Goal: Task Accomplishment & Management: Manage account settings

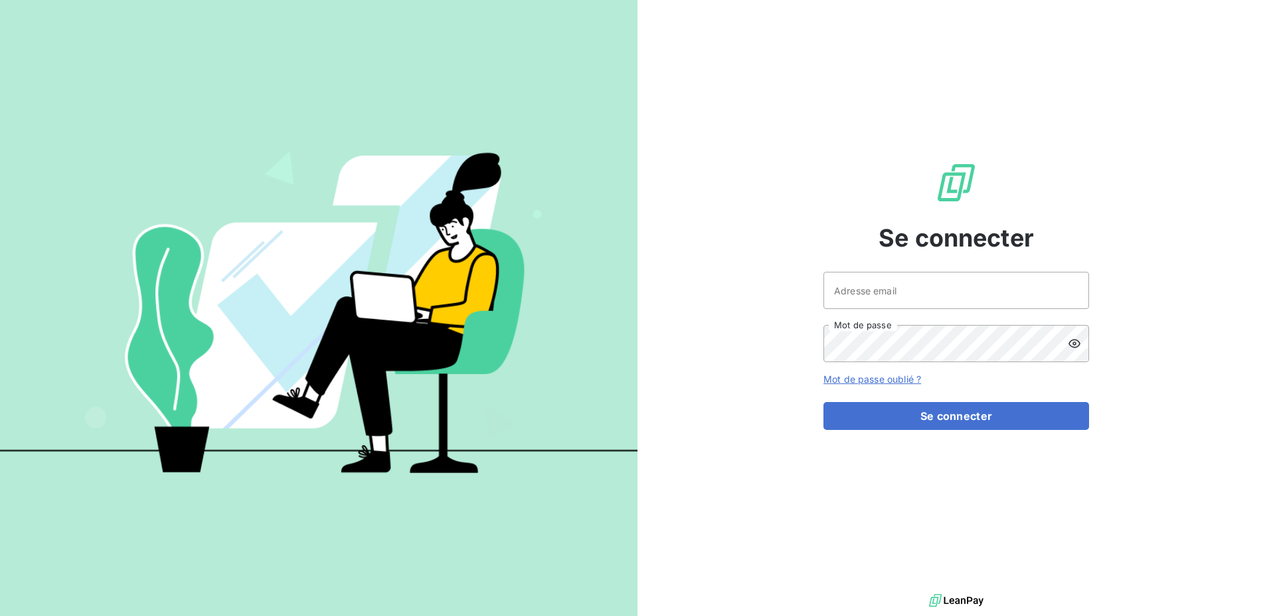
drag, startPoint x: 866, startPoint y: 258, endPoint x: 868, endPoint y: 276, distance: 17.5
click at [866, 263] on div "Se connecter Adresse email Mot de passe Mot de passe oublié ? Se connecter" at bounding box center [956, 295] width 266 height 590
click at [868, 278] on input "Adresse email" at bounding box center [956, 290] width 266 height 37
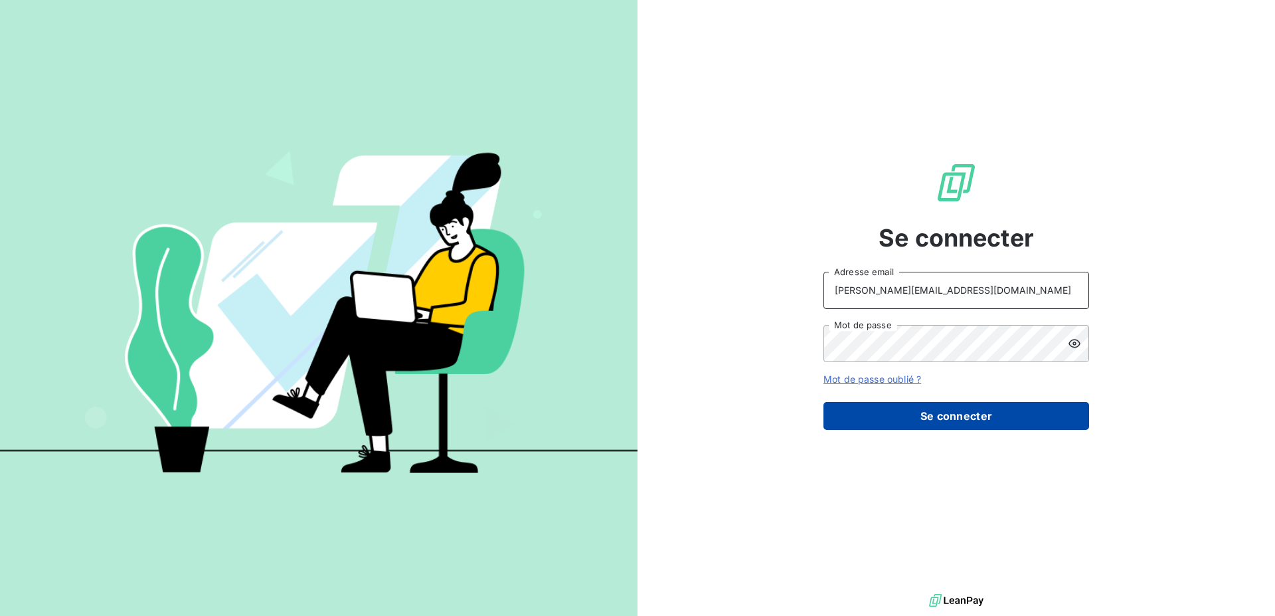
type input "[PERSON_NAME][EMAIL_ADDRESS][DOMAIN_NAME]"
click at [906, 428] on button "Se connecter" at bounding box center [956, 416] width 266 height 28
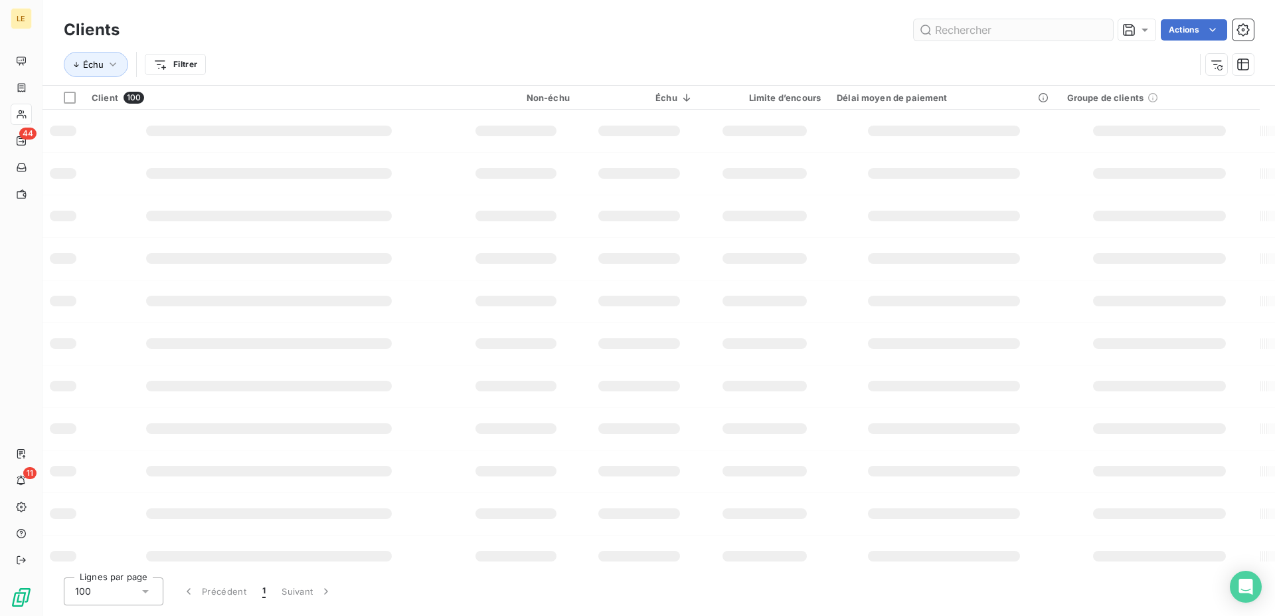
click at [1077, 13] on div "Clients Actions Échu Filtrer" at bounding box center [658, 42] width 1232 height 85
click at [1061, 28] on input "text" at bounding box center [1013, 29] width 199 height 21
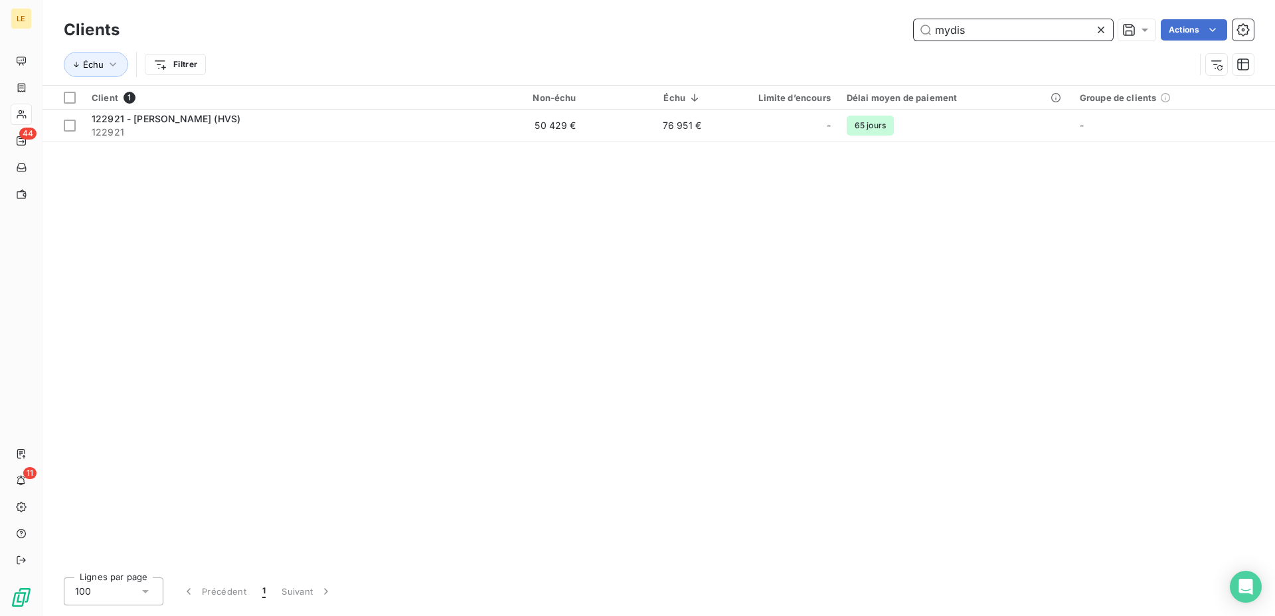
type input "mydis"
click at [248, 90] on th "Client 1" at bounding box center [271, 98] width 375 height 24
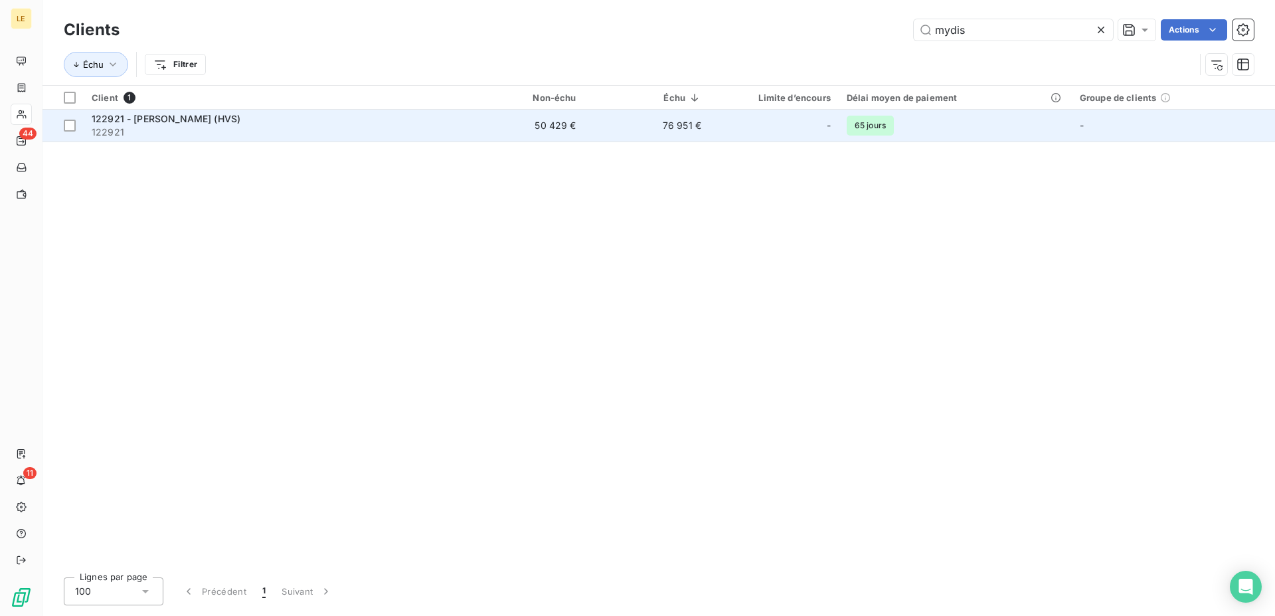
click at [234, 113] on div "122921 - [PERSON_NAME] (HVS)" at bounding box center [271, 118] width 359 height 13
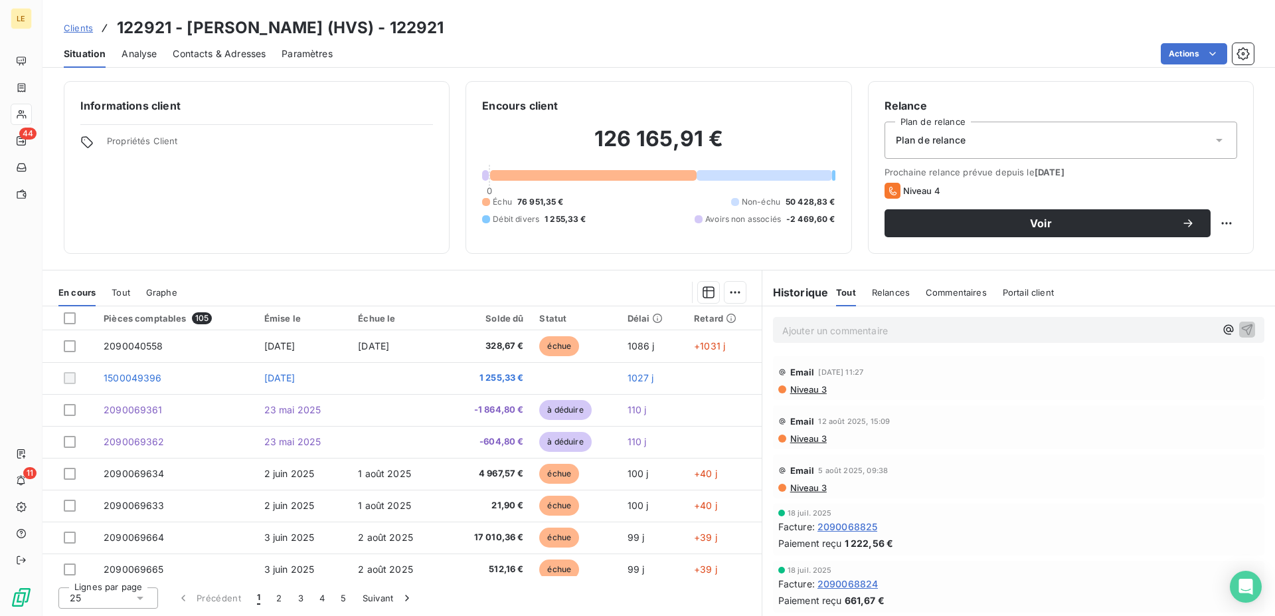
click at [74, 27] on span "Clients" at bounding box center [78, 28] width 29 height 11
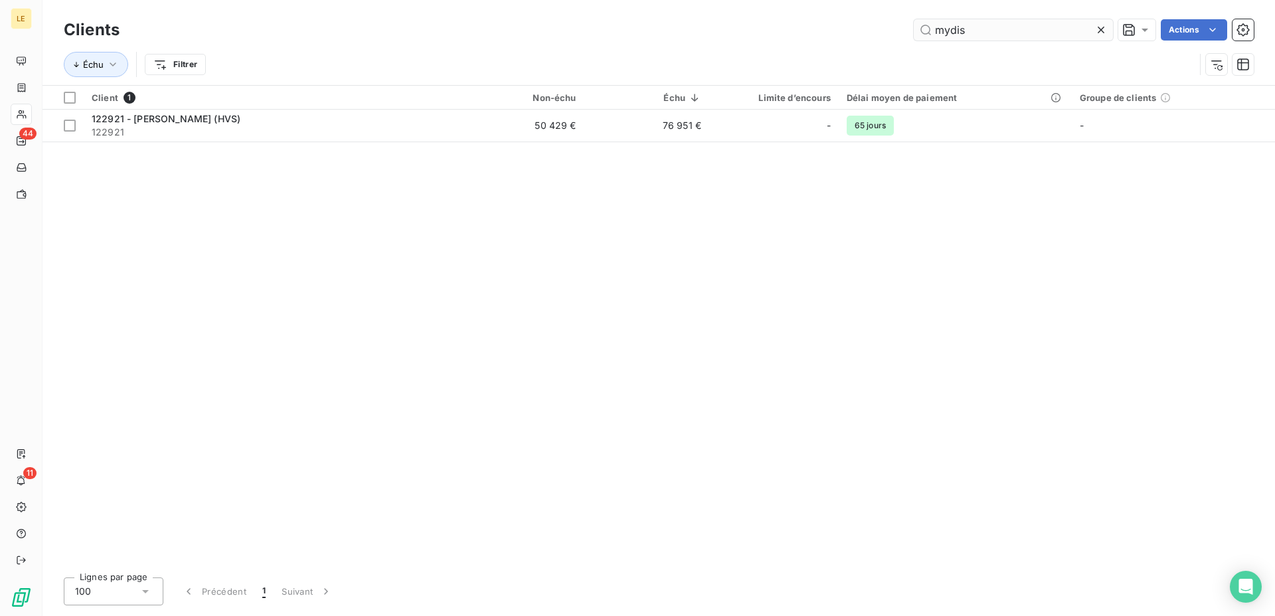
drag, startPoint x: 979, startPoint y: 20, endPoint x: 722, endPoint y: 37, distance: 256.9
click at [914, 37] on input "mydis" at bounding box center [1013, 29] width 199 height 21
drag, startPoint x: 1005, startPoint y: 38, endPoint x: 691, endPoint y: 19, distance: 314.6
click at [914, 19] on input "soloma" at bounding box center [1013, 29] width 199 height 21
drag, startPoint x: 961, startPoint y: 27, endPoint x: 720, endPoint y: 33, distance: 240.4
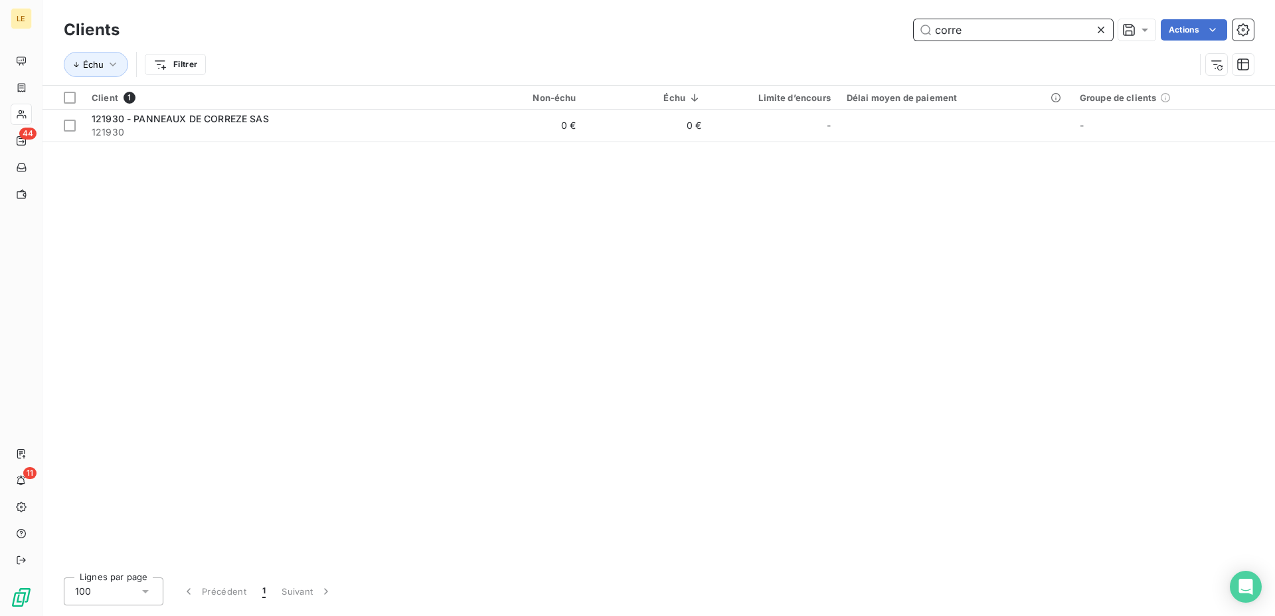
click at [914, 33] on input "corre" at bounding box center [1013, 29] width 199 height 21
drag, startPoint x: 972, startPoint y: 30, endPoint x: 736, endPoint y: 27, distance: 235.7
click at [914, 27] on input "vfe" at bounding box center [1013, 29] width 199 height 21
drag, startPoint x: 1011, startPoint y: 33, endPoint x: 669, endPoint y: 30, distance: 342.0
click at [914, 30] on input "etern" at bounding box center [1013, 29] width 199 height 21
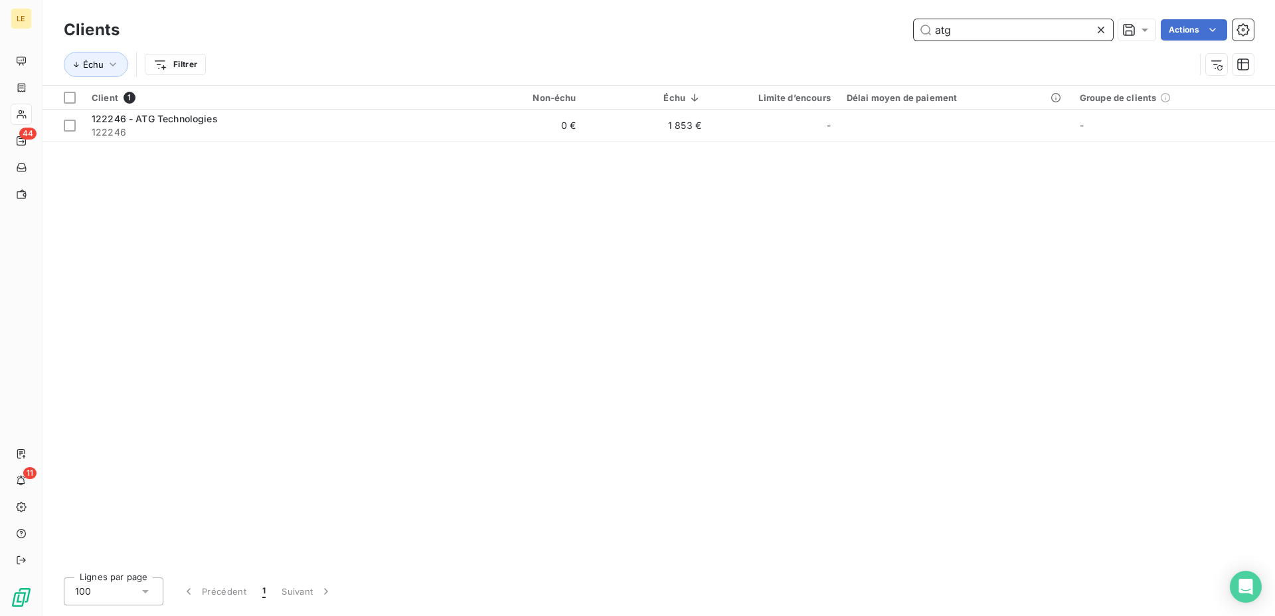
drag, startPoint x: 985, startPoint y: 26, endPoint x: 92, endPoint y: 38, distance: 892.5
click at [914, 41] on input "atg" at bounding box center [1013, 29] width 199 height 21
drag, startPoint x: 807, startPoint y: 37, endPoint x: 635, endPoint y: 41, distance: 172.0
click at [914, 37] on input "nors" at bounding box center [1013, 29] width 199 height 21
drag, startPoint x: 980, startPoint y: 44, endPoint x: 970, endPoint y: 44, distance: 10.0
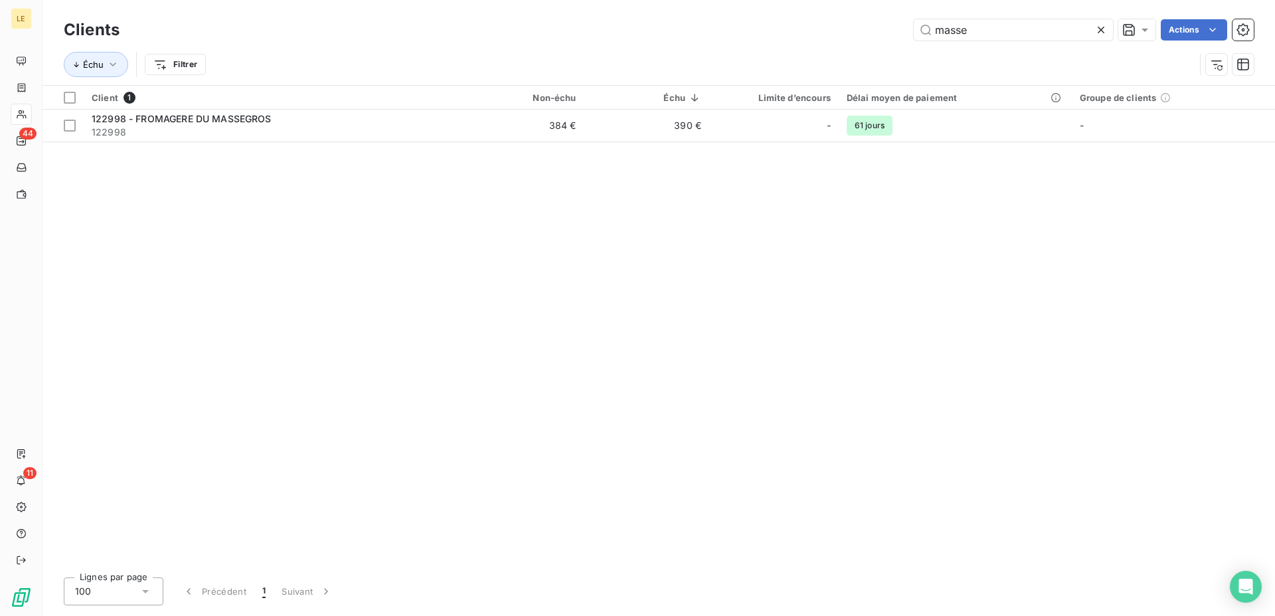
click at [970, 44] on div "Échu Filtrer" at bounding box center [659, 64] width 1190 height 41
drag, startPoint x: 977, startPoint y: 34, endPoint x: 578, endPoint y: 41, distance: 399.8
click at [914, 34] on input "masse" at bounding box center [1013, 29] width 199 height 21
type input "sirven"
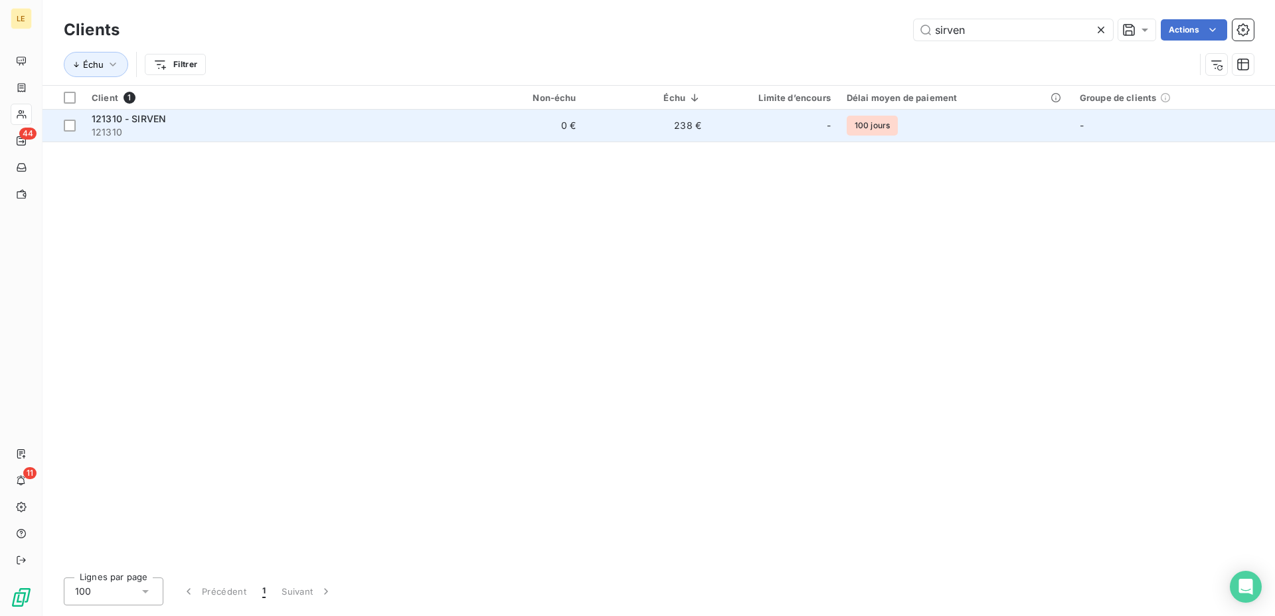
click at [540, 125] on td "0 €" at bounding box center [521, 126] width 125 height 32
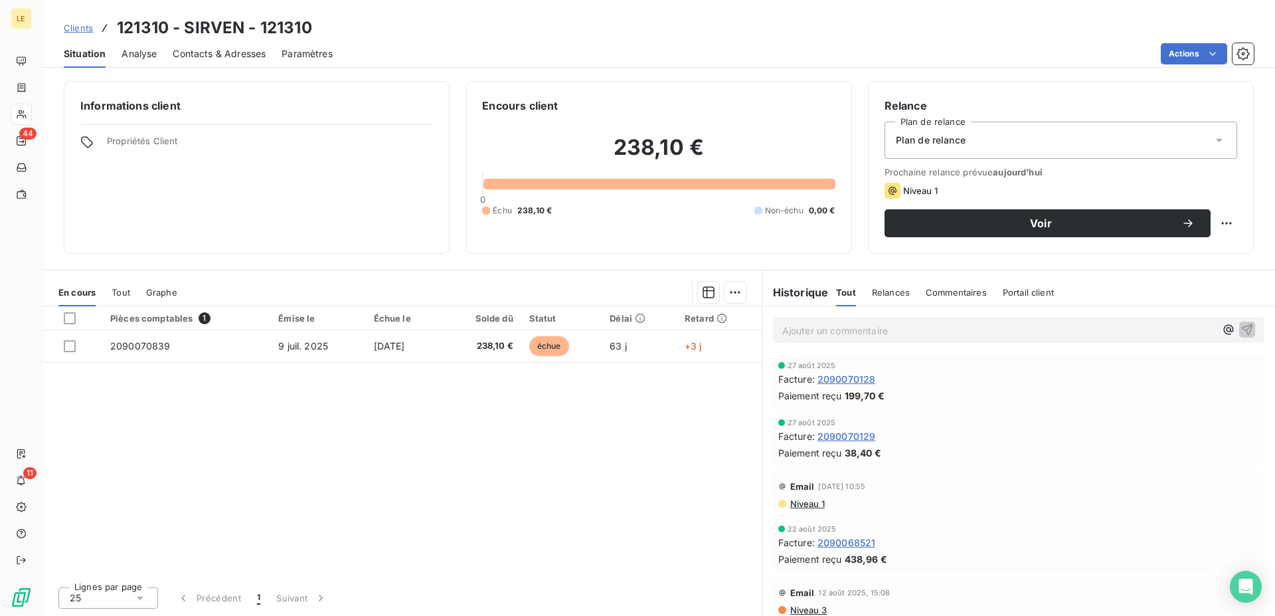
click at [73, 29] on span "Clients" at bounding box center [78, 28] width 29 height 11
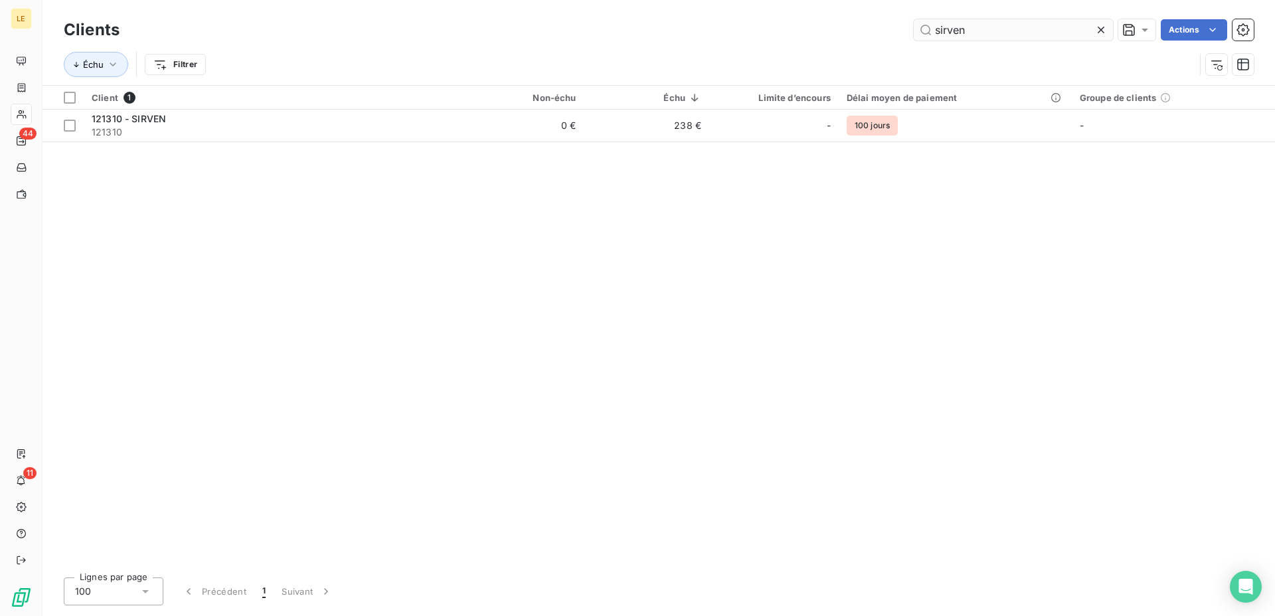
drag, startPoint x: 1004, startPoint y: 25, endPoint x: 709, endPoint y: 31, distance: 294.9
click at [914, 31] on input "sirven" at bounding box center [1013, 29] width 199 height 21
type input "adv"
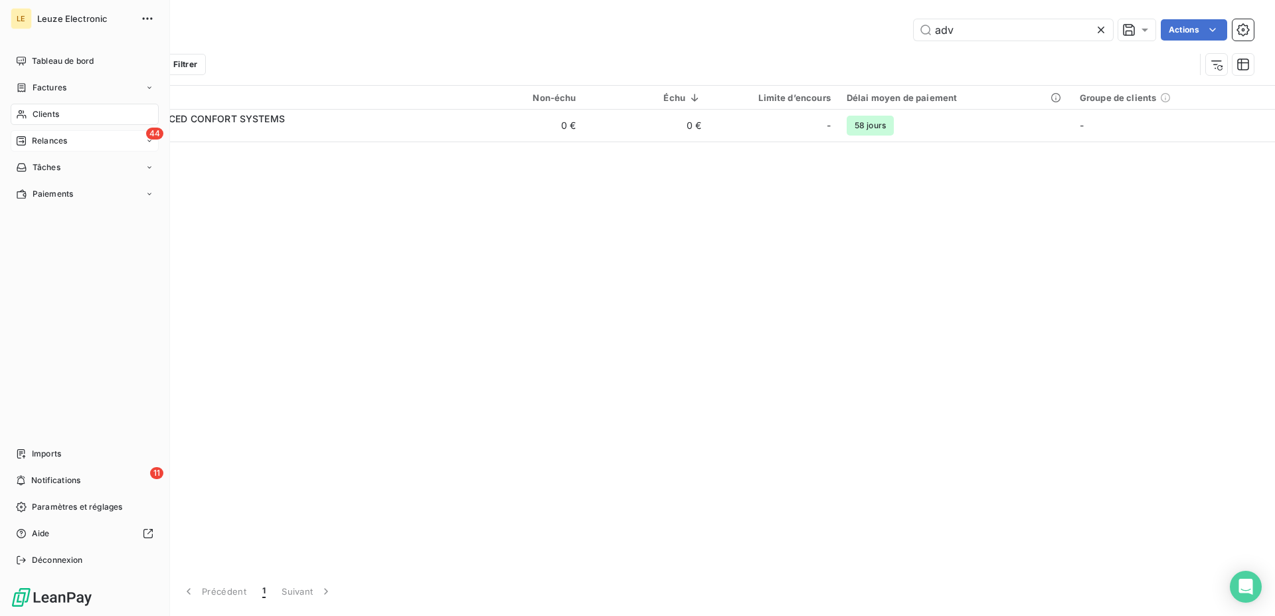
click at [29, 137] on div "Relances" at bounding box center [41, 141] width 51 height 12
click at [92, 474] on div "11 Notifications" at bounding box center [85, 479] width 148 height 21
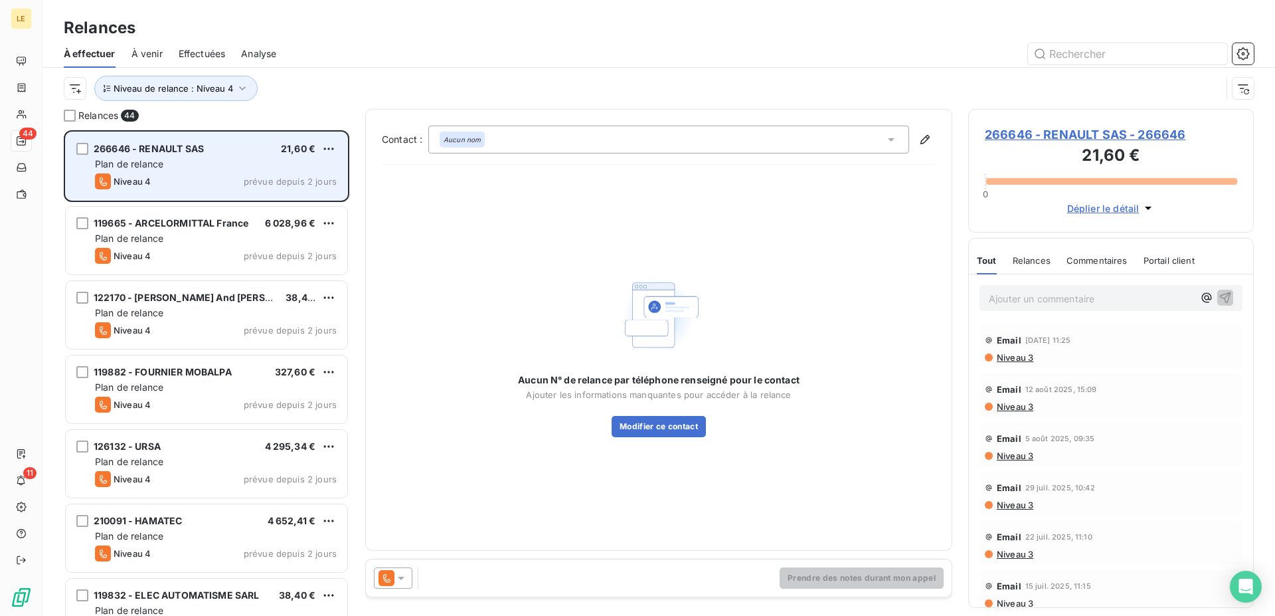
scroll to position [474, 274]
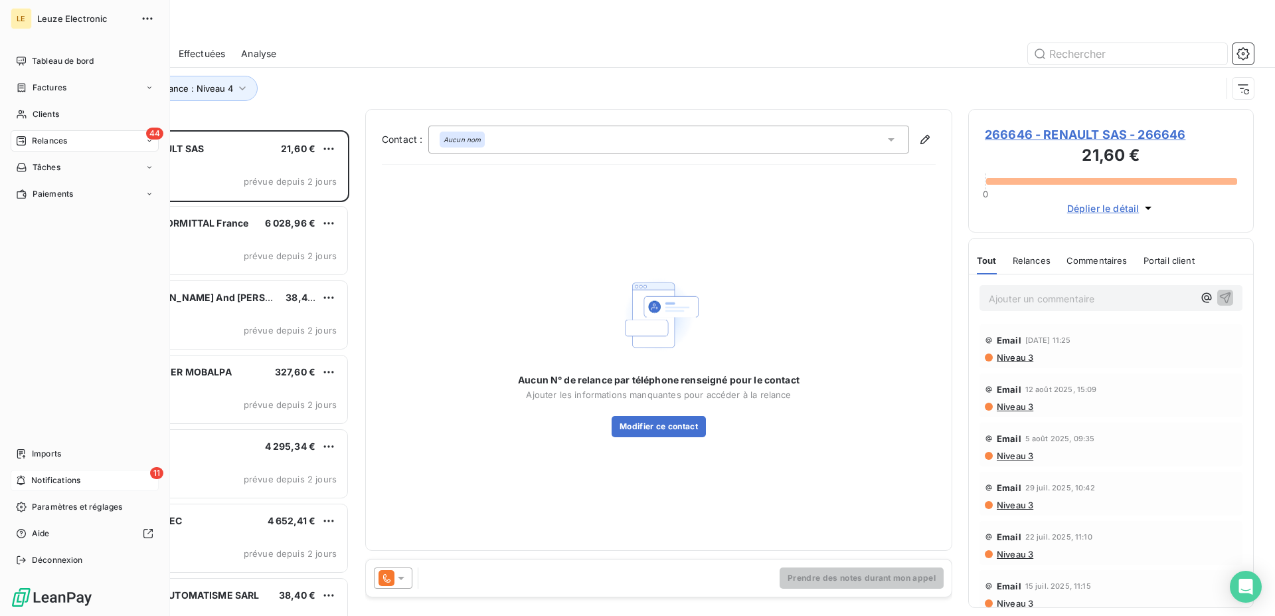
click at [13, 489] on div "11 Notifications" at bounding box center [85, 479] width 148 height 21
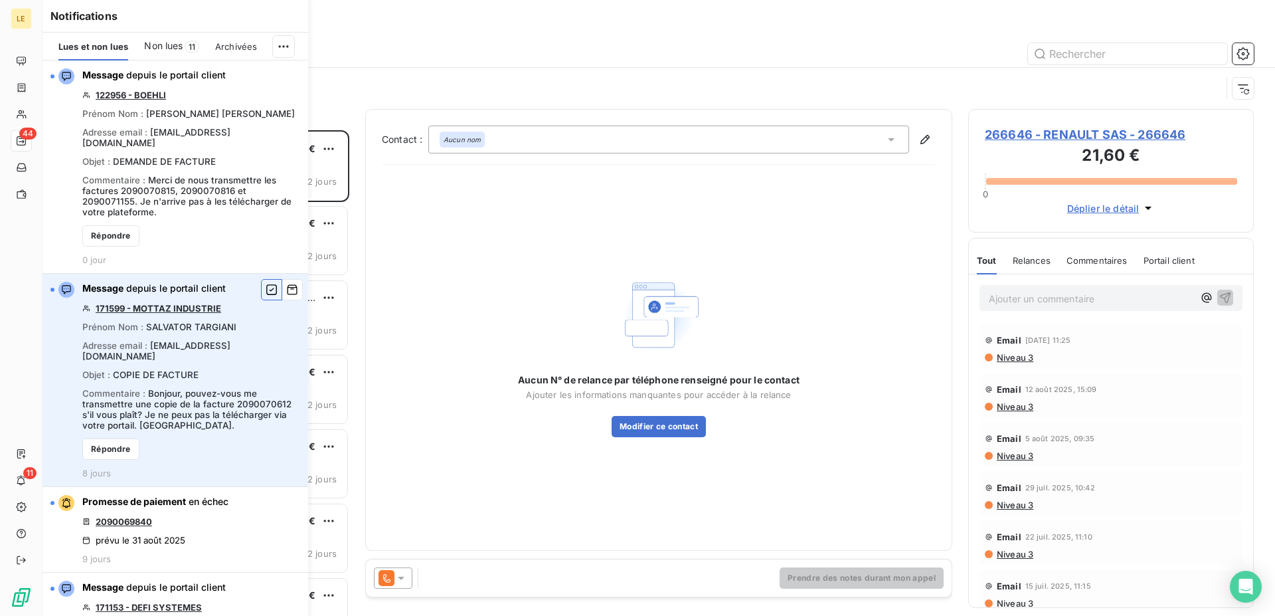
click at [266, 284] on icon "button" at bounding box center [271, 289] width 11 height 11
click at [286, 283] on icon "button" at bounding box center [292, 289] width 12 height 13
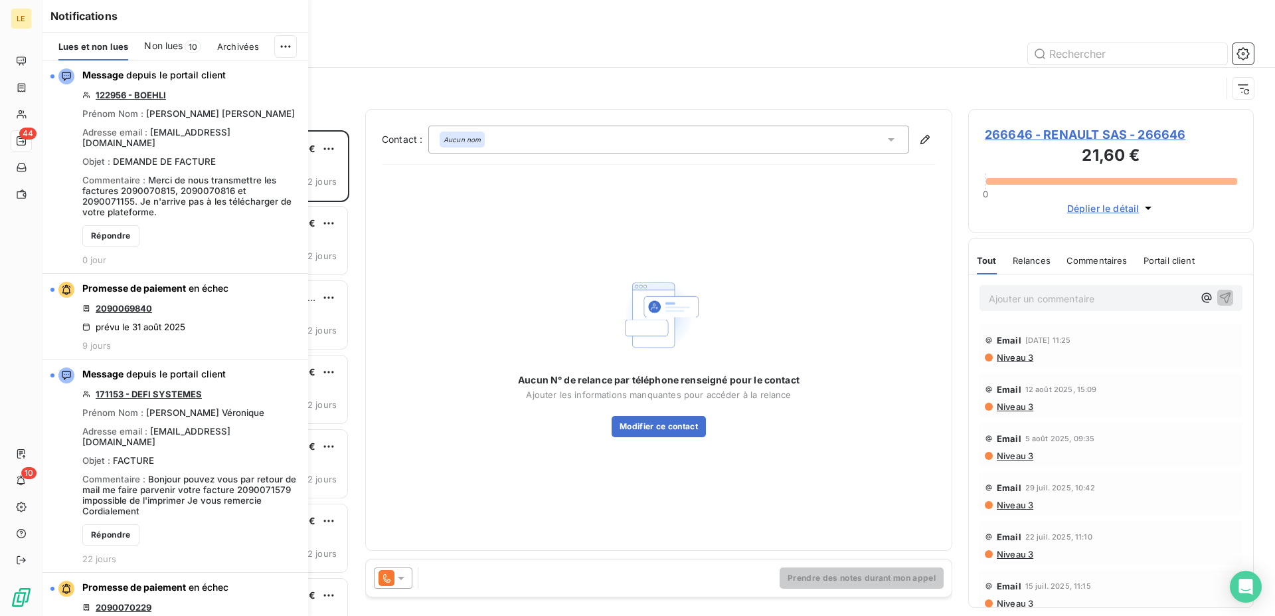
click at [0, 0] on icon "button" at bounding box center [0, 0] width 0 height 0
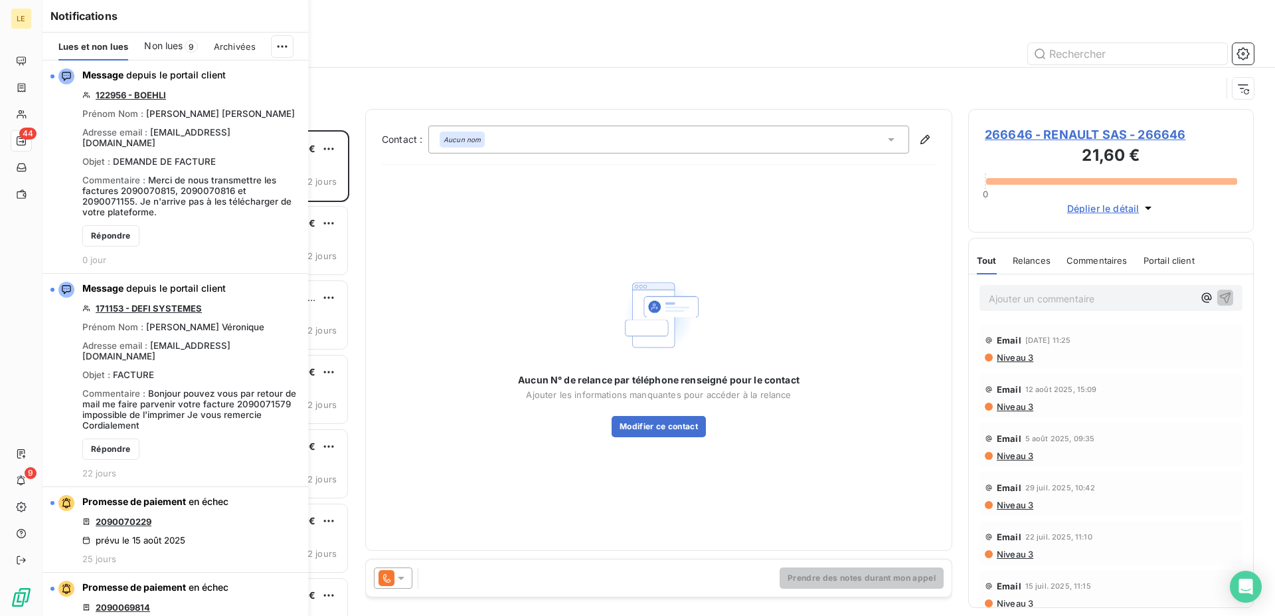
click at [0, 0] on icon "button" at bounding box center [0, 0] width 0 height 0
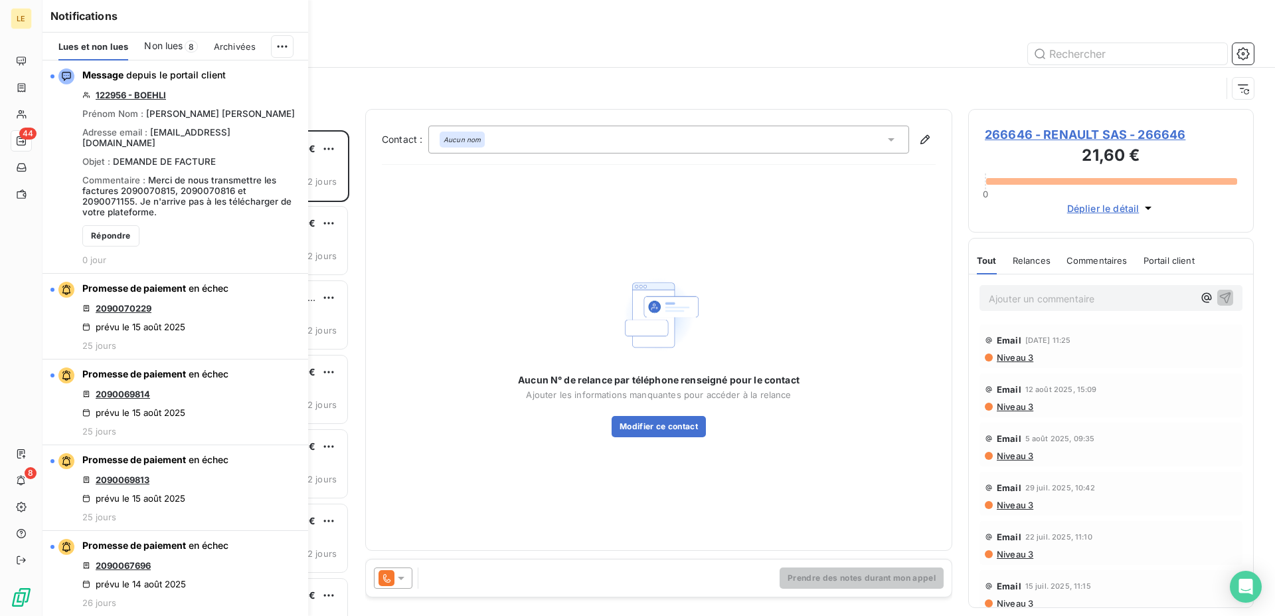
click at [0, 0] on icon "button" at bounding box center [0, 0] width 0 height 0
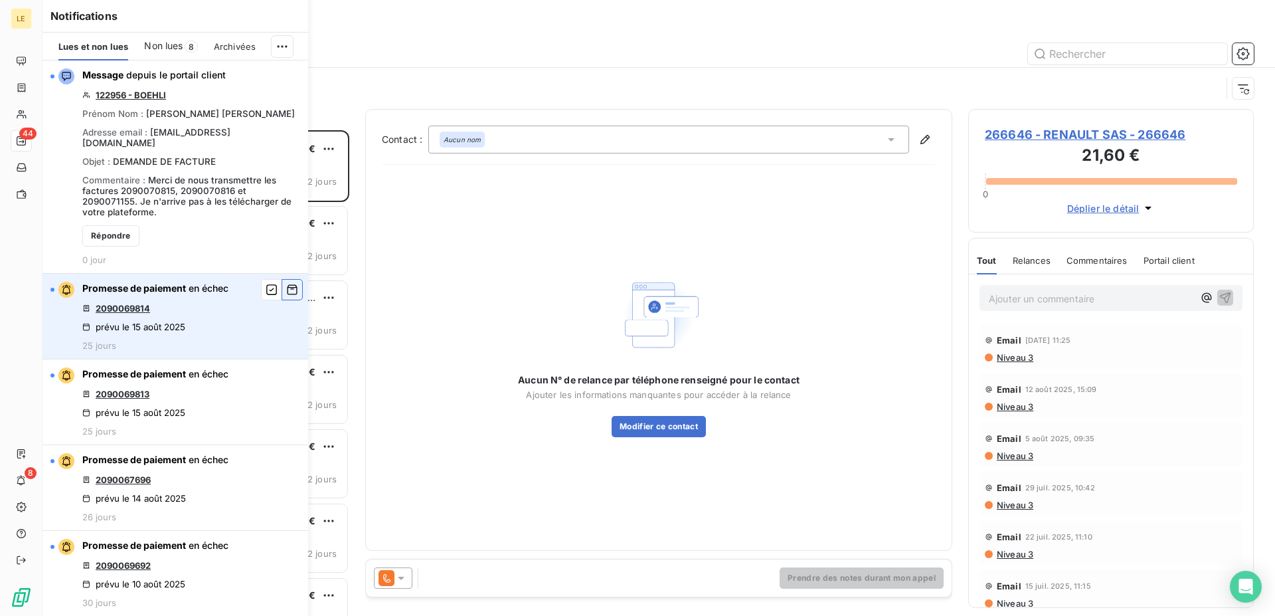
click at [286, 283] on icon "button" at bounding box center [292, 289] width 12 height 13
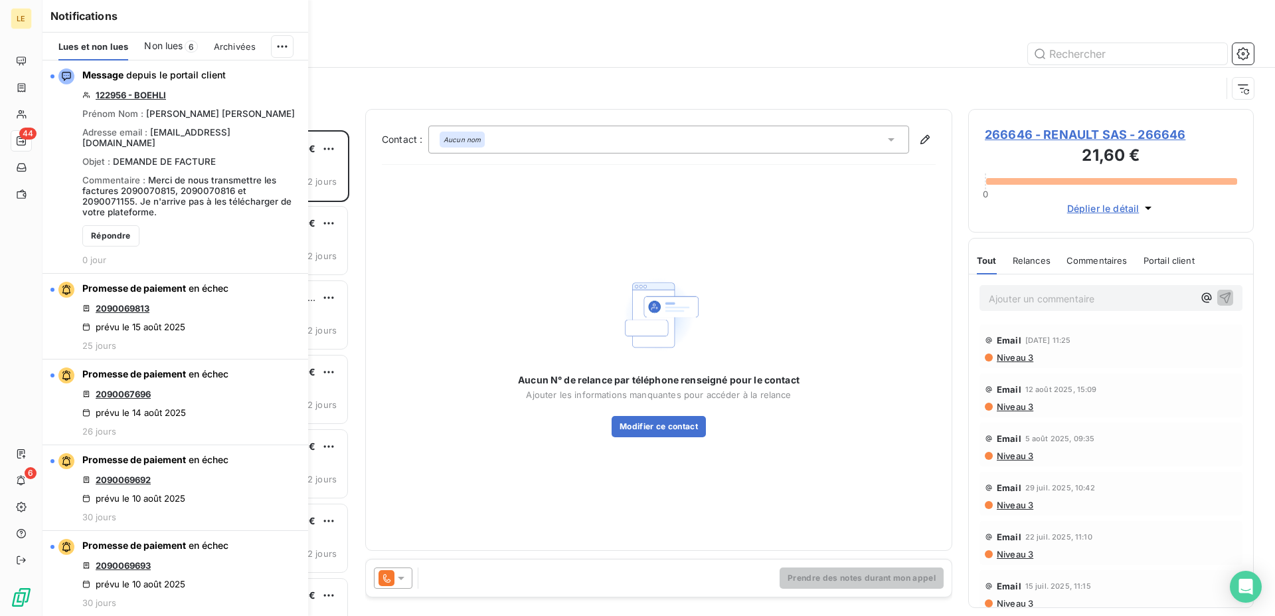
click at [0, 0] on icon "button" at bounding box center [0, 0] width 0 height 0
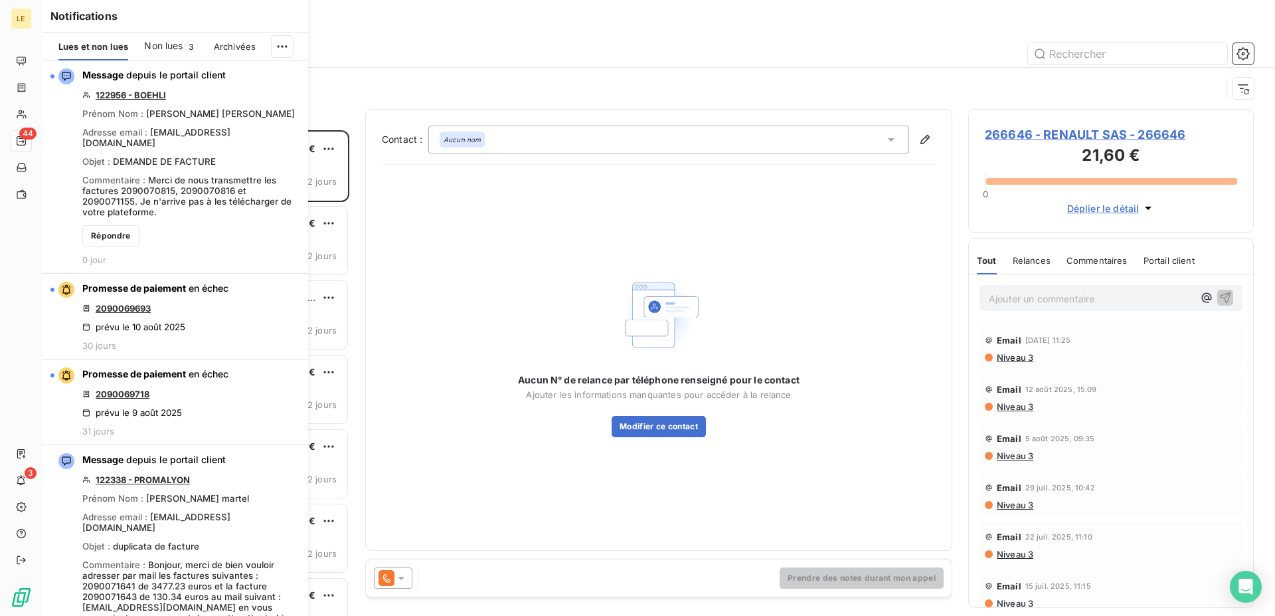
click at [0, 0] on icon "button" at bounding box center [0, 0] width 0 height 0
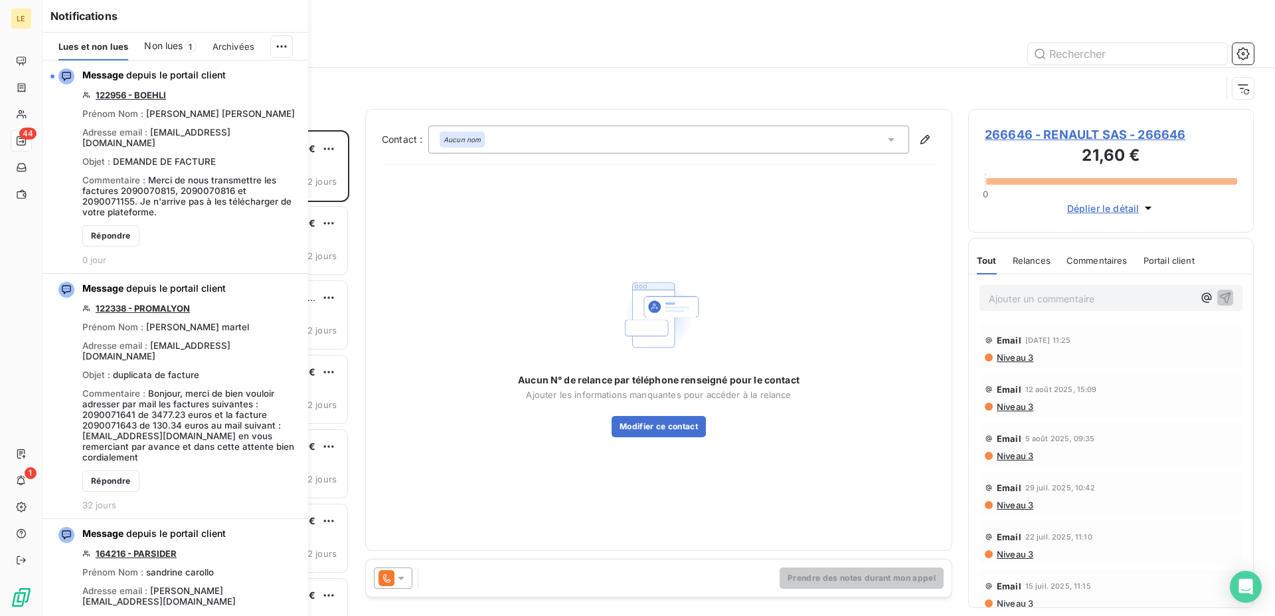
click at [0, 0] on icon "button" at bounding box center [0, 0] width 0 height 0
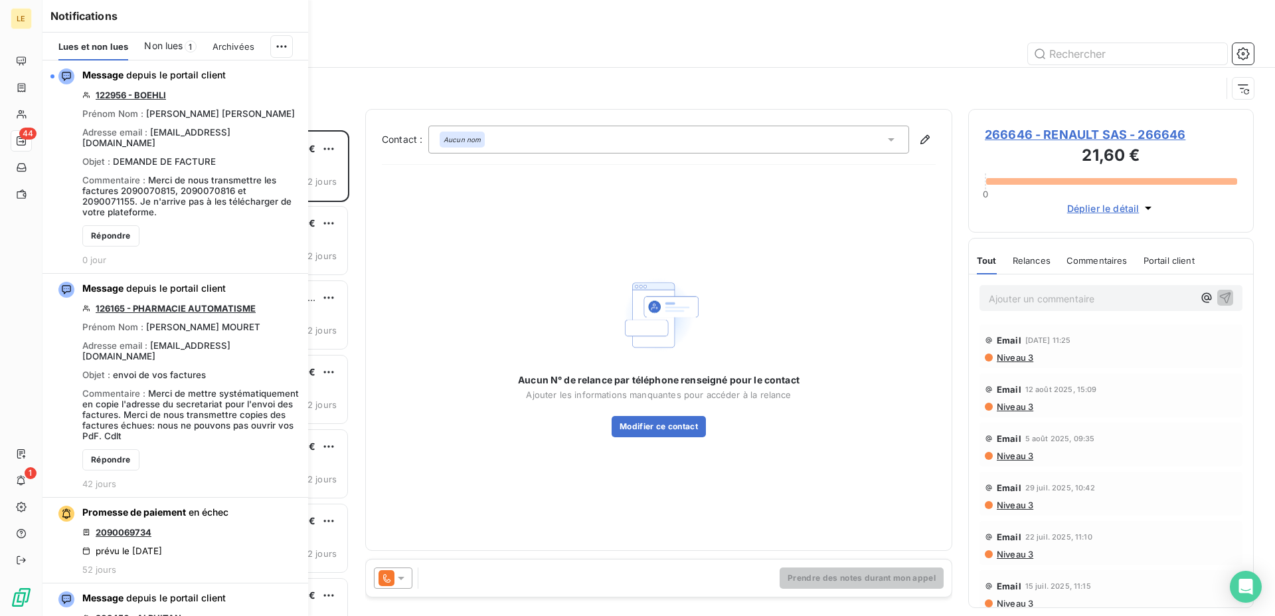
click at [0, 0] on icon "button" at bounding box center [0, 0] width 0 height 0
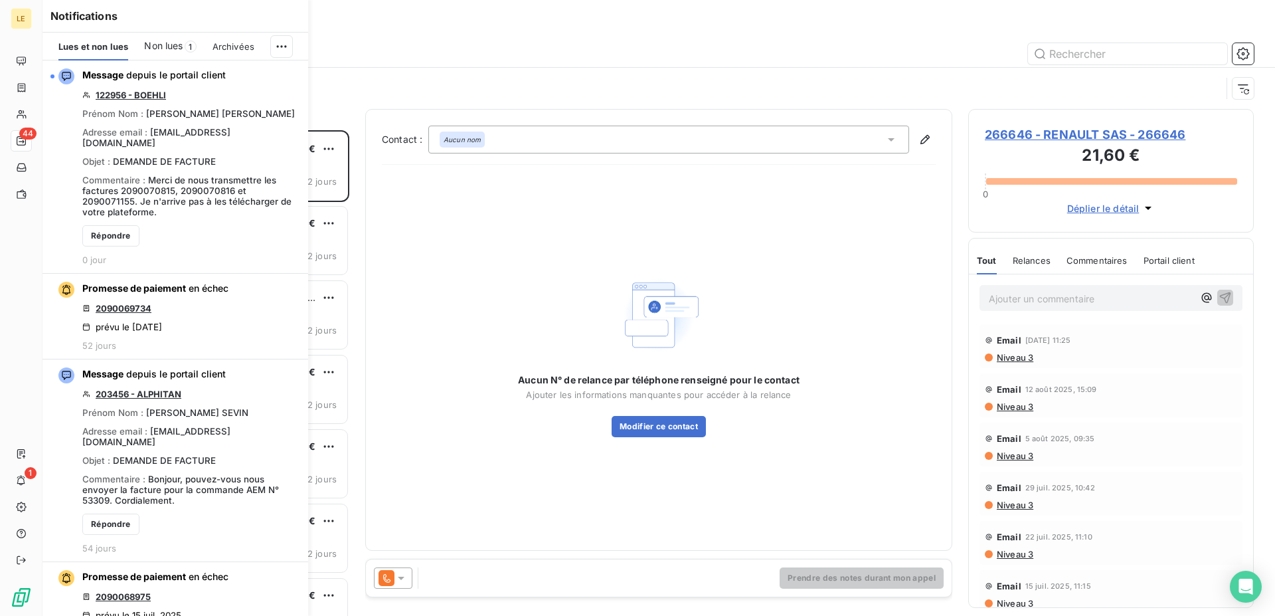
click at [0, 0] on icon "button" at bounding box center [0, 0] width 0 height 0
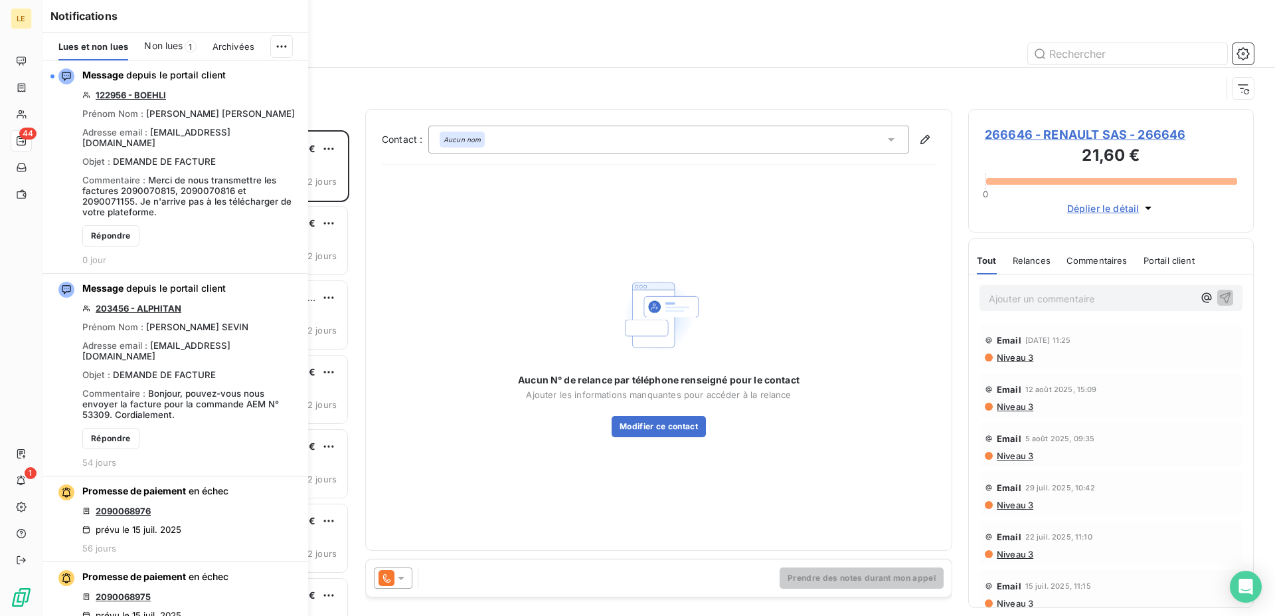
click at [0, 0] on icon "button" at bounding box center [0, 0] width 0 height 0
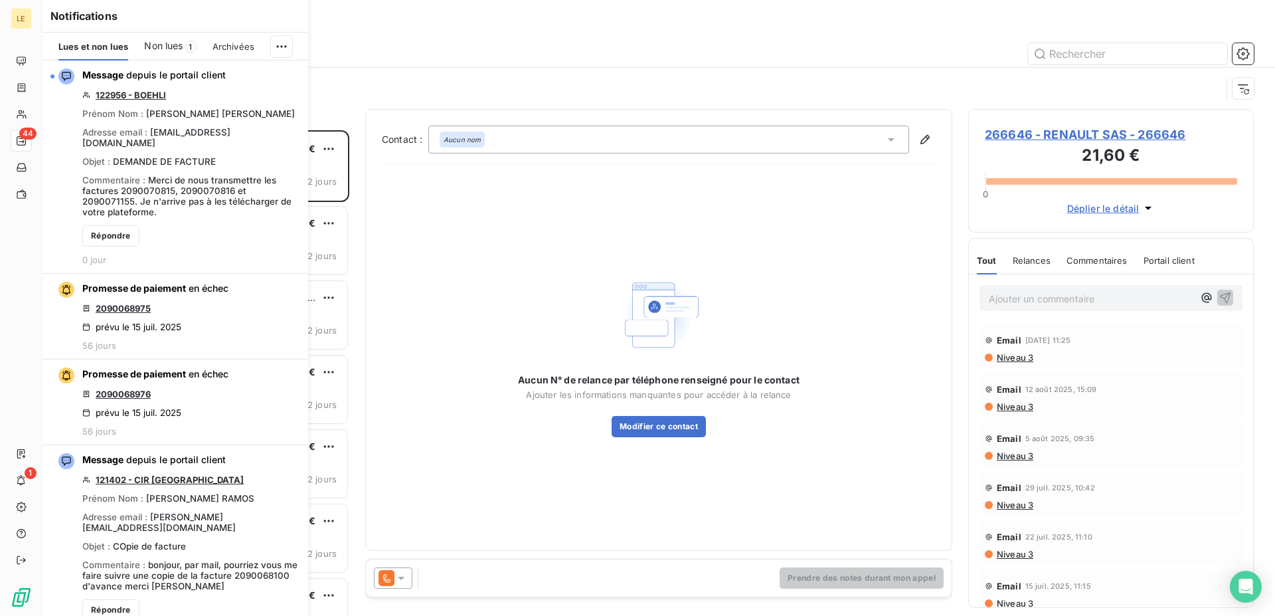
click at [0, 0] on icon "button" at bounding box center [0, 0] width 0 height 0
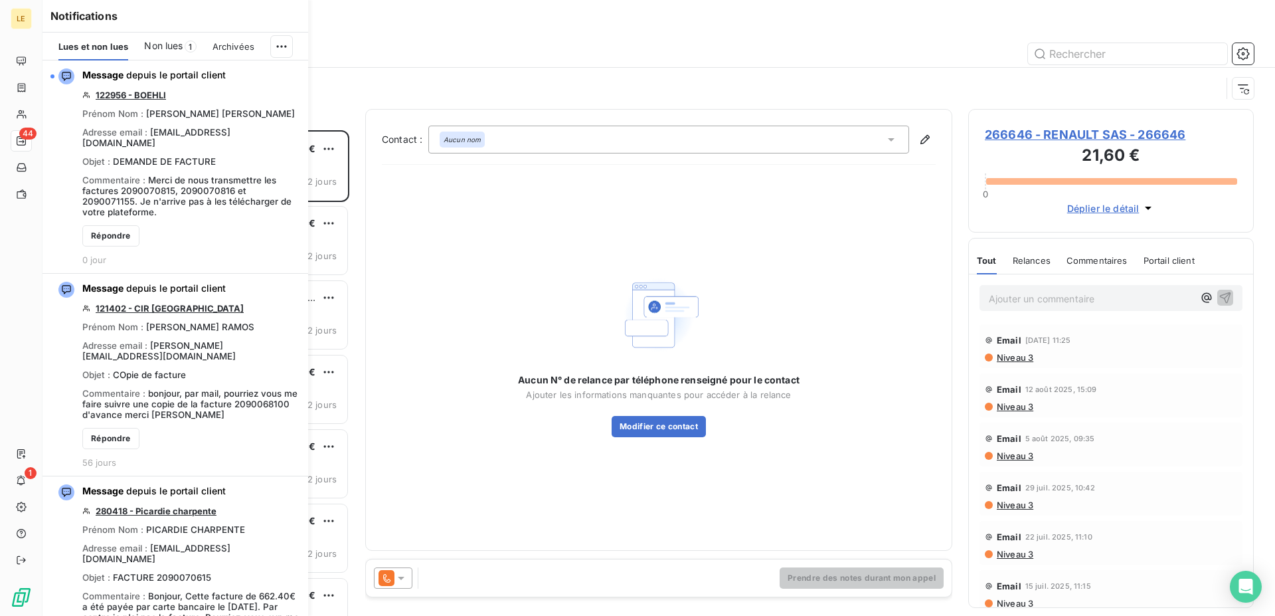
click at [0, 0] on icon "button" at bounding box center [0, 0] width 0 height 0
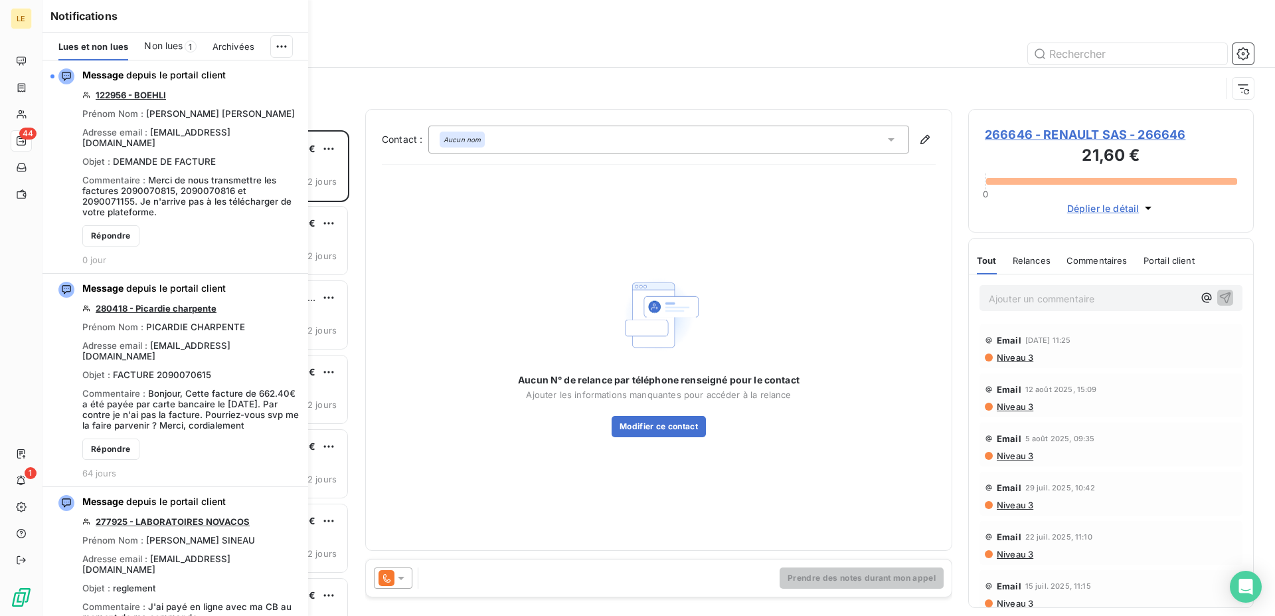
click at [0, 0] on icon "button" at bounding box center [0, 0] width 0 height 0
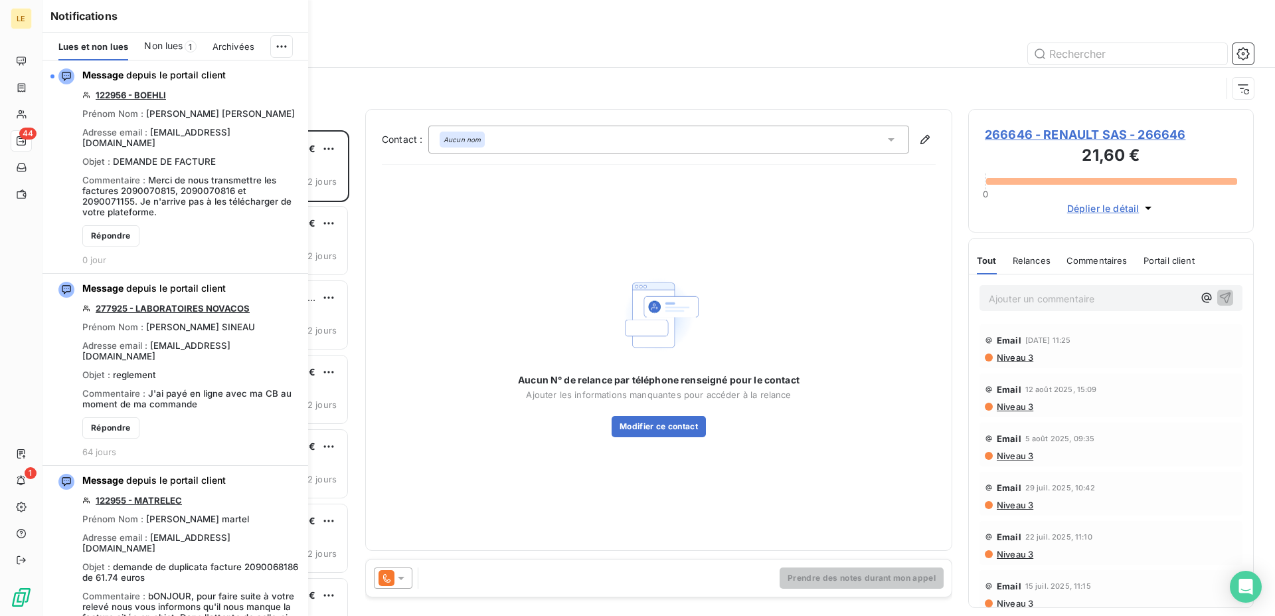
click at [0, 0] on icon "button" at bounding box center [0, 0] width 0 height 0
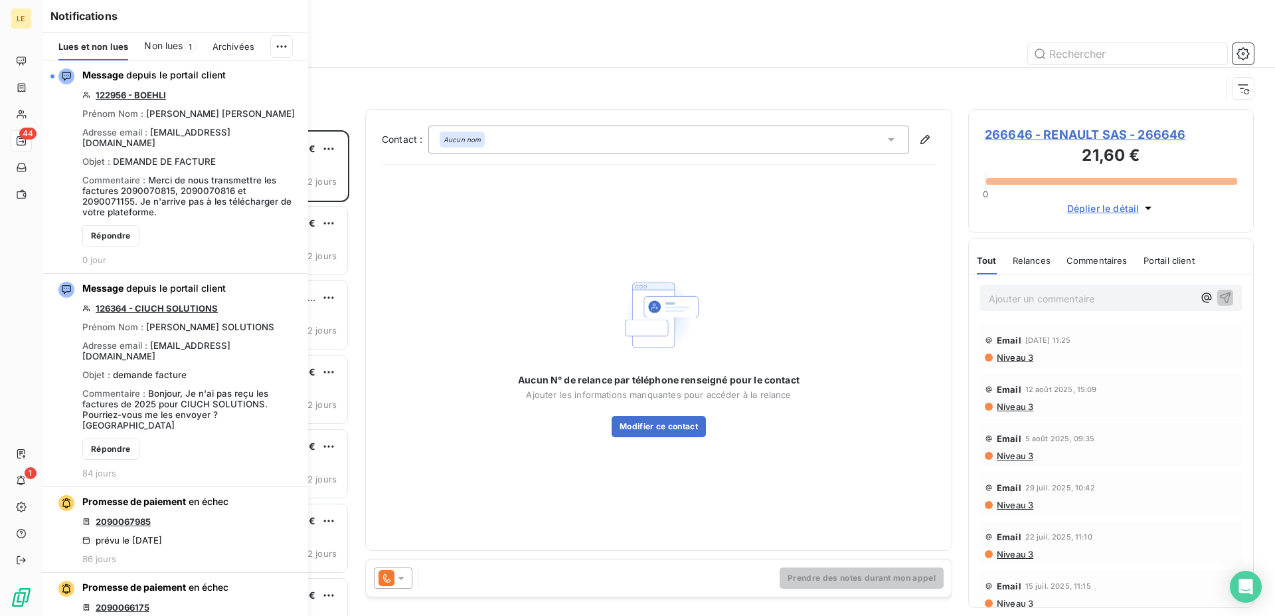
click at [0, 0] on icon "button" at bounding box center [0, 0] width 0 height 0
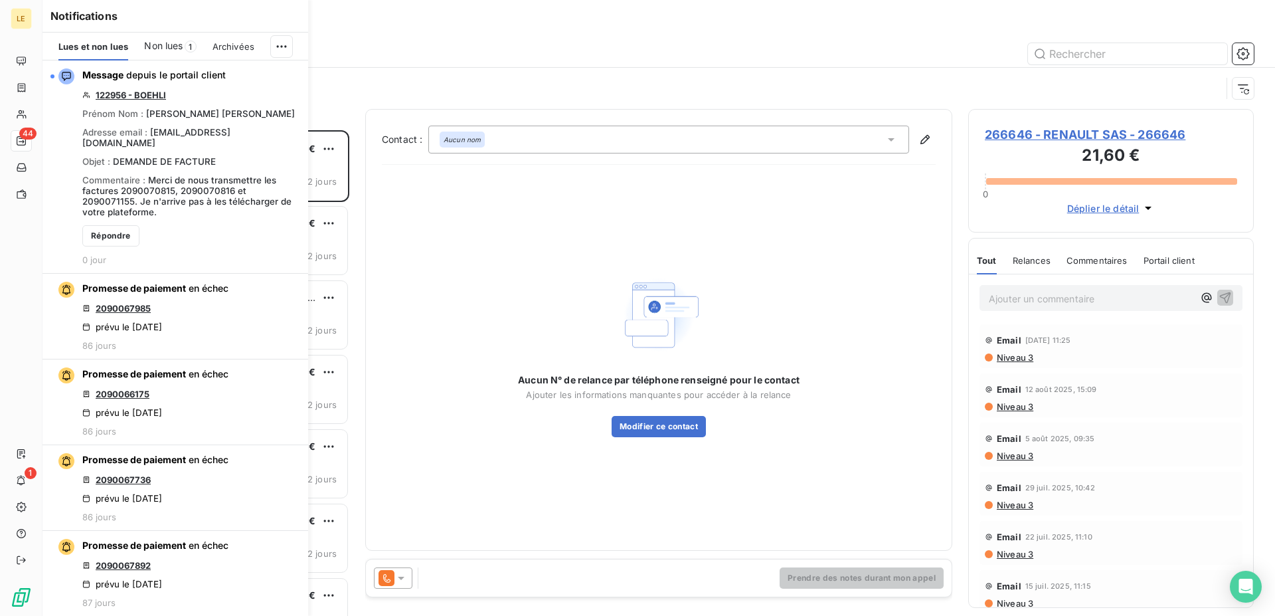
click at [0, 0] on icon "button" at bounding box center [0, 0] width 0 height 0
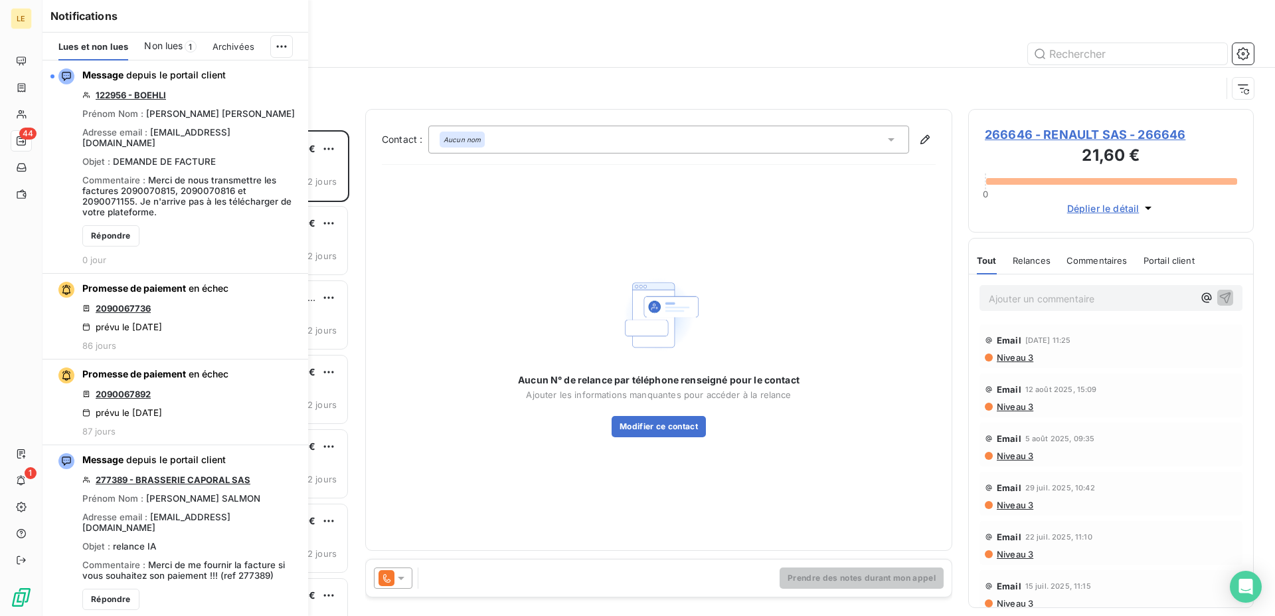
click at [0, 0] on icon "button" at bounding box center [0, 0] width 0 height 0
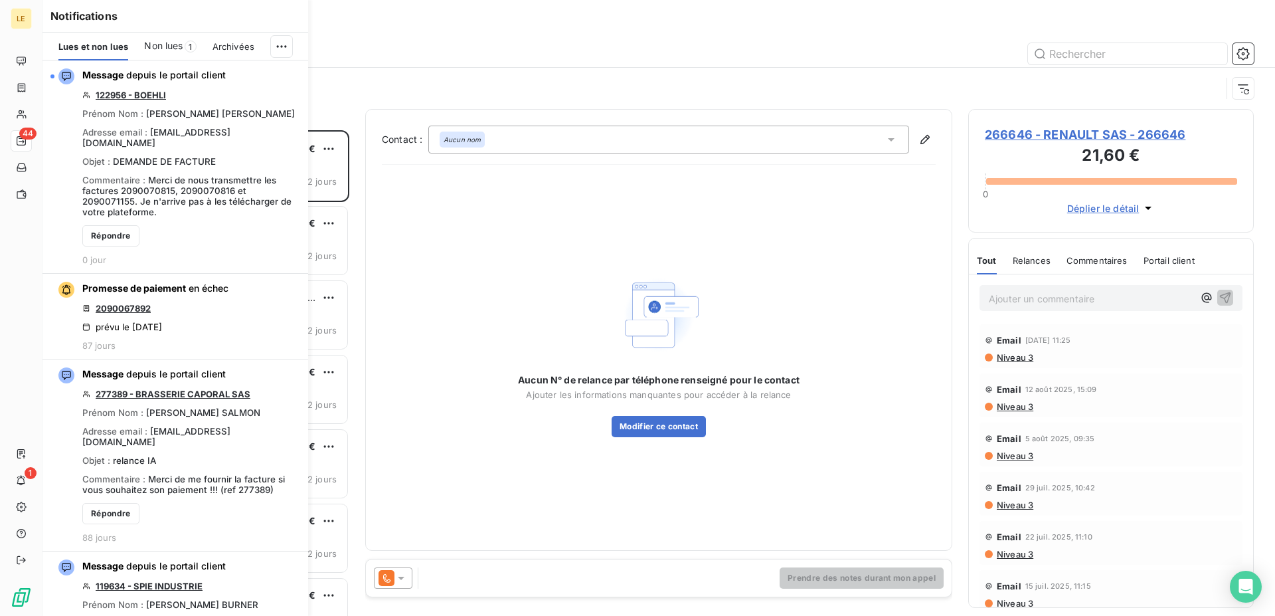
click at [0, 0] on icon "button" at bounding box center [0, 0] width 0 height 0
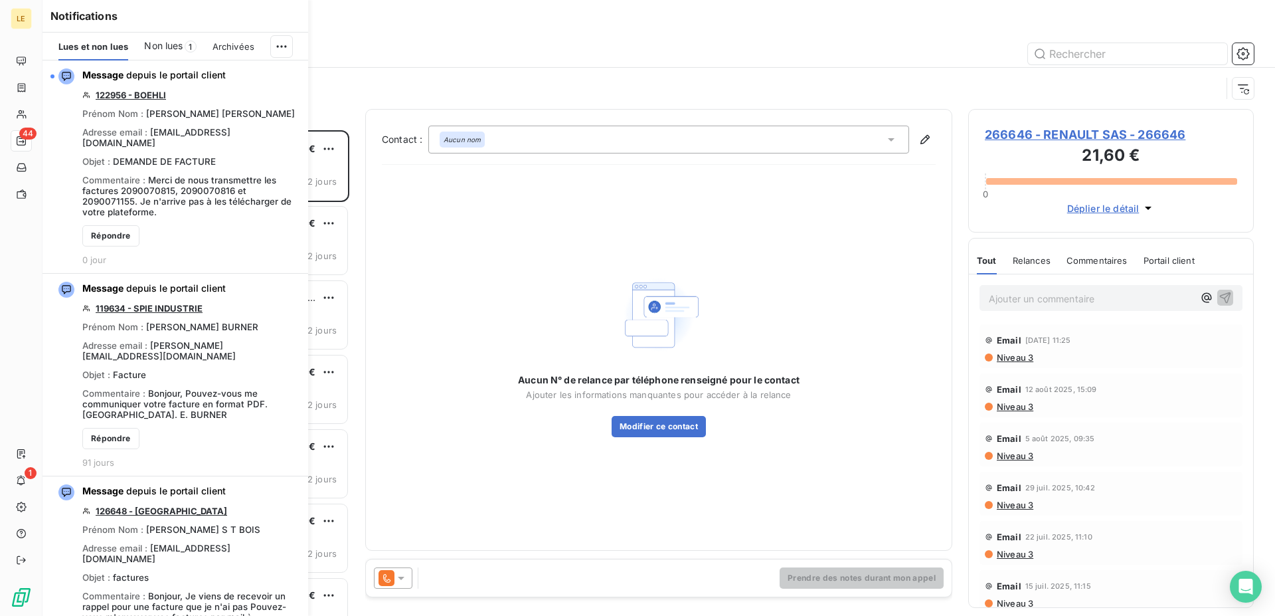
click at [0, 0] on icon "button" at bounding box center [0, 0] width 0 height 0
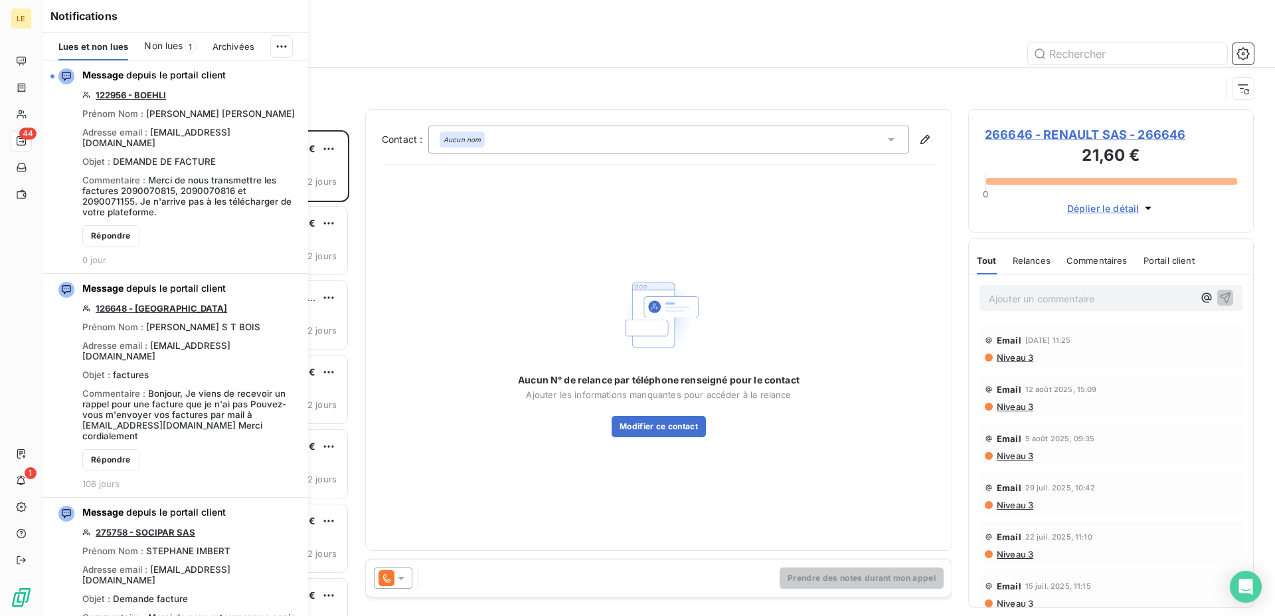
click at [0, 0] on icon "button" at bounding box center [0, 0] width 0 height 0
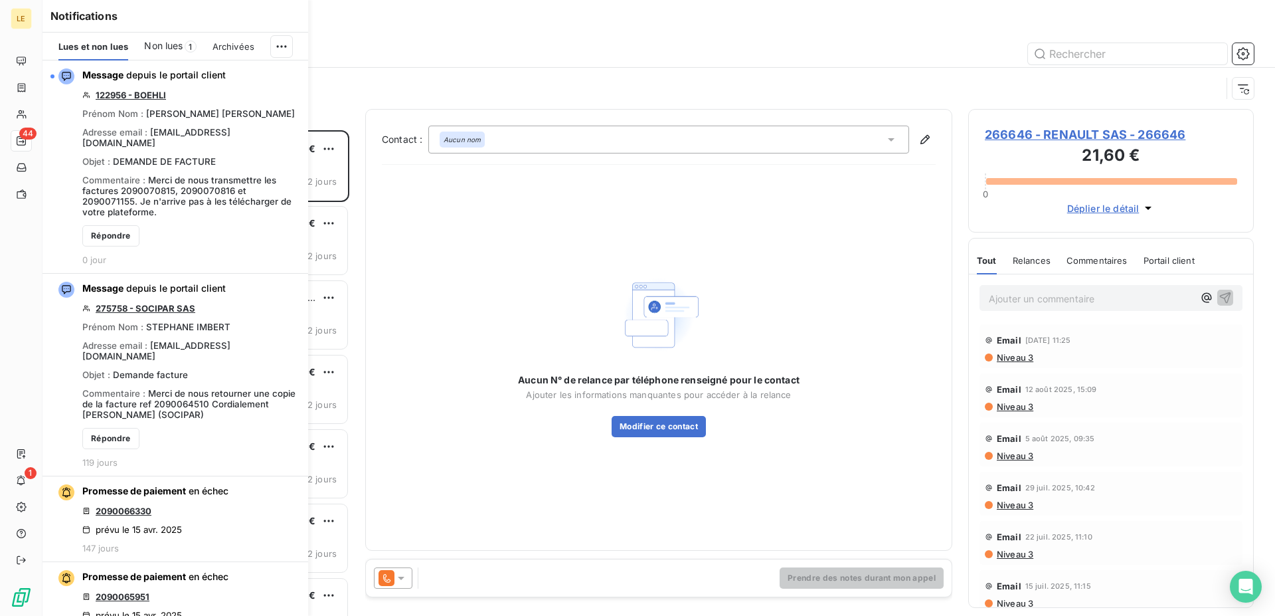
click at [0, 0] on icon "button" at bounding box center [0, 0] width 0 height 0
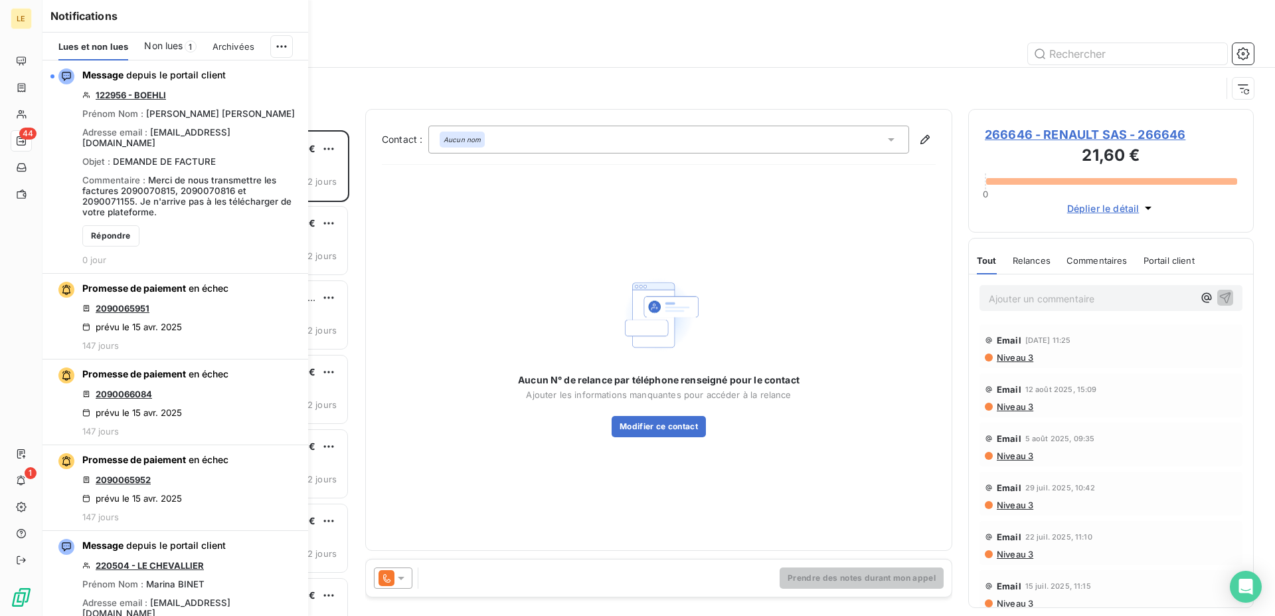
click at [0, 0] on icon "button" at bounding box center [0, 0] width 0 height 0
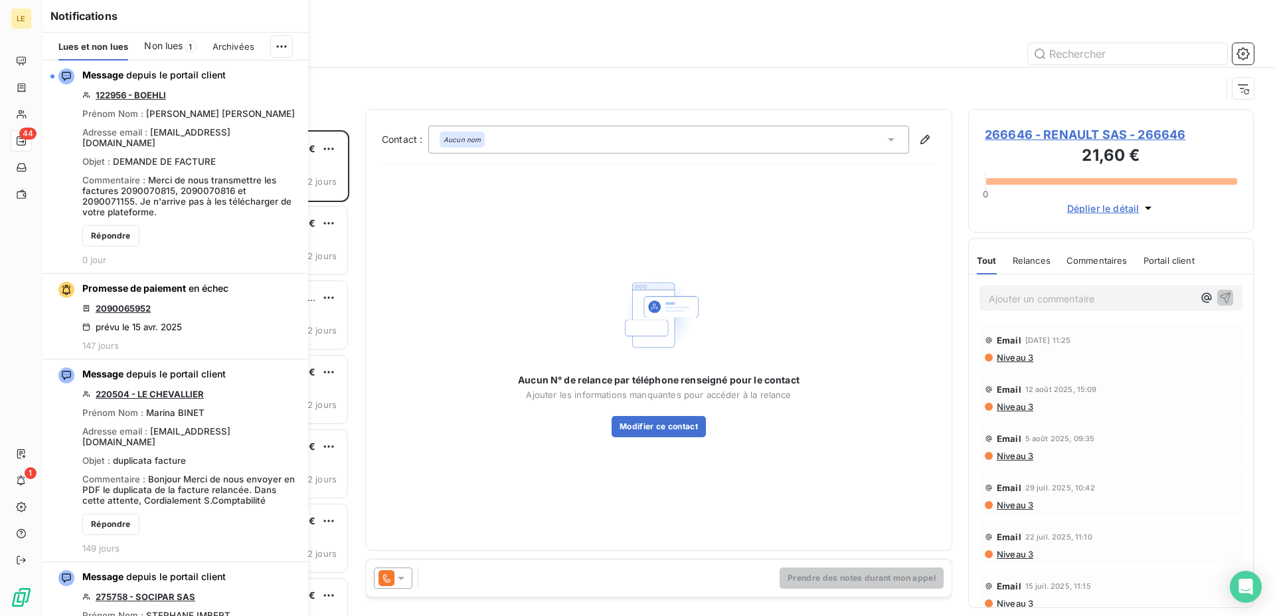
click at [0, 0] on icon "button" at bounding box center [0, 0] width 0 height 0
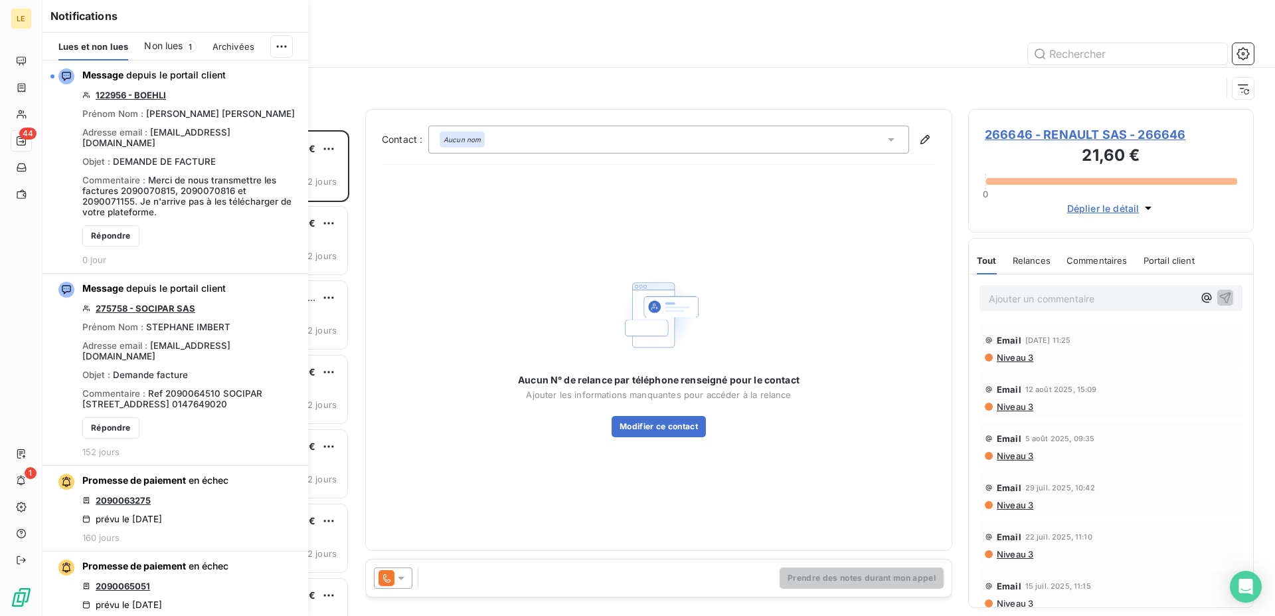
click at [0, 0] on icon "button" at bounding box center [0, 0] width 0 height 0
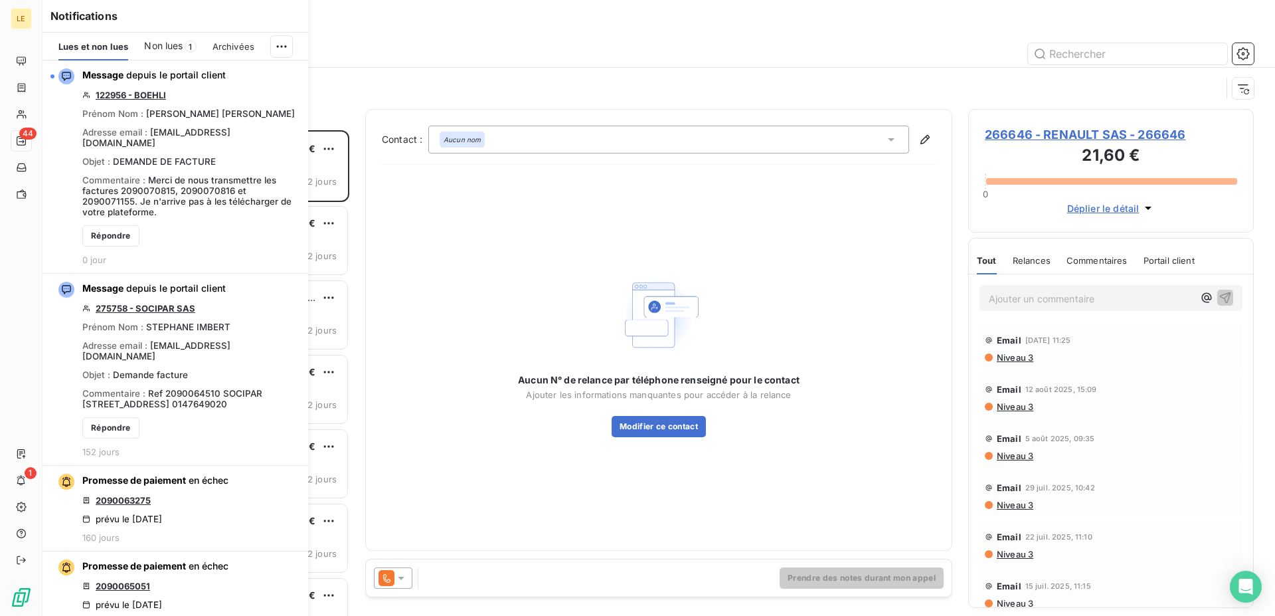
click at [0, 0] on icon "button" at bounding box center [0, 0] width 0 height 0
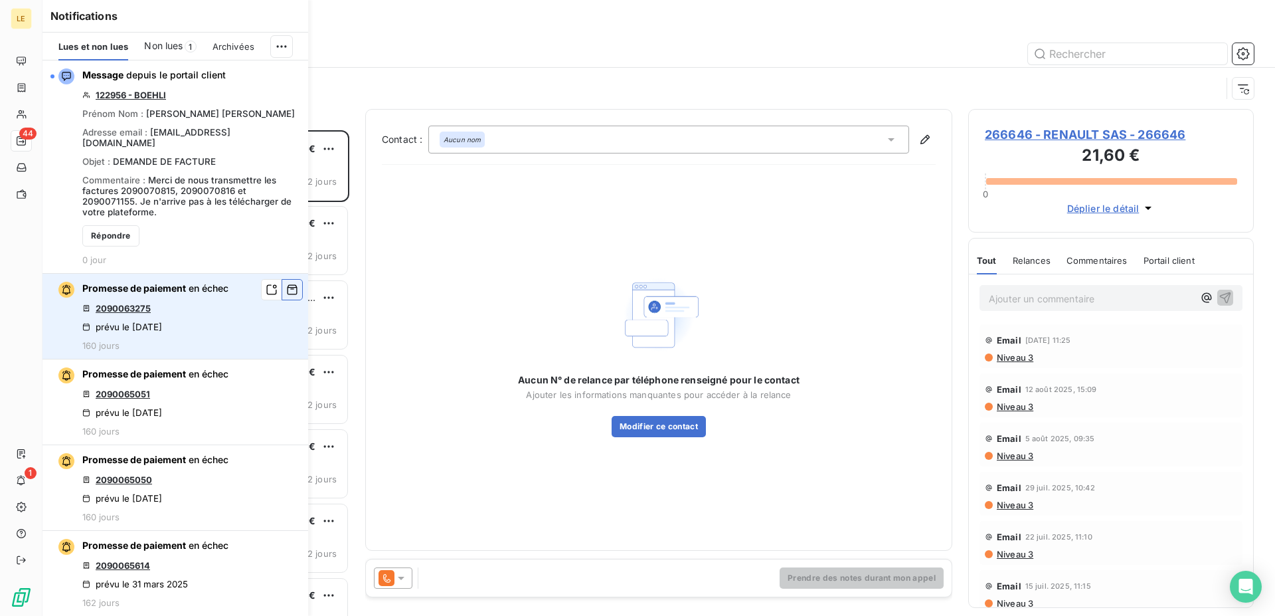
click at [286, 283] on icon "button" at bounding box center [292, 289] width 12 height 13
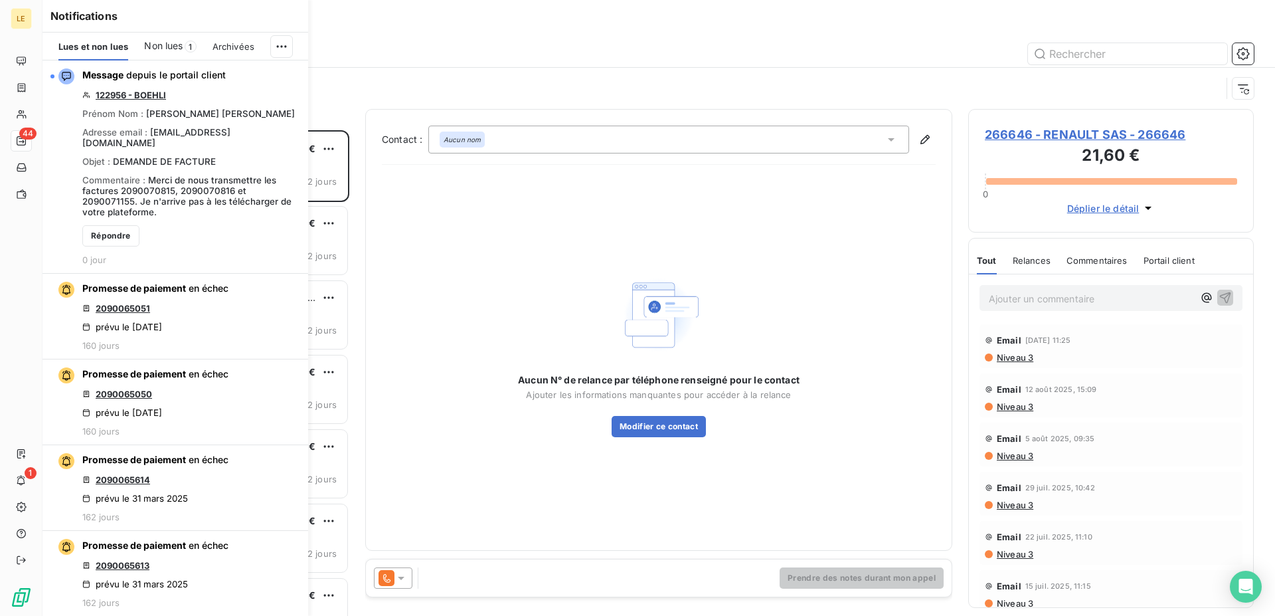
click at [0, 0] on icon "button" at bounding box center [0, 0] width 0 height 0
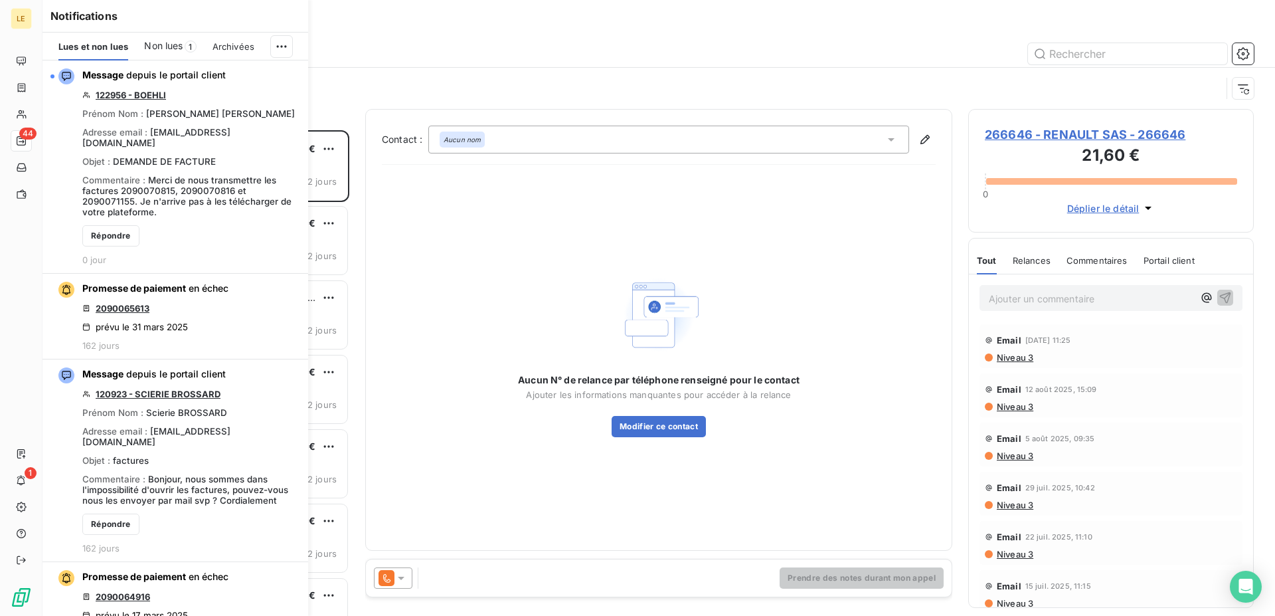
click at [0, 0] on icon "button" at bounding box center [0, 0] width 0 height 0
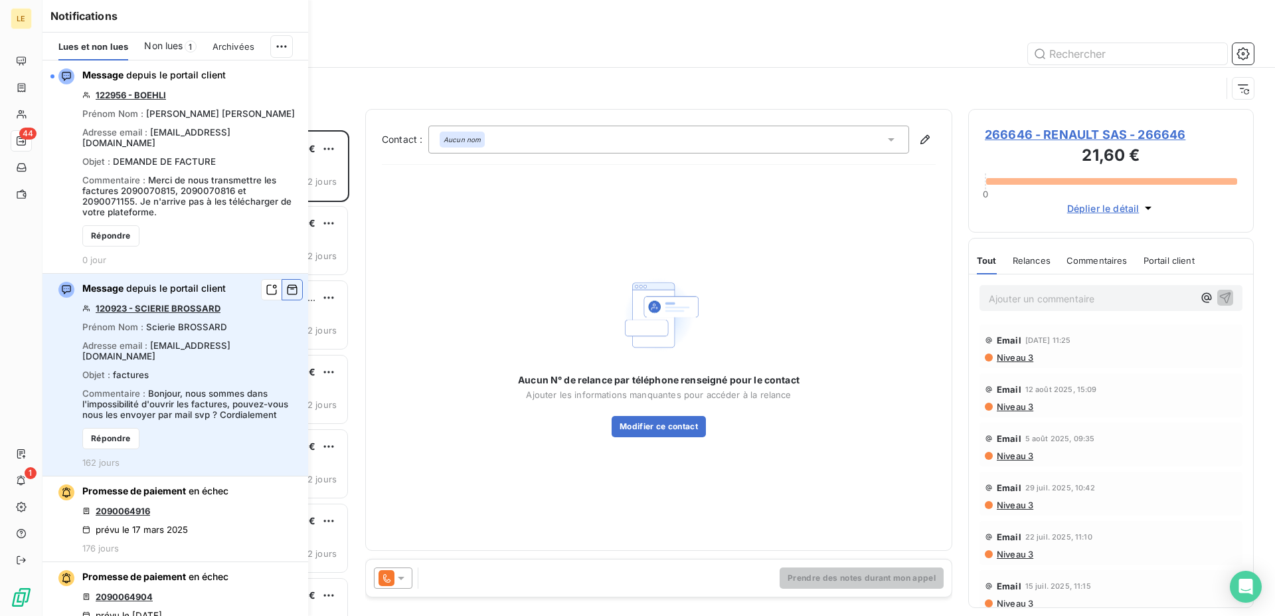
click at [286, 283] on icon "button" at bounding box center [292, 289] width 12 height 13
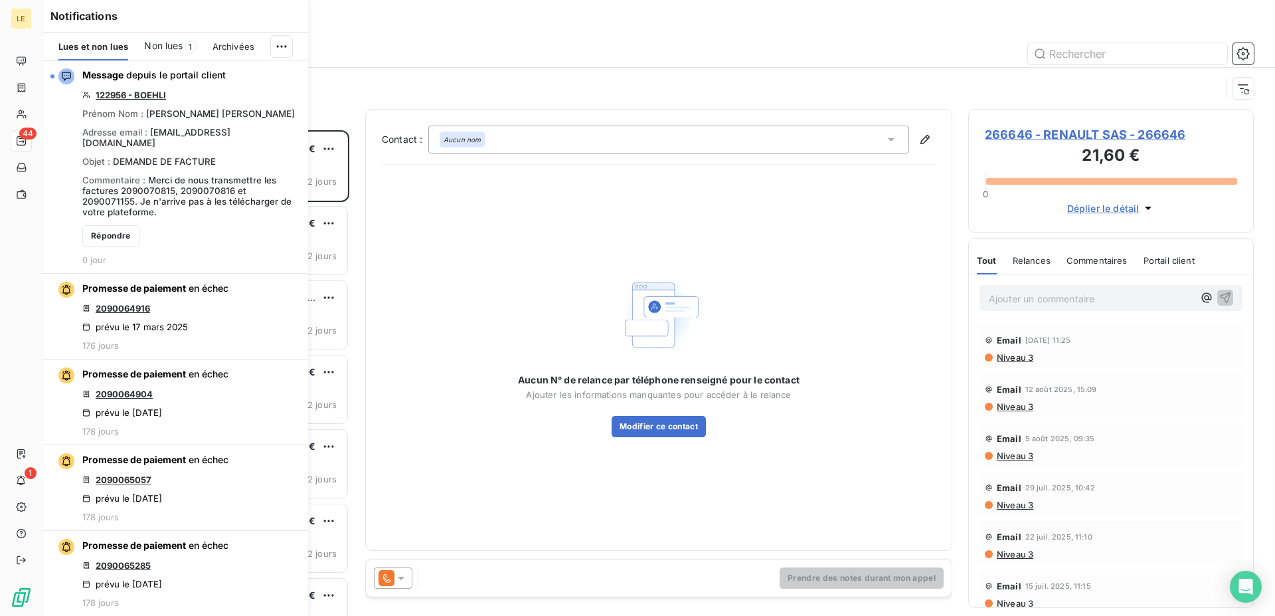
click at [0, 0] on icon "button" at bounding box center [0, 0] width 0 height 0
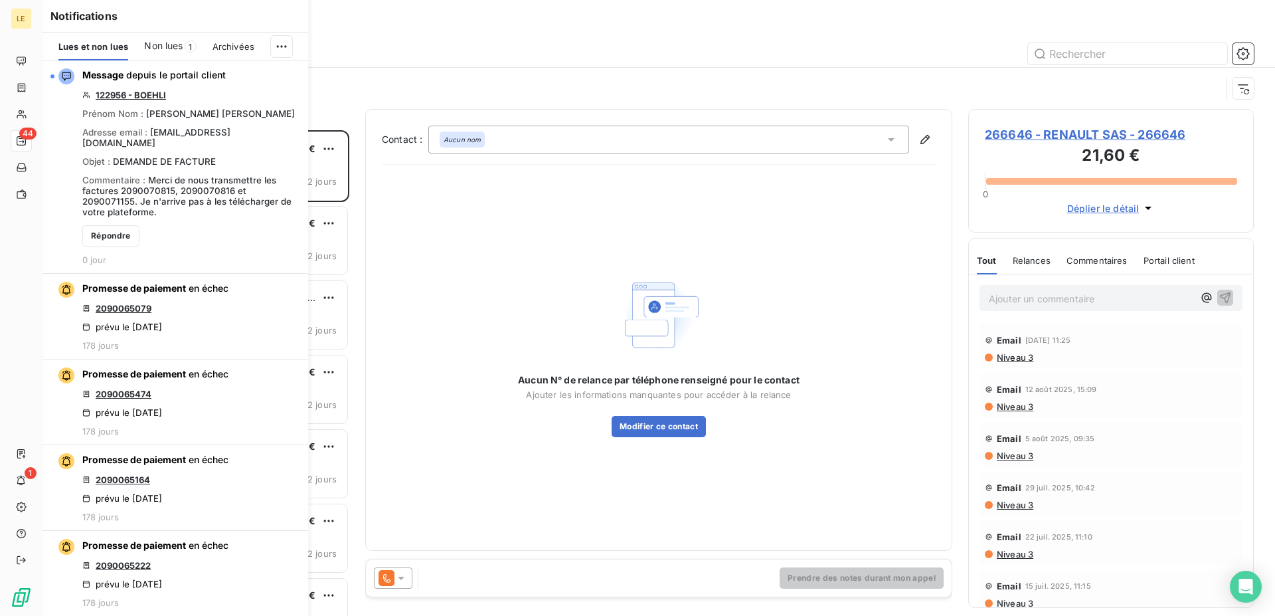
click at [0, 0] on icon "button" at bounding box center [0, 0] width 0 height 0
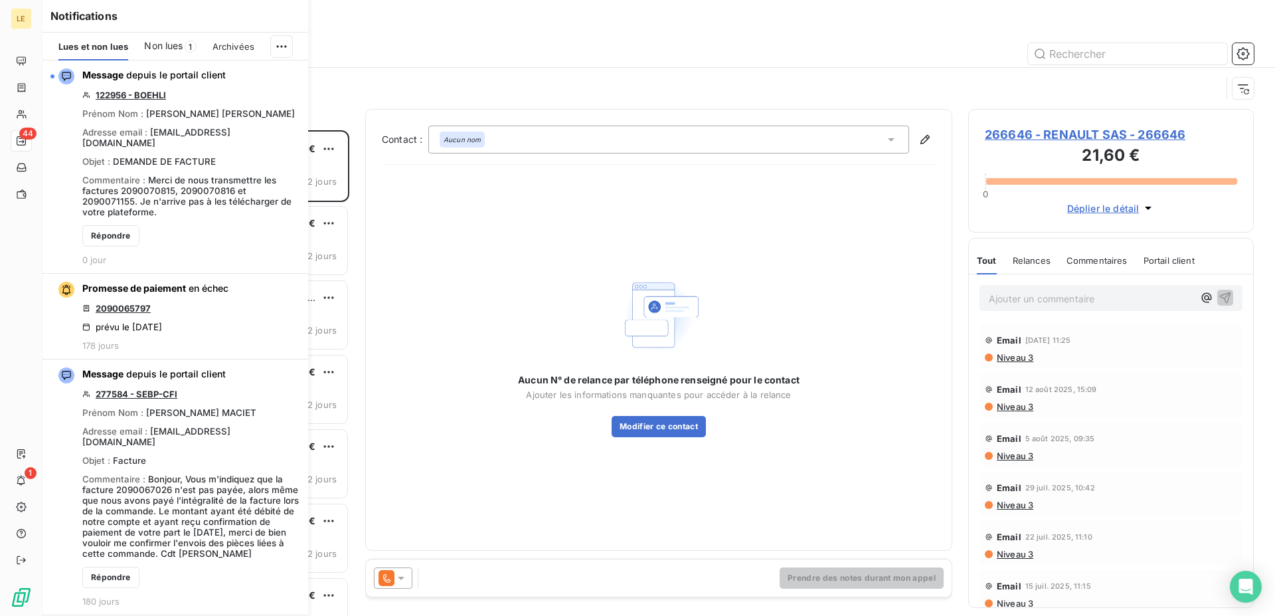
click at [0, 0] on icon "button" at bounding box center [0, 0] width 0 height 0
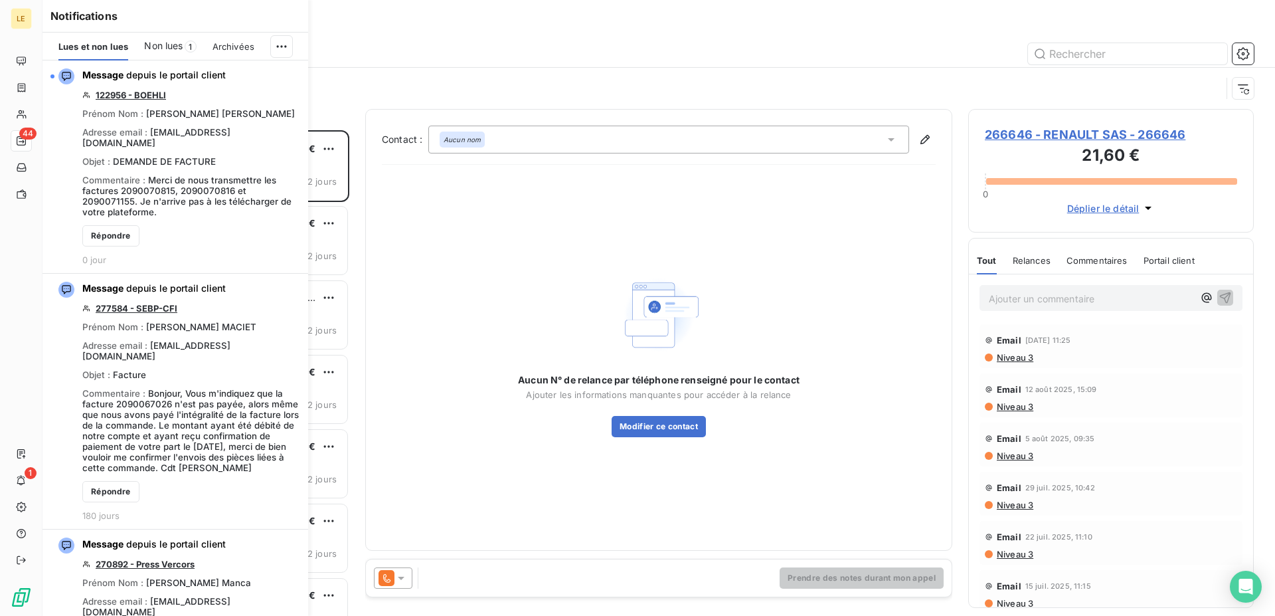
click at [0, 0] on icon "button" at bounding box center [0, 0] width 0 height 0
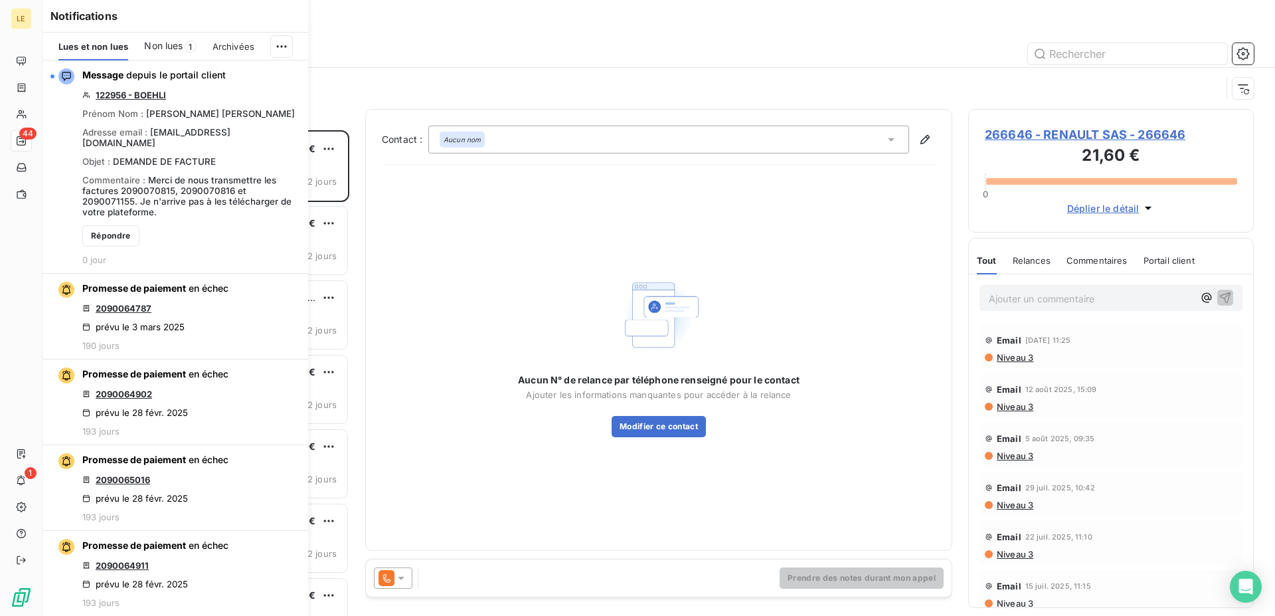
click at [0, 0] on icon "button" at bounding box center [0, 0] width 0 height 0
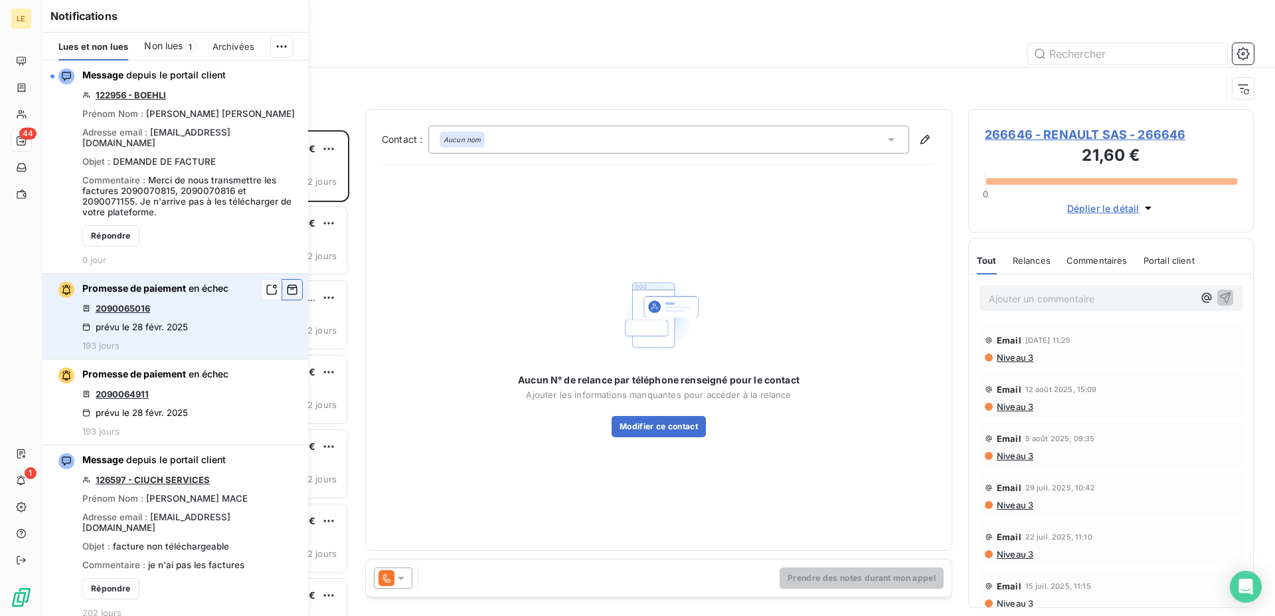
click at [286, 283] on icon "button" at bounding box center [292, 289] width 12 height 13
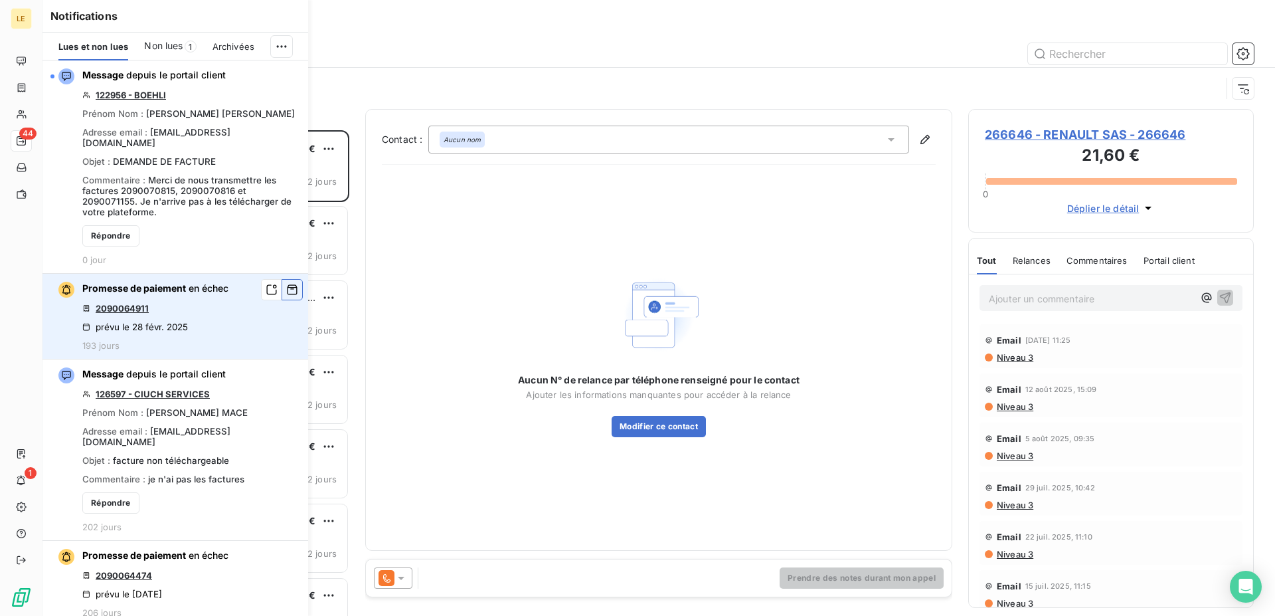
click at [286, 283] on icon "button" at bounding box center [292, 289] width 12 height 13
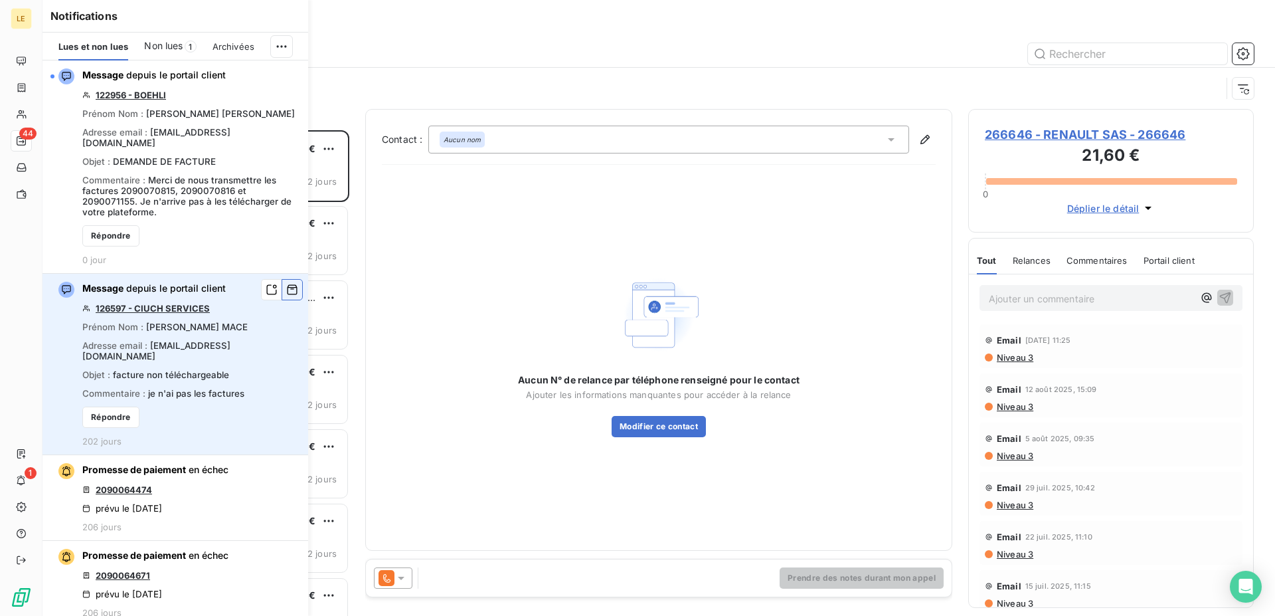
click at [286, 283] on icon "button" at bounding box center [292, 289] width 12 height 13
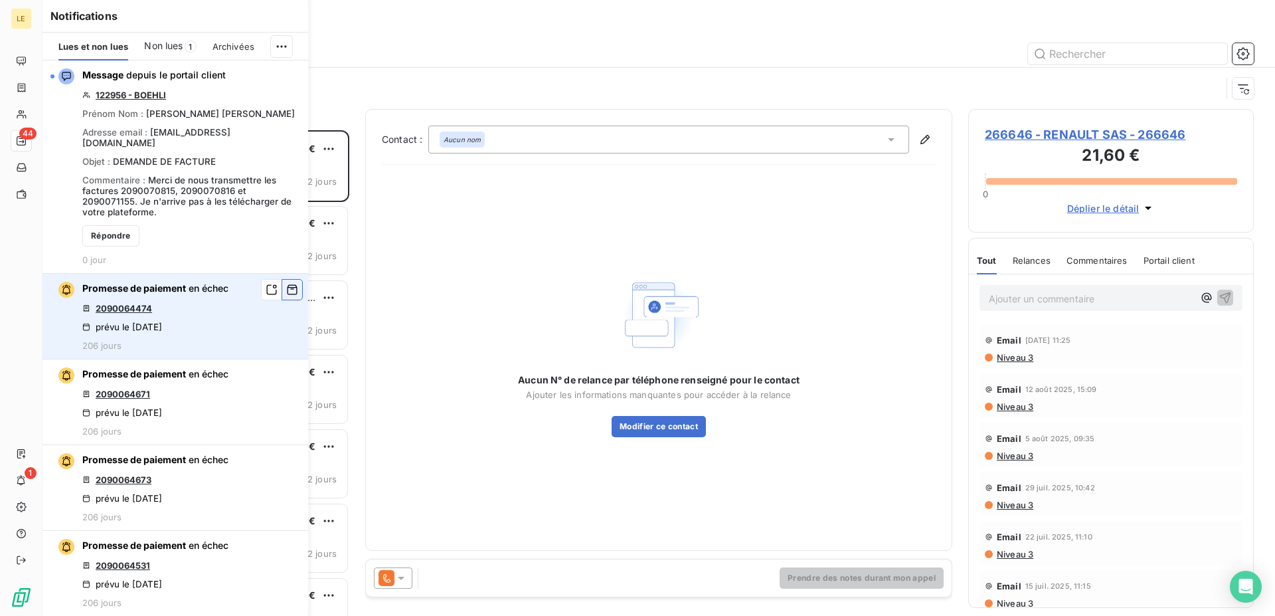
click at [286, 283] on icon "button" at bounding box center [292, 289] width 12 height 13
click at [282, 279] on button "button" at bounding box center [292, 289] width 21 height 21
click at [0, 0] on button "button" at bounding box center [0, 0] width 0 height 0
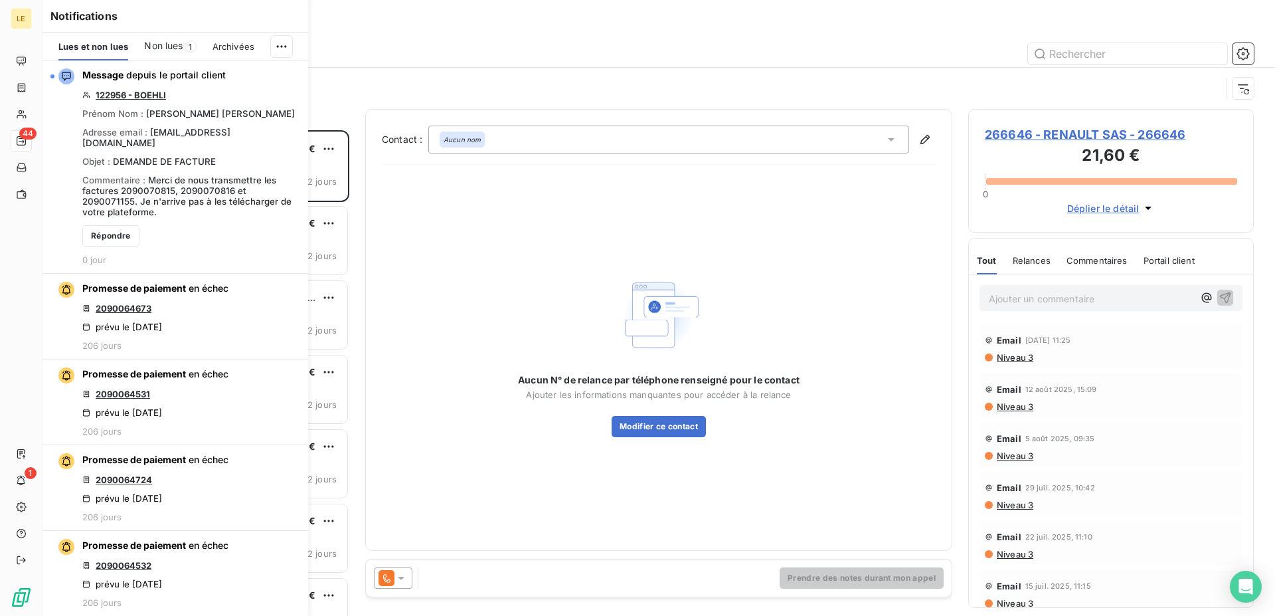
click at [0, 0] on button "button" at bounding box center [0, 0] width 0 height 0
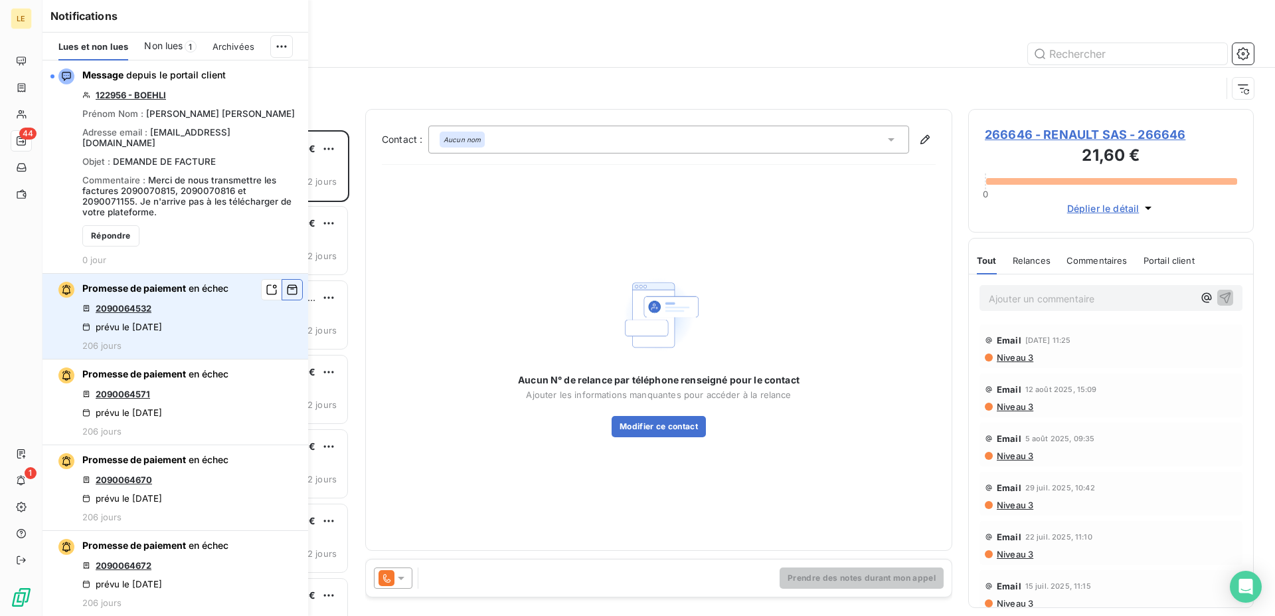
click at [282, 279] on button "button" at bounding box center [292, 289] width 21 height 21
click at [0, 0] on button "button" at bounding box center [0, 0] width 0 height 0
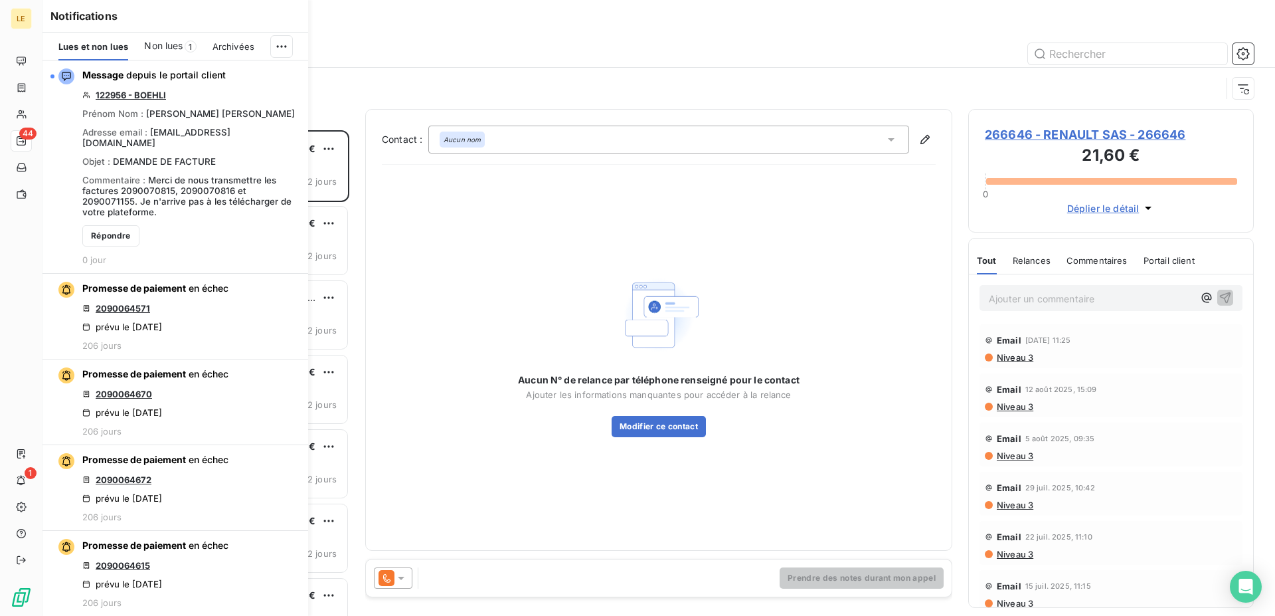
click at [0, 0] on button "button" at bounding box center [0, 0] width 0 height 0
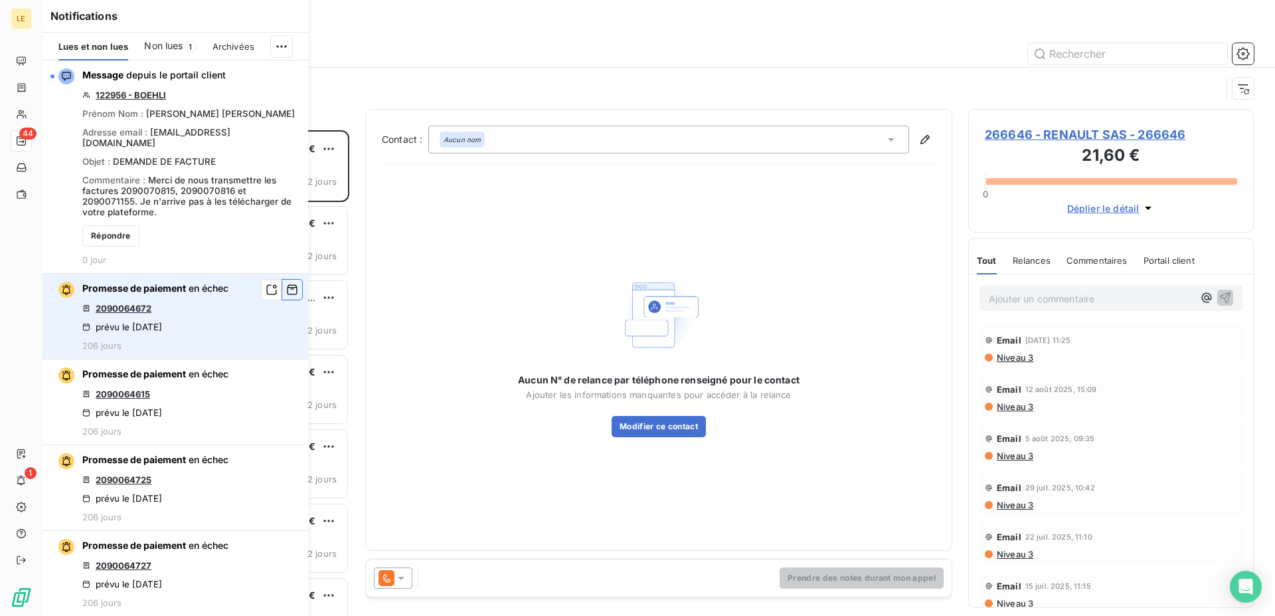
click at [282, 279] on button "button" at bounding box center [292, 289] width 21 height 21
click at [0, 0] on button "button" at bounding box center [0, 0] width 0 height 0
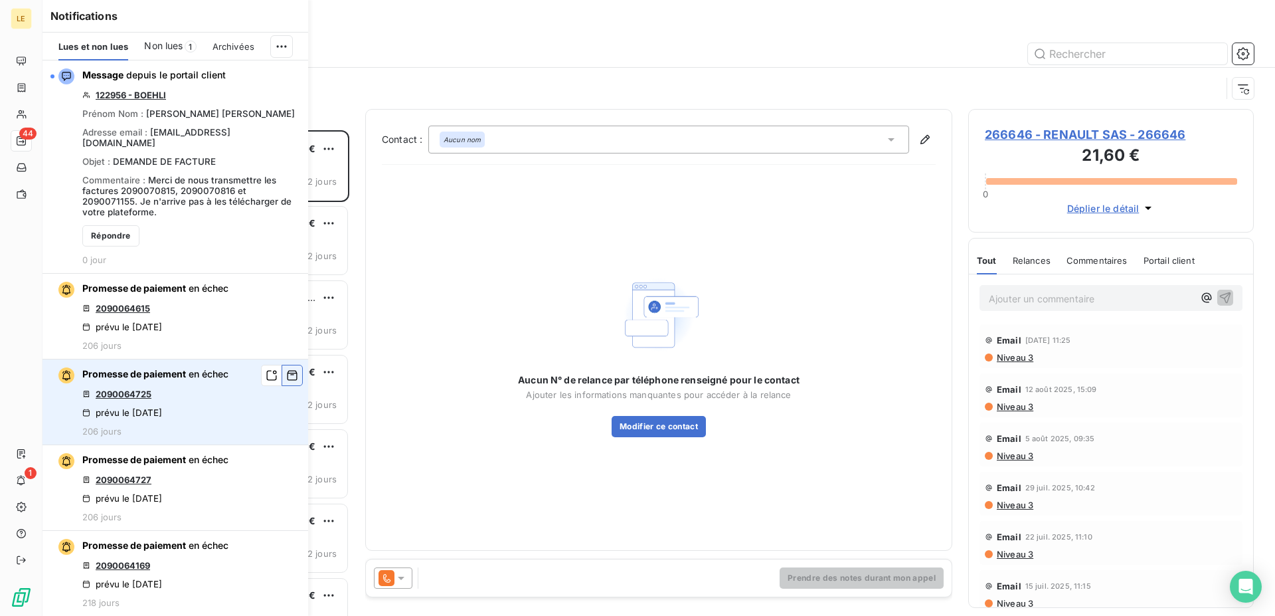
click at [282, 365] on button "button" at bounding box center [292, 375] width 21 height 21
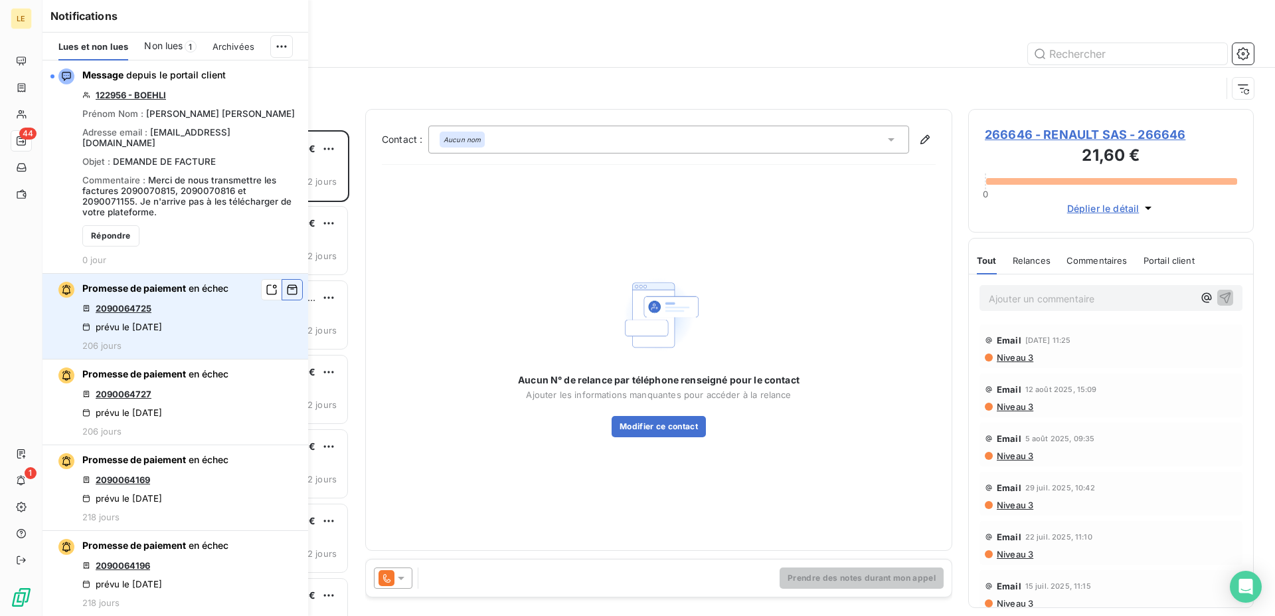
click at [282, 279] on button "button" at bounding box center [292, 289] width 21 height 21
click at [286, 283] on icon "button" at bounding box center [292, 289] width 12 height 13
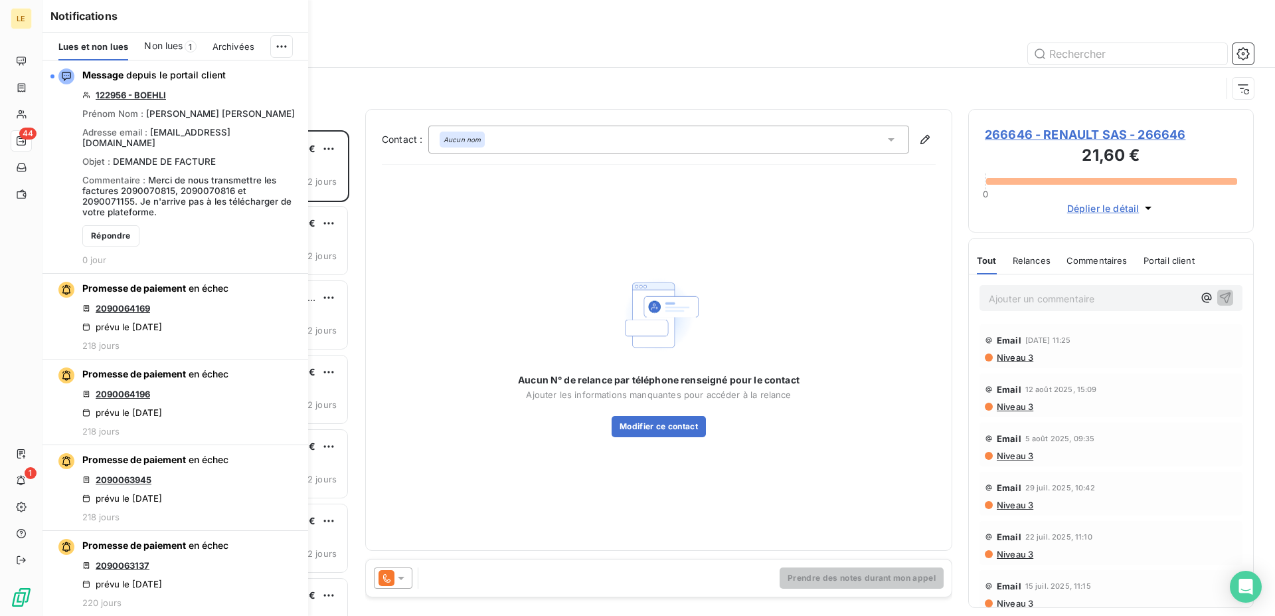
click at [0, 0] on icon "button" at bounding box center [0, 0] width 0 height 0
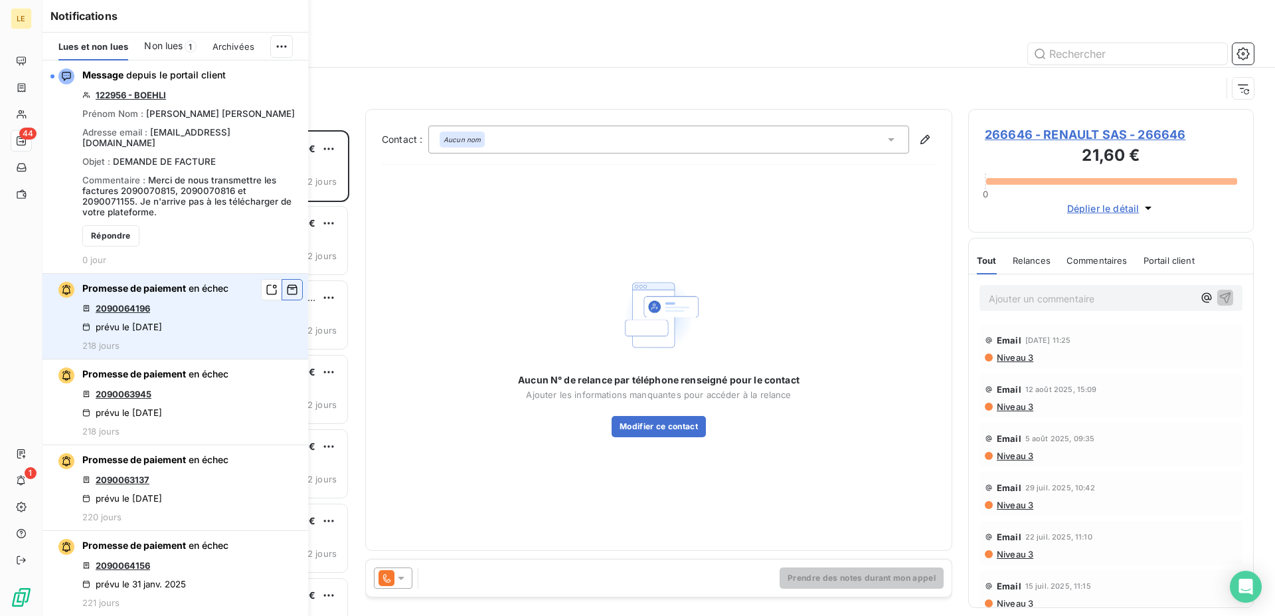
click at [286, 283] on icon "button" at bounding box center [292, 289] width 12 height 13
click at [288, 285] on icon "button" at bounding box center [293, 290] width 10 height 10
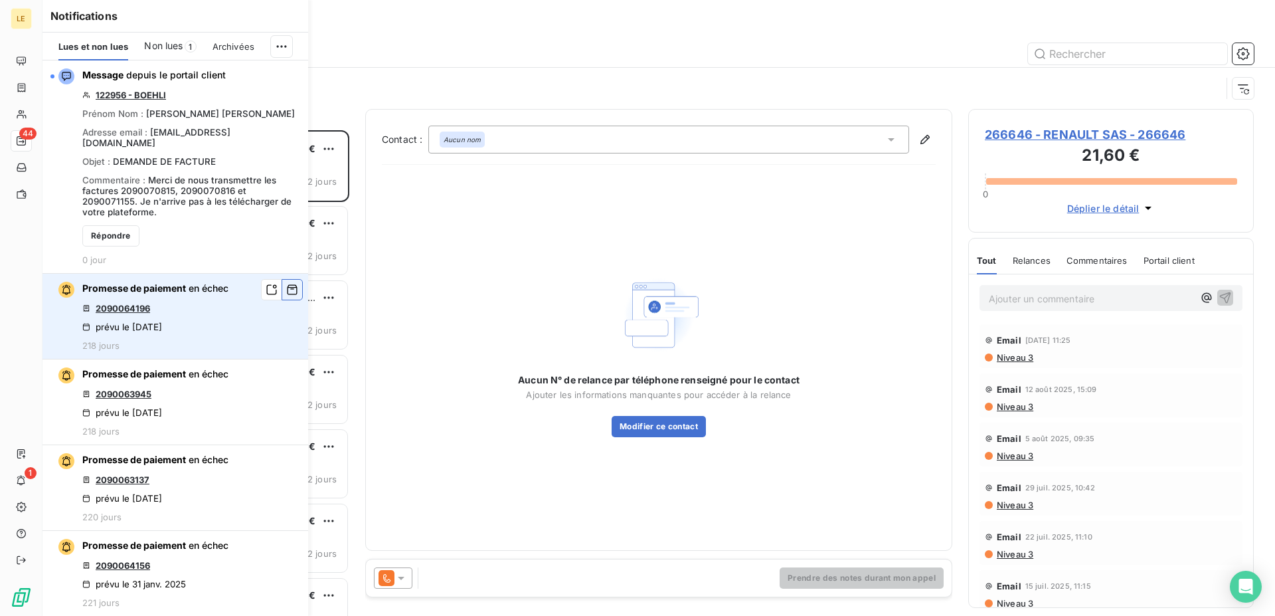
click at [288, 285] on icon "button" at bounding box center [293, 290] width 10 height 10
click at [286, 283] on icon "button" at bounding box center [292, 289] width 12 height 13
click at [282, 279] on button "button" at bounding box center [292, 289] width 21 height 21
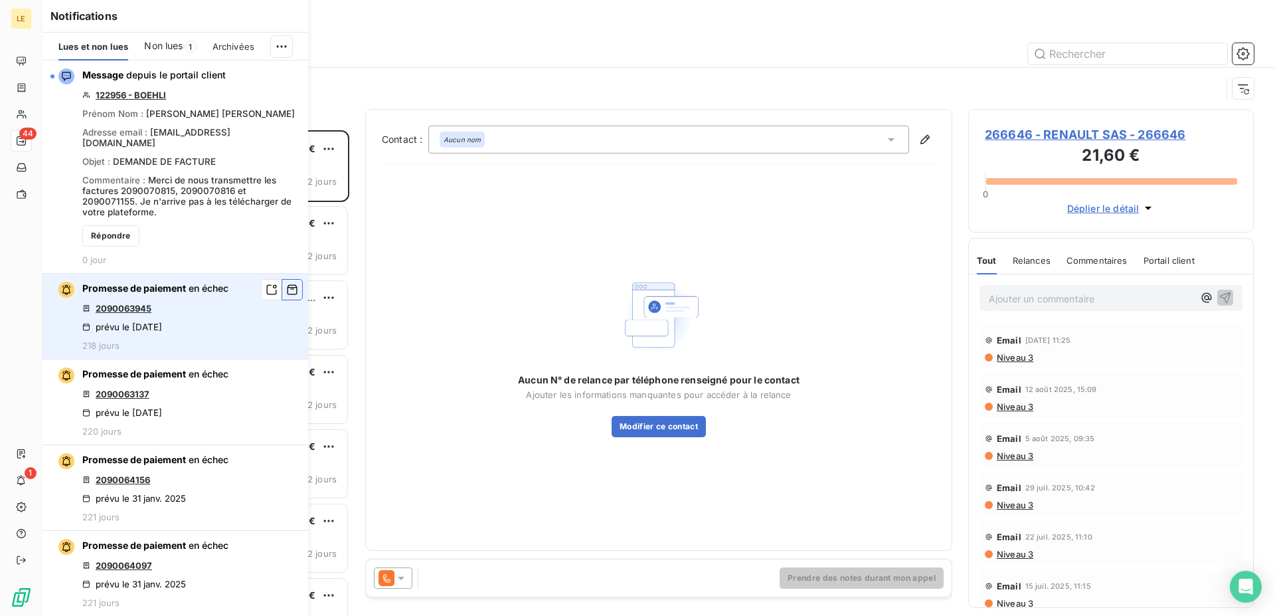
click at [282, 280] on button "button" at bounding box center [292, 289] width 21 height 21
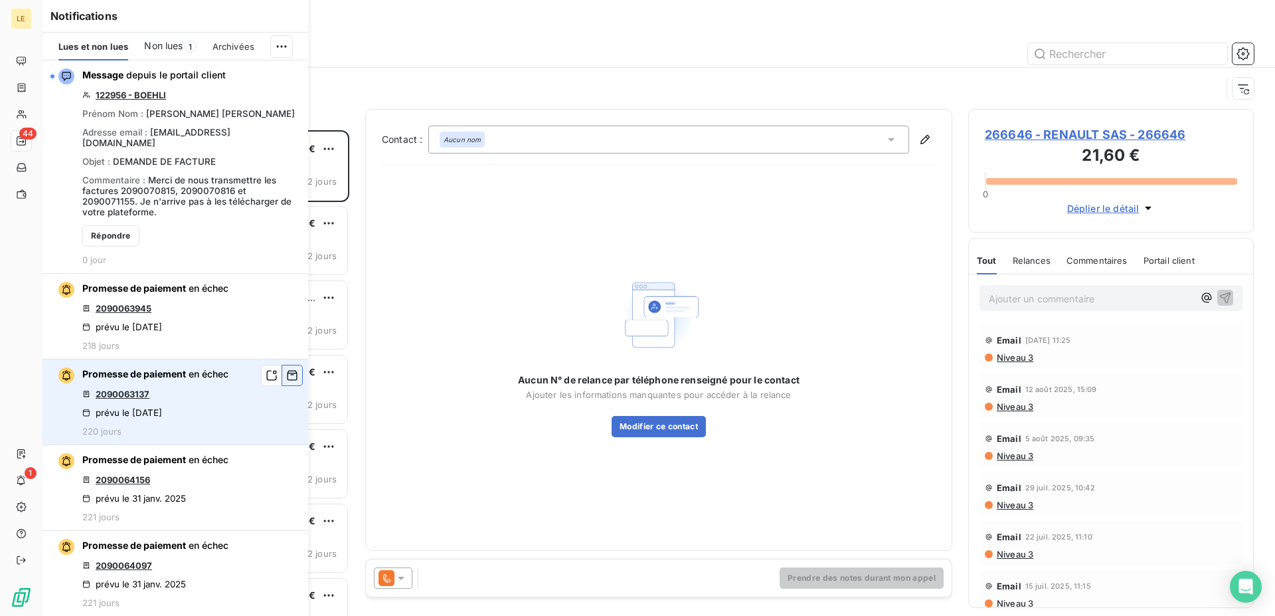
click at [282, 365] on button "button" at bounding box center [292, 375] width 21 height 21
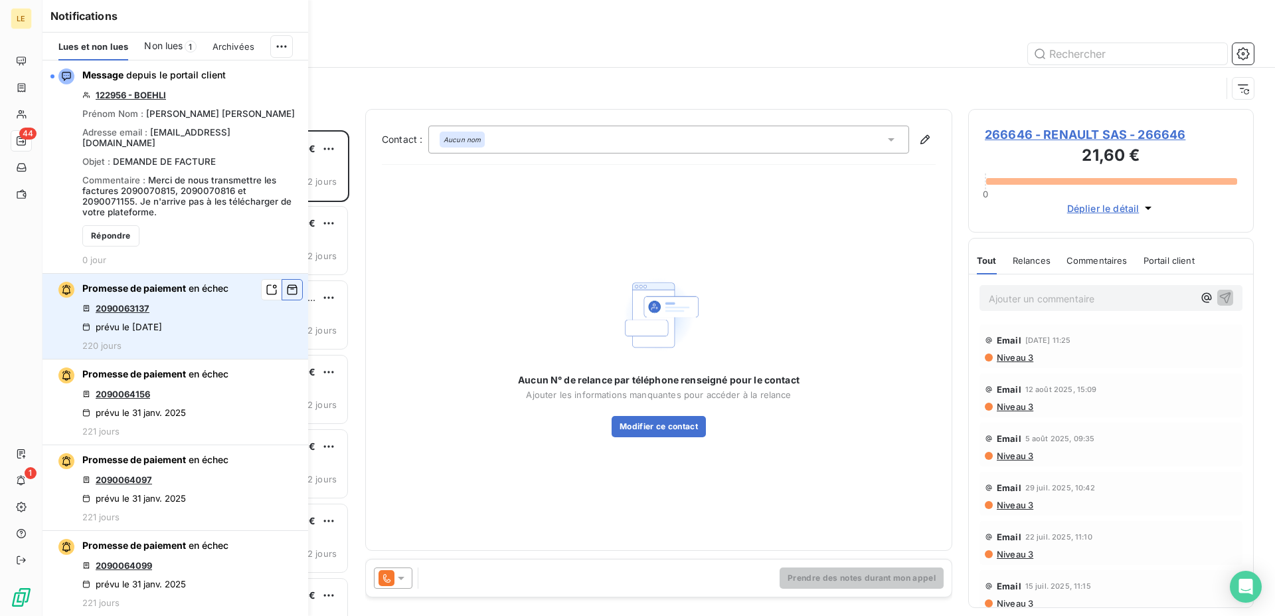
click at [0, 0] on button "button" at bounding box center [0, 0] width 0 height 0
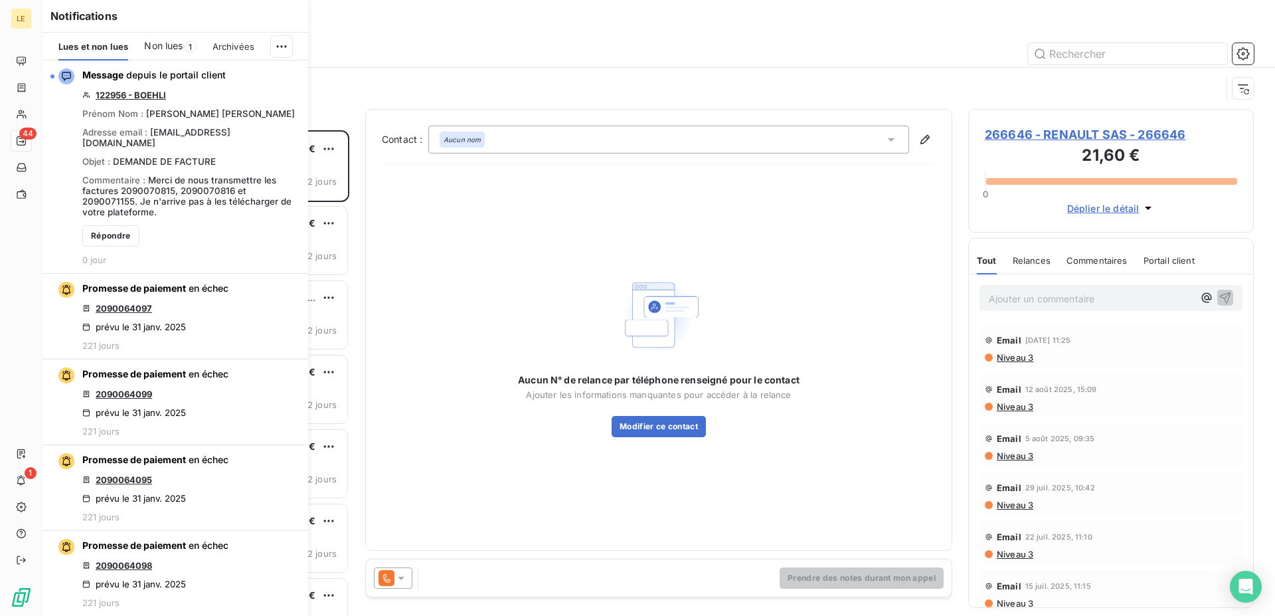
click at [0, 0] on button "button" at bounding box center [0, 0] width 0 height 0
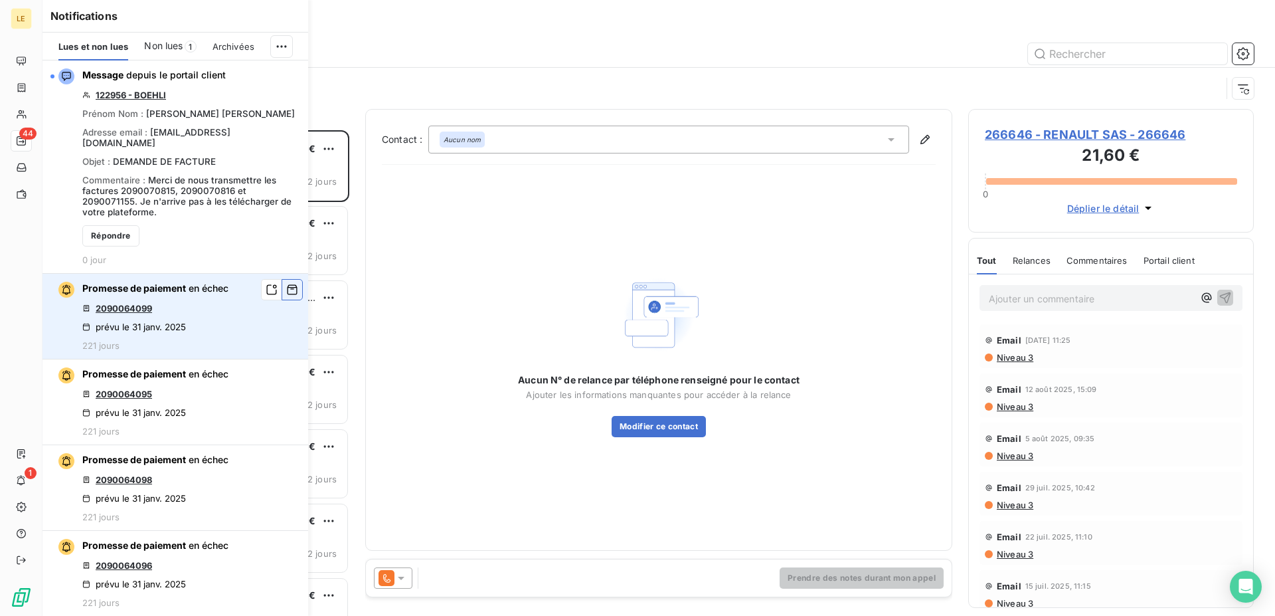
click at [282, 282] on button "button" at bounding box center [292, 289] width 21 height 21
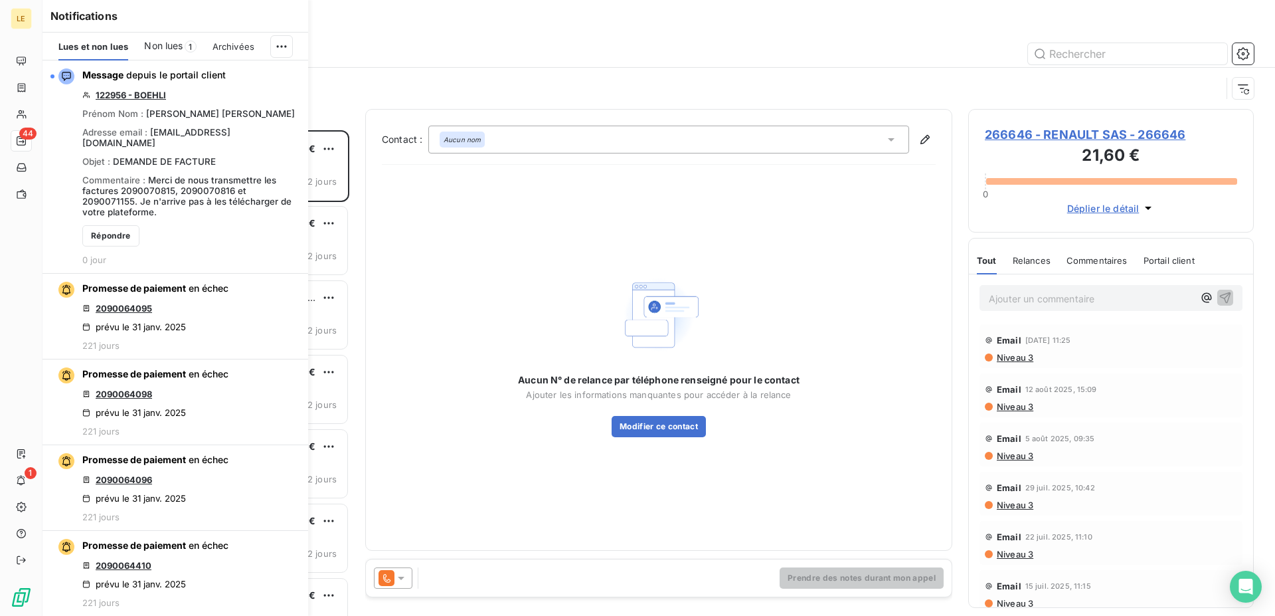
click at [0, 0] on button "button" at bounding box center [0, 0] width 0 height 0
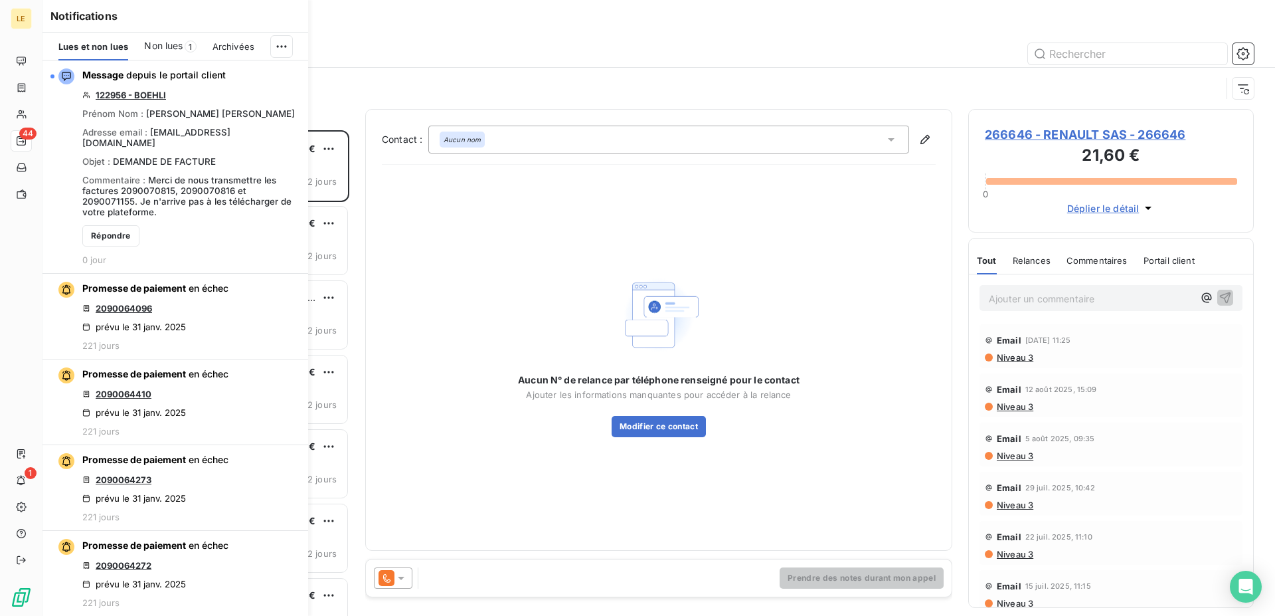
click at [0, 0] on button "button" at bounding box center [0, 0] width 0 height 0
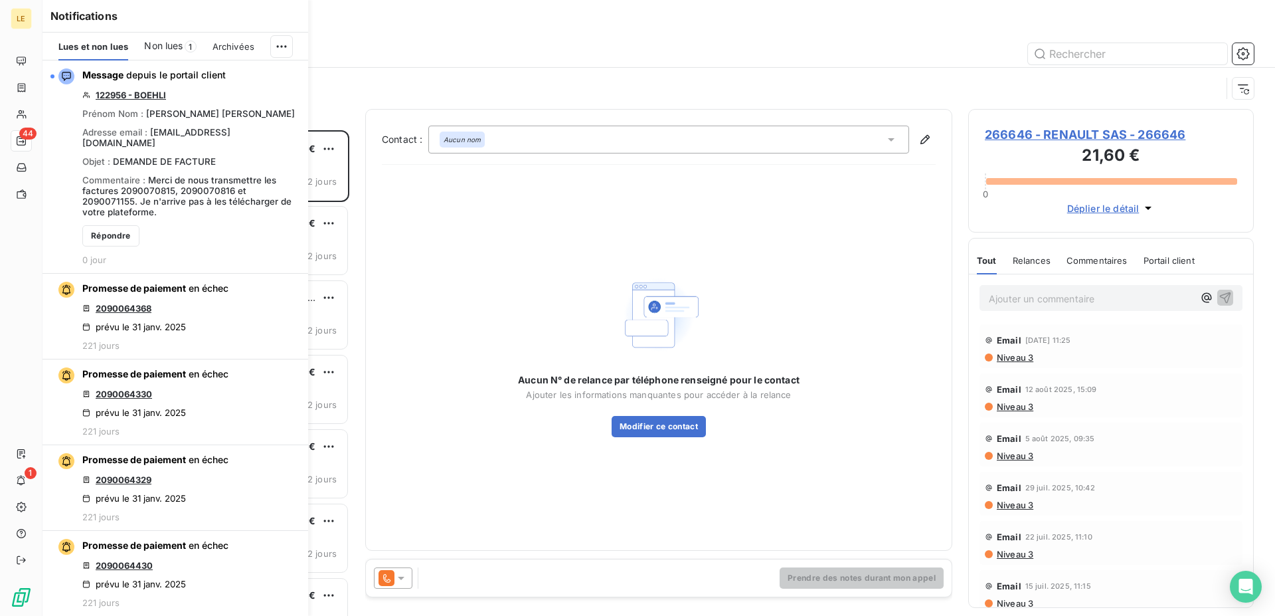
click at [0, 0] on button "button" at bounding box center [0, 0] width 0 height 0
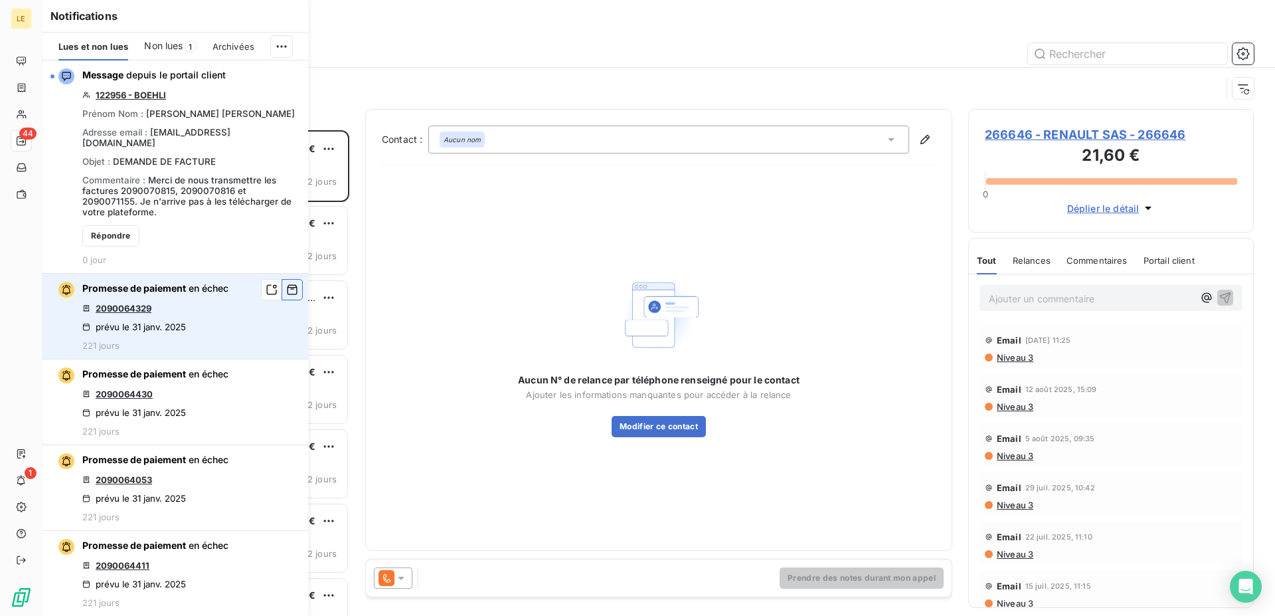
click at [282, 283] on button "button" at bounding box center [292, 289] width 21 height 21
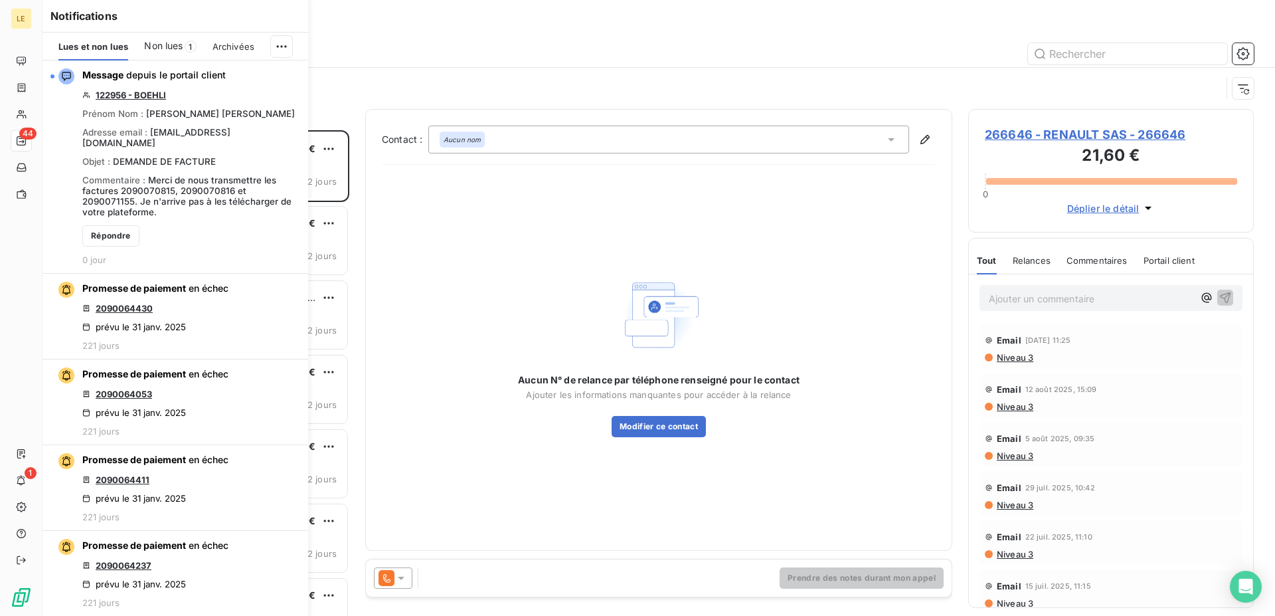
click at [0, 0] on button "button" at bounding box center [0, 0] width 0 height 0
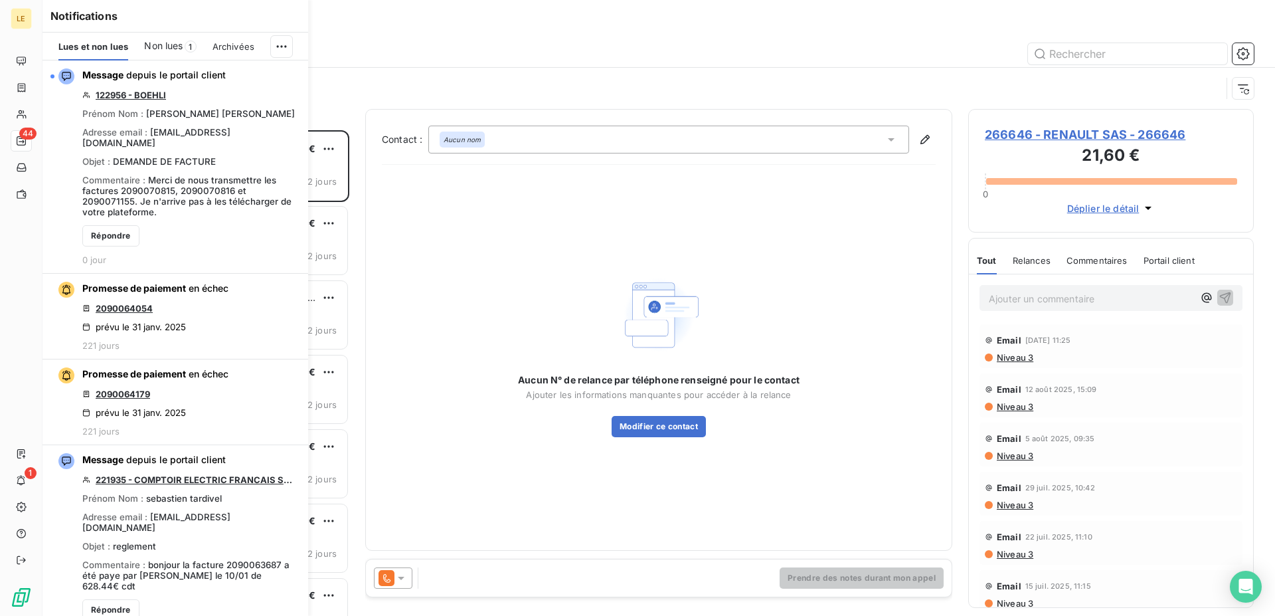
click at [0, 0] on button "button" at bounding box center [0, 0] width 0 height 0
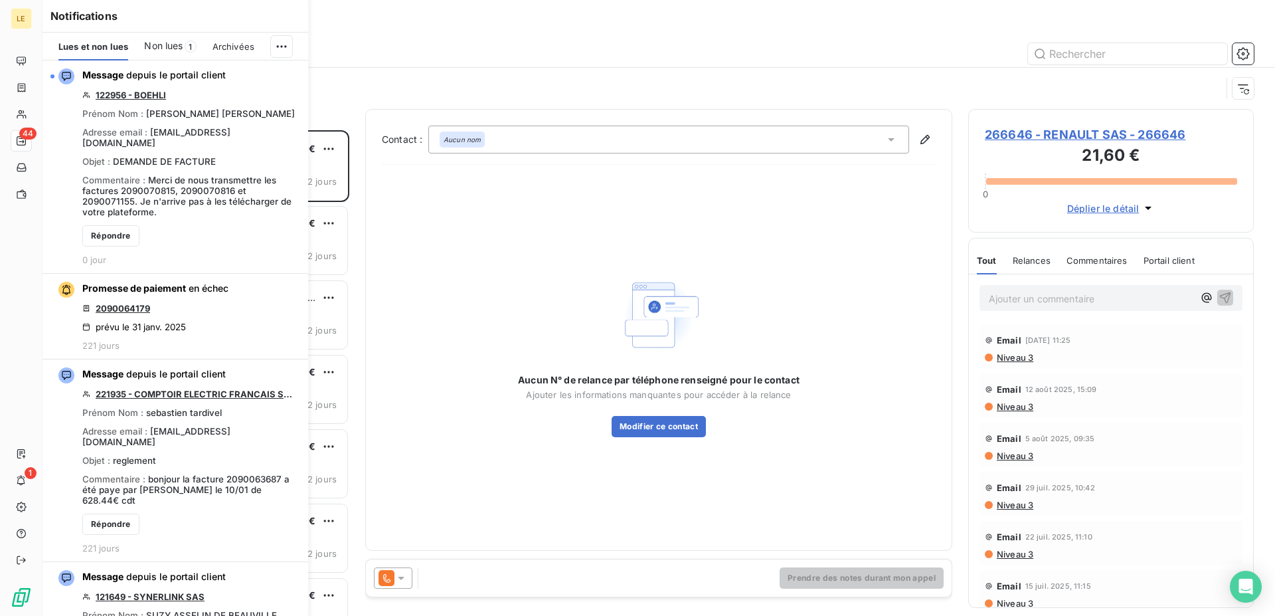
click at [0, 0] on button "button" at bounding box center [0, 0] width 0 height 0
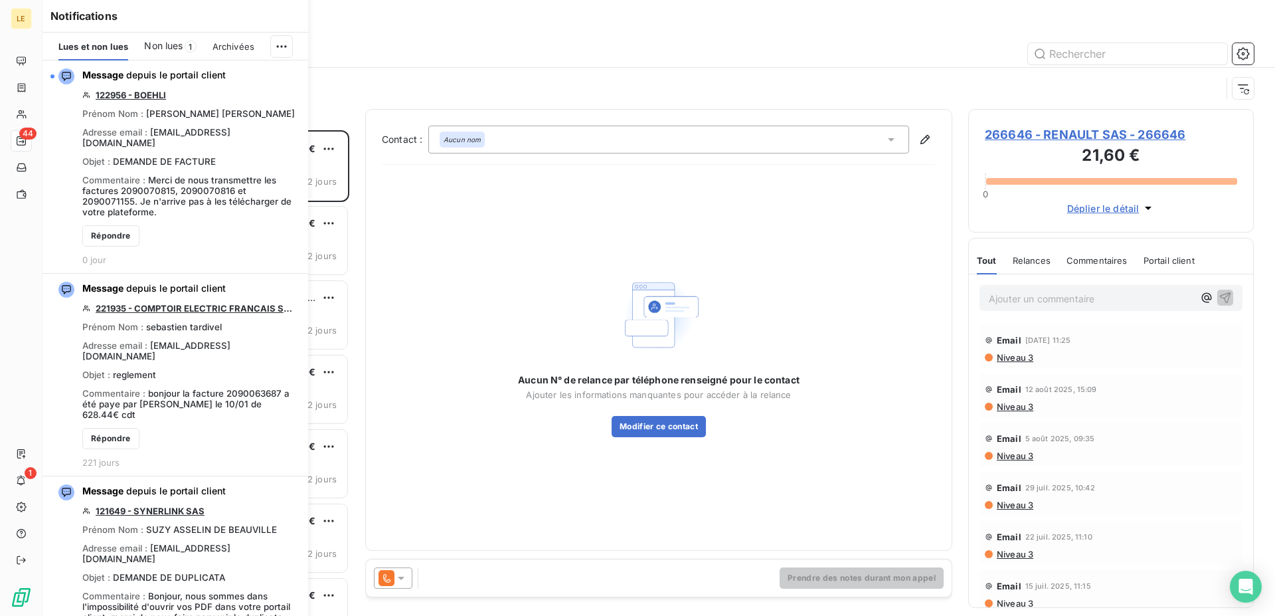
click at [0, 0] on button "button" at bounding box center [0, 0] width 0 height 0
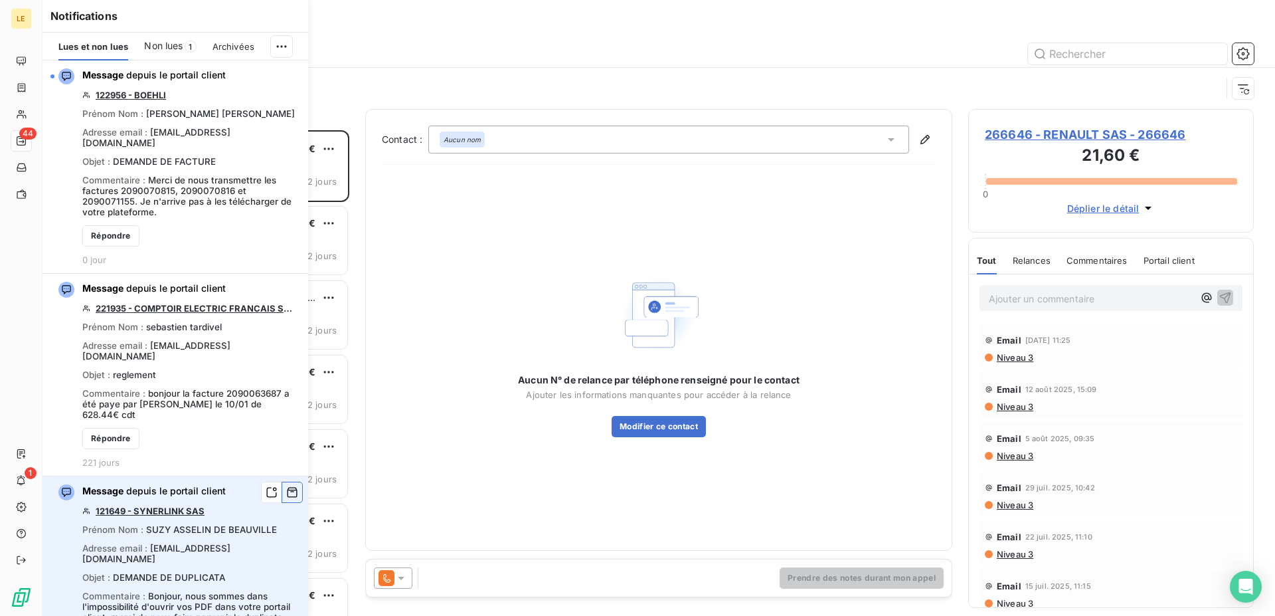
click at [282, 481] on button "button" at bounding box center [292, 491] width 21 height 21
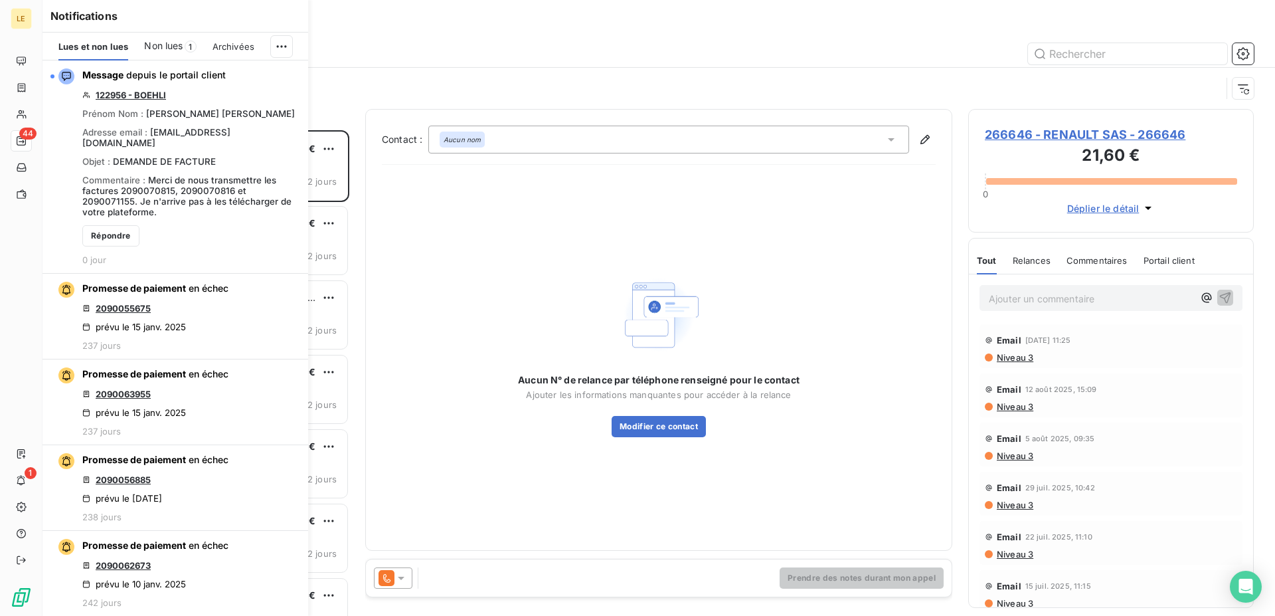
click at [0, 0] on button "button" at bounding box center [0, 0] width 0 height 0
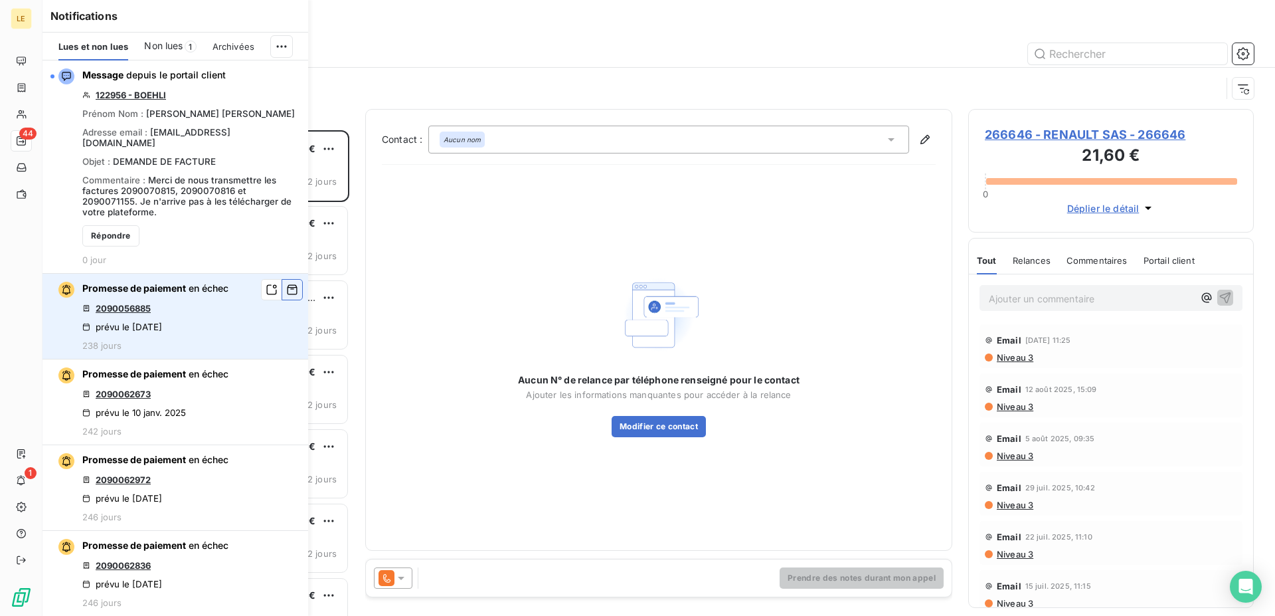
click at [289, 280] on button "button" at bounding box center [292, 289] width 21 height 21
click at [289, 279] on button "button" at bounding box center [292, 289] width 21 height 21
click at [0, 0] on button "button" at bounding box center [0, 0] width 0 height 0
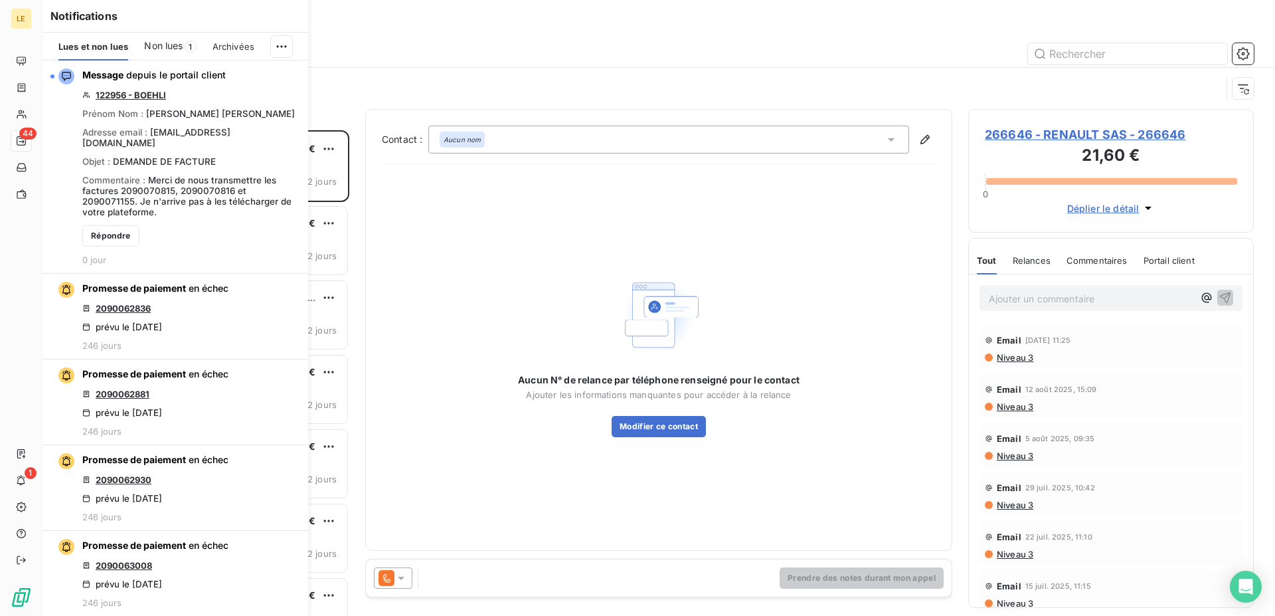
click at [0, 0] on button "button" at bounding box center [0, 0] width 0 height 0
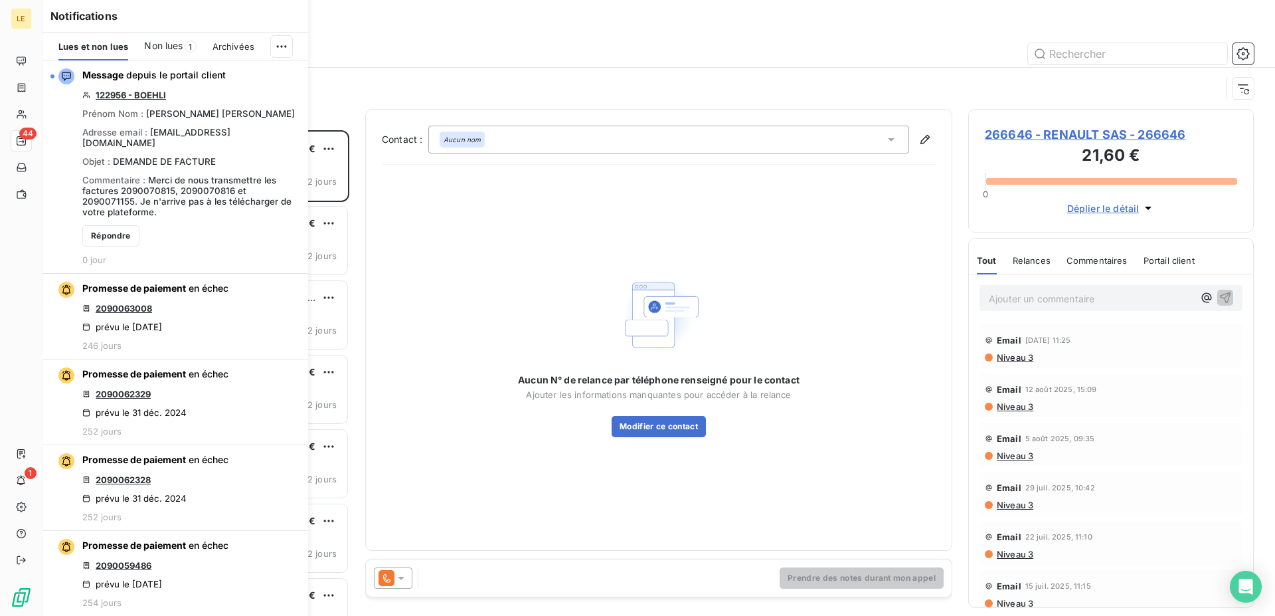
click at [0, 0] on button "button" at bounding box center [0, 0] width 0 height 0
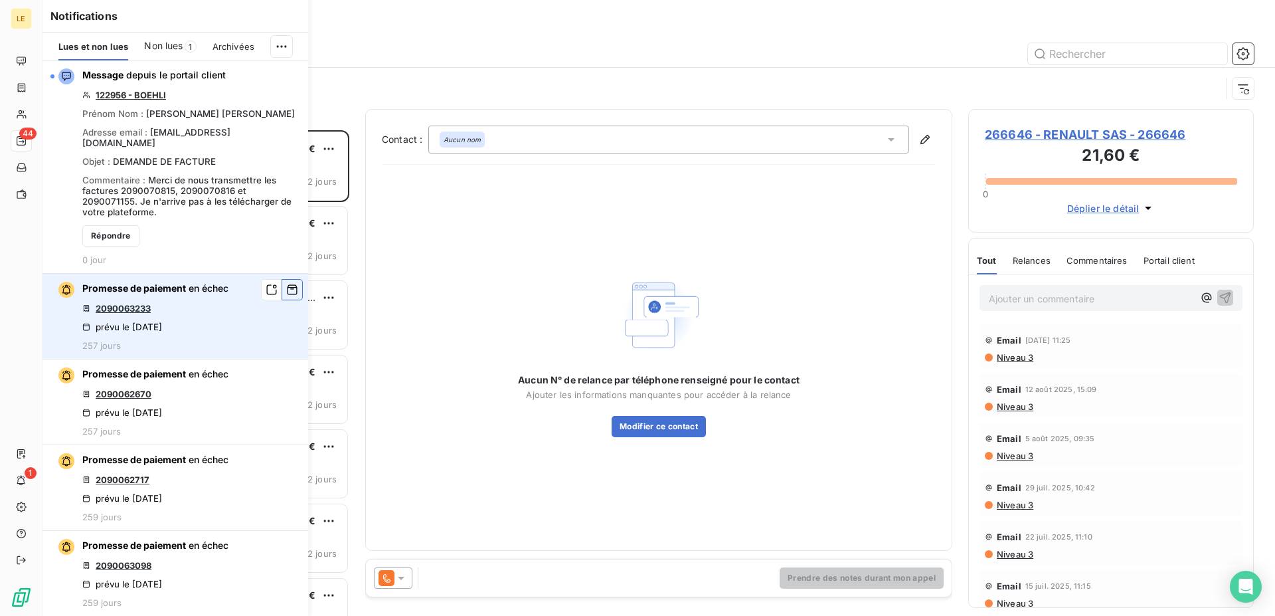
click at [289, 279] on button "button" at bounding box center [292, 289] width 21 height 21
click at [0, 0] on button "button" at bounding box center [0, 0] width 0 height 0
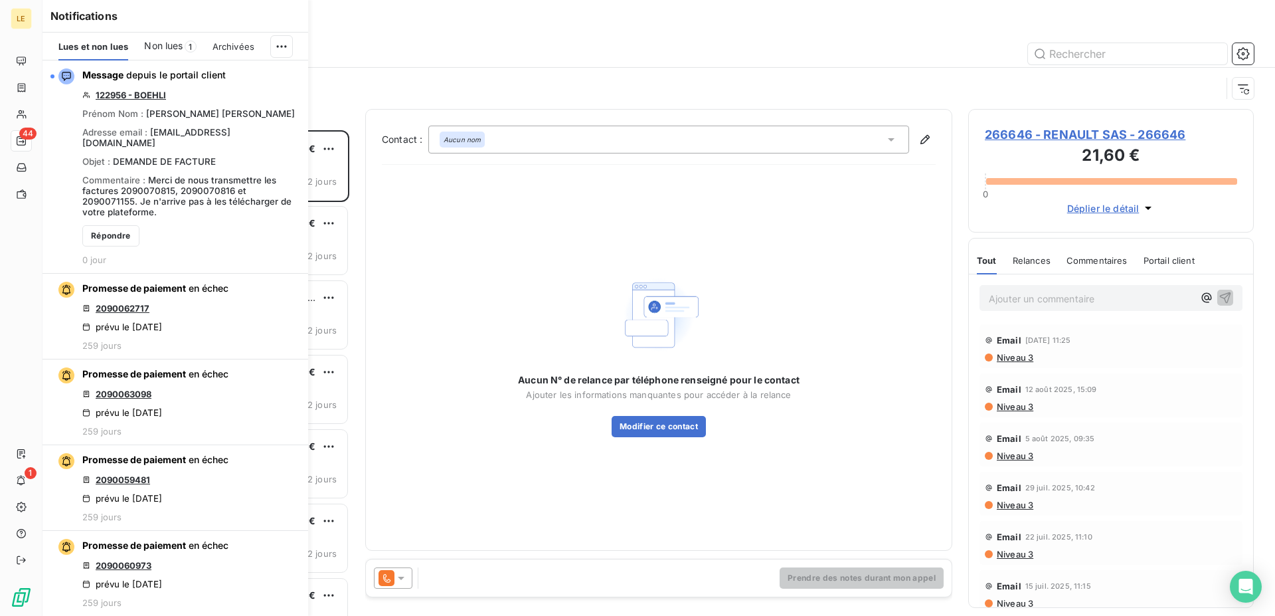
click at [0, 0] on button "button" at bounding box center [0, 0] width 0 height 0
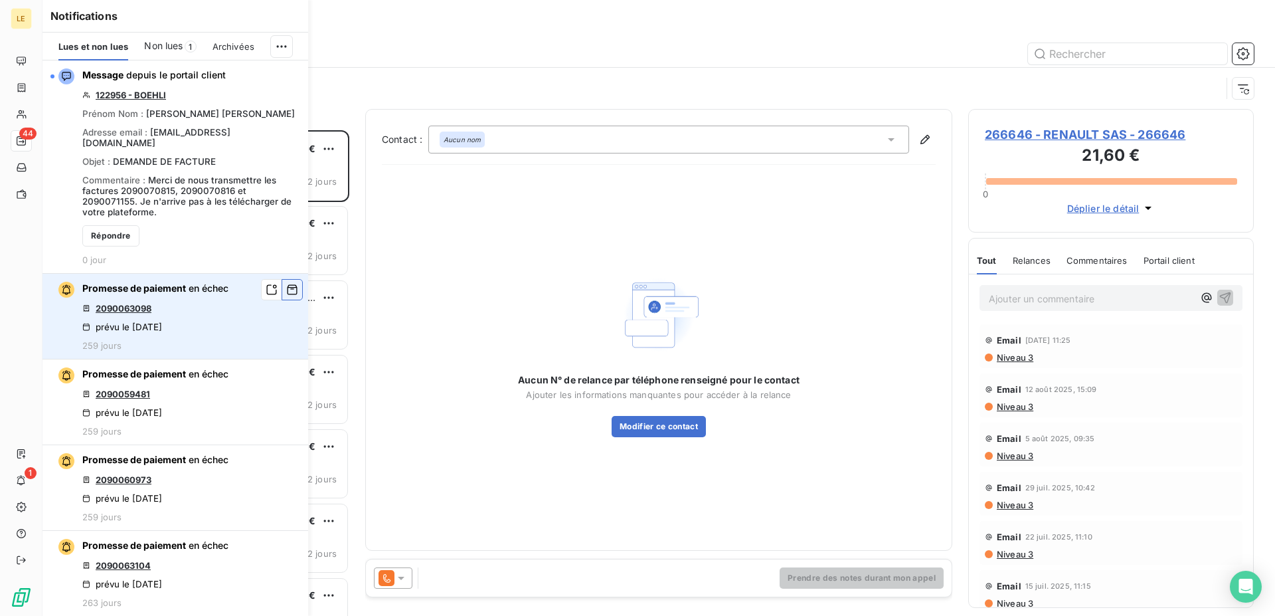
click at [289, 279] on button "button" at bounding box center [292, 289] width 21 height 21
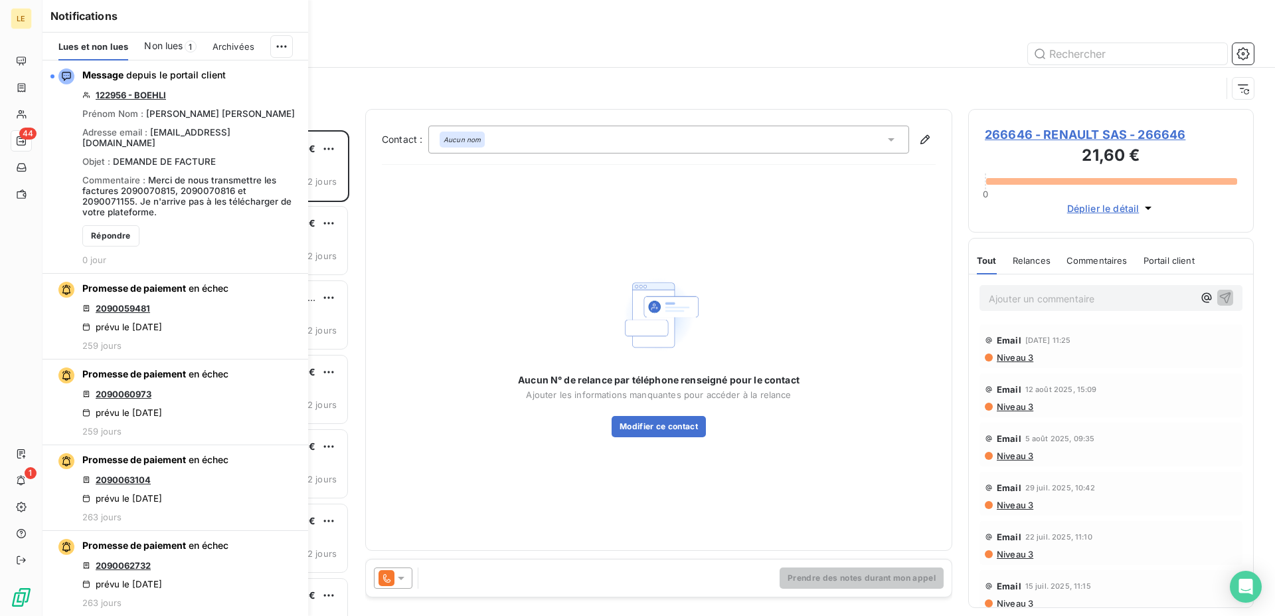
click at [0, 0] on button "button" at bounding box center [0, 0] width 0 height 0
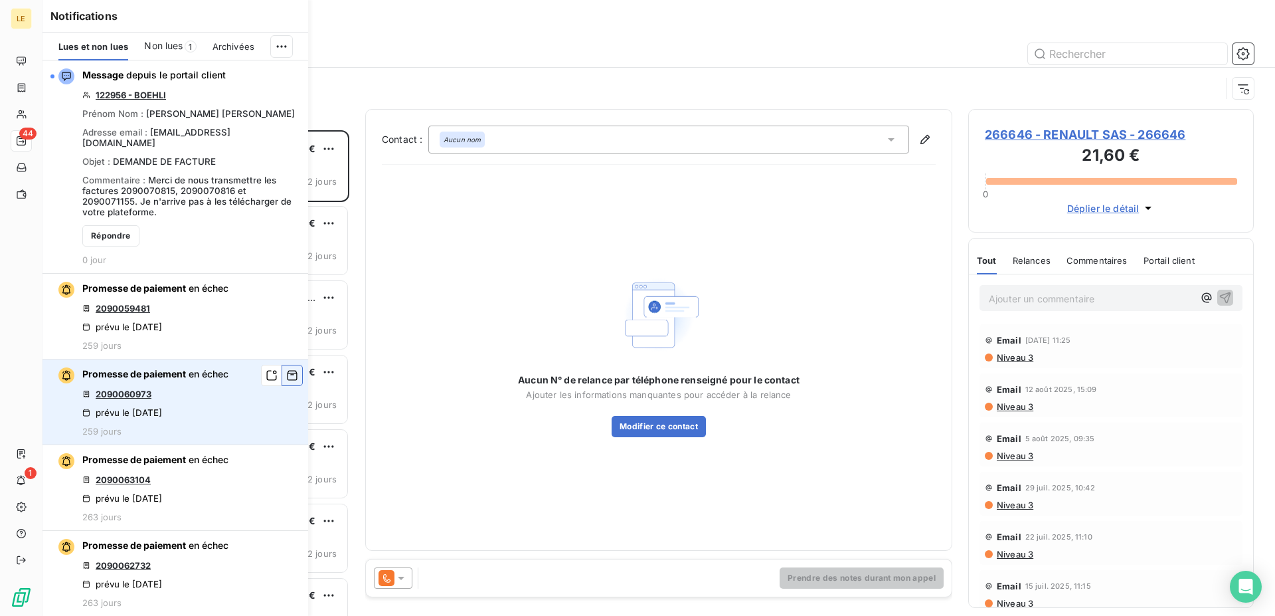
click at [289, 365] on button "button" at bounding box center [292, 375] width 21 height 21
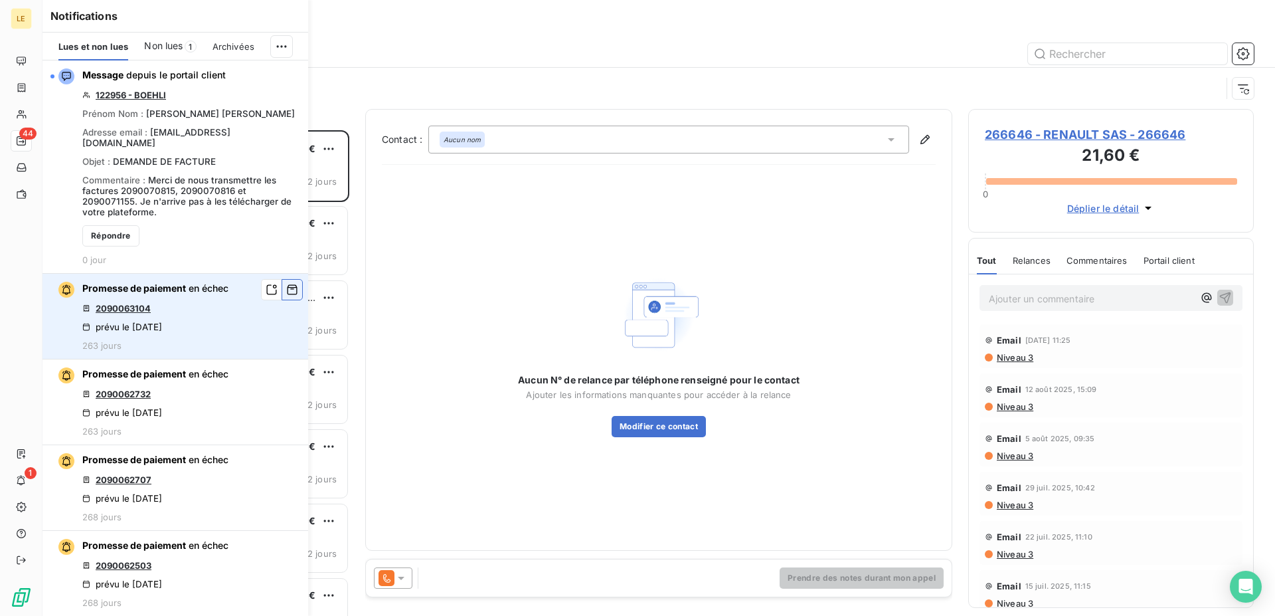
click at [289, 279] on button "button" at bounding box center [292, 289] width 21 height 21
click at [0, 0] on button "button" at bounding box center [0, 0] width 0 height 0
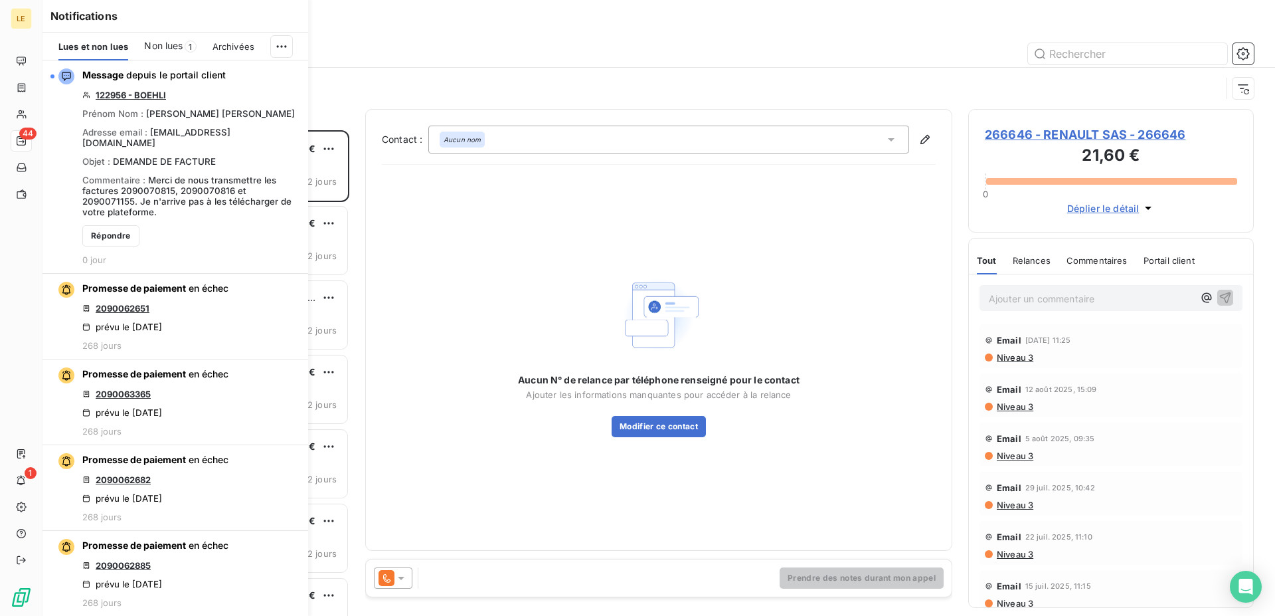
click at [0, 0] on button "button" at bounding box center [0, 0] width 0 height 0
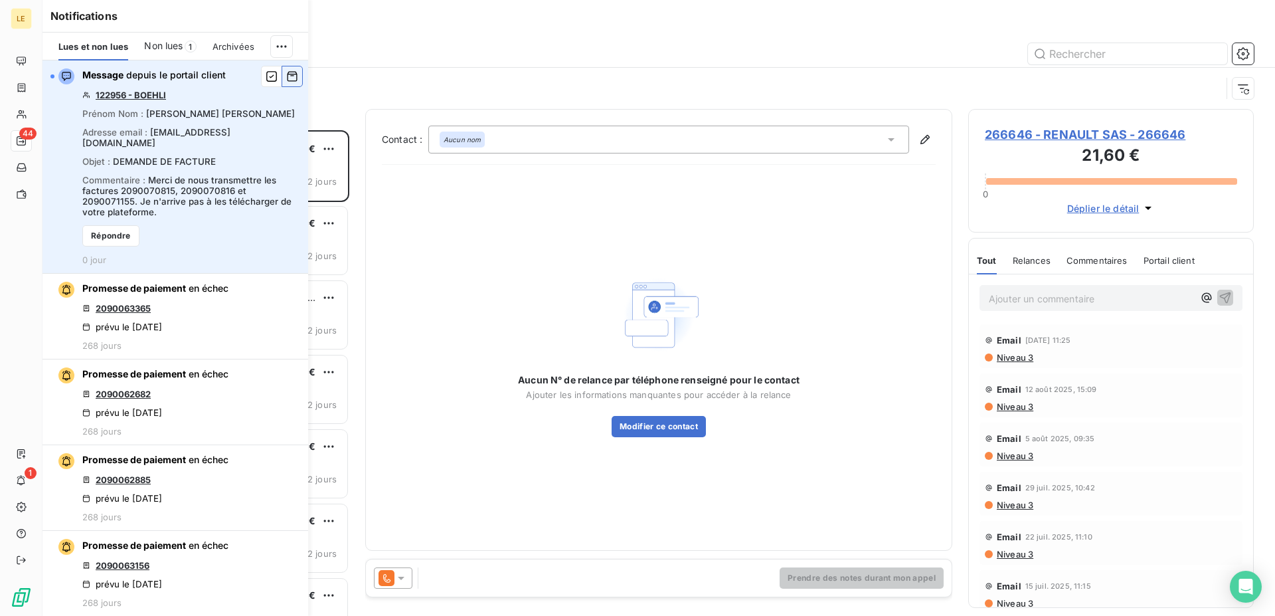
click at [286, 78] on icon "button" at bounding box center [292, 76] width 12 height 13
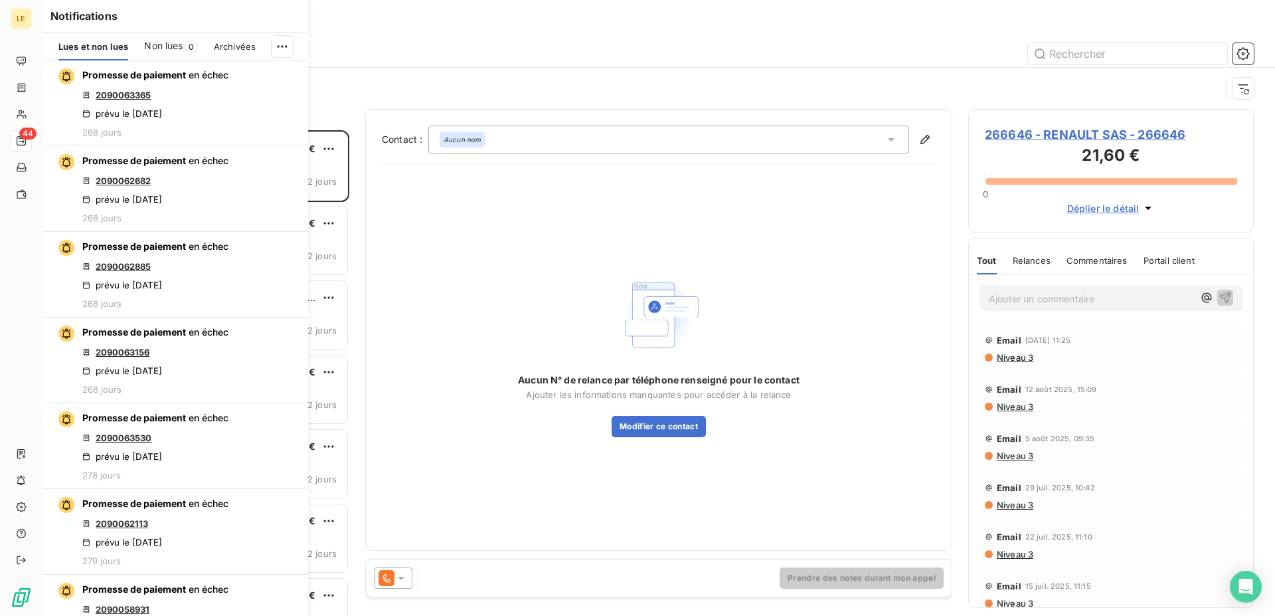
click at [169, 43] on span "Non lues" at bounding box center [163, 45] width 39 height 13
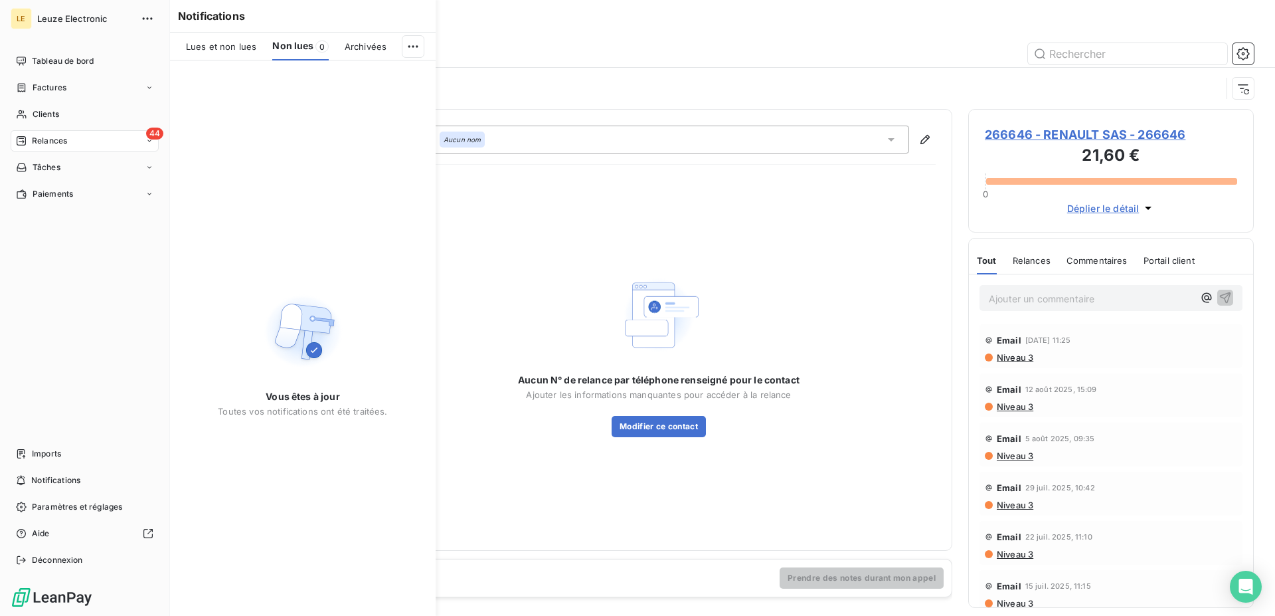
click at [75, 136] on div "44 Relances" at bounding box center [85, 140] width 148 height 21
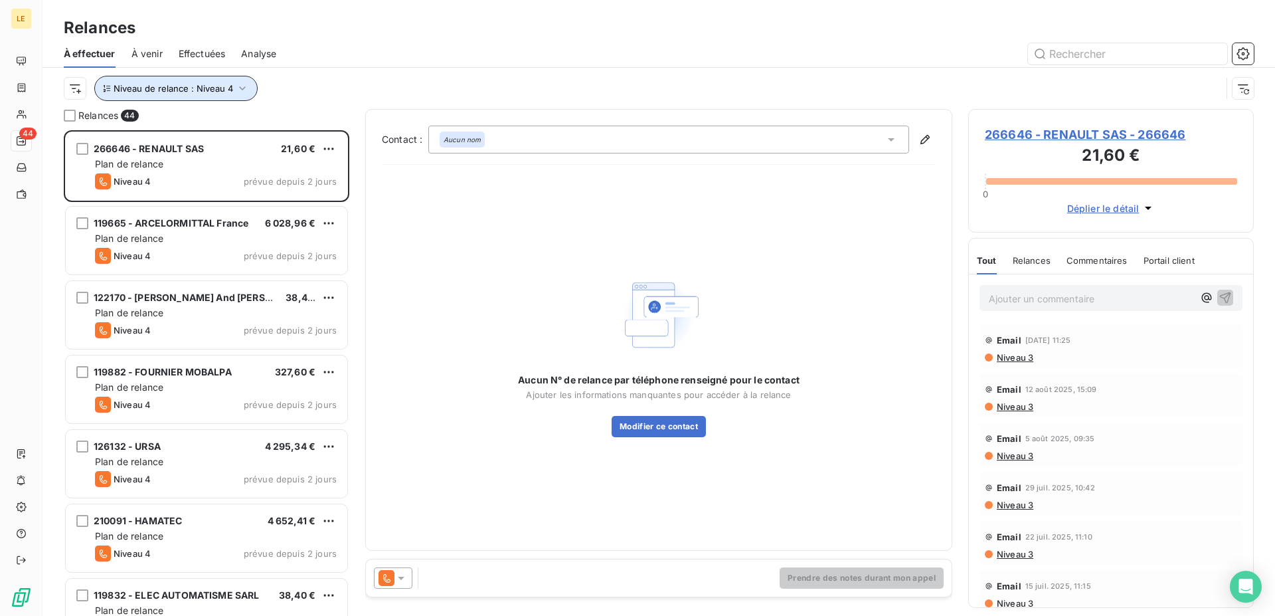
click at [209, 90] on span "Niveau de relance : Niveau 4" at bounding box center [174, 88] width 120 height 11
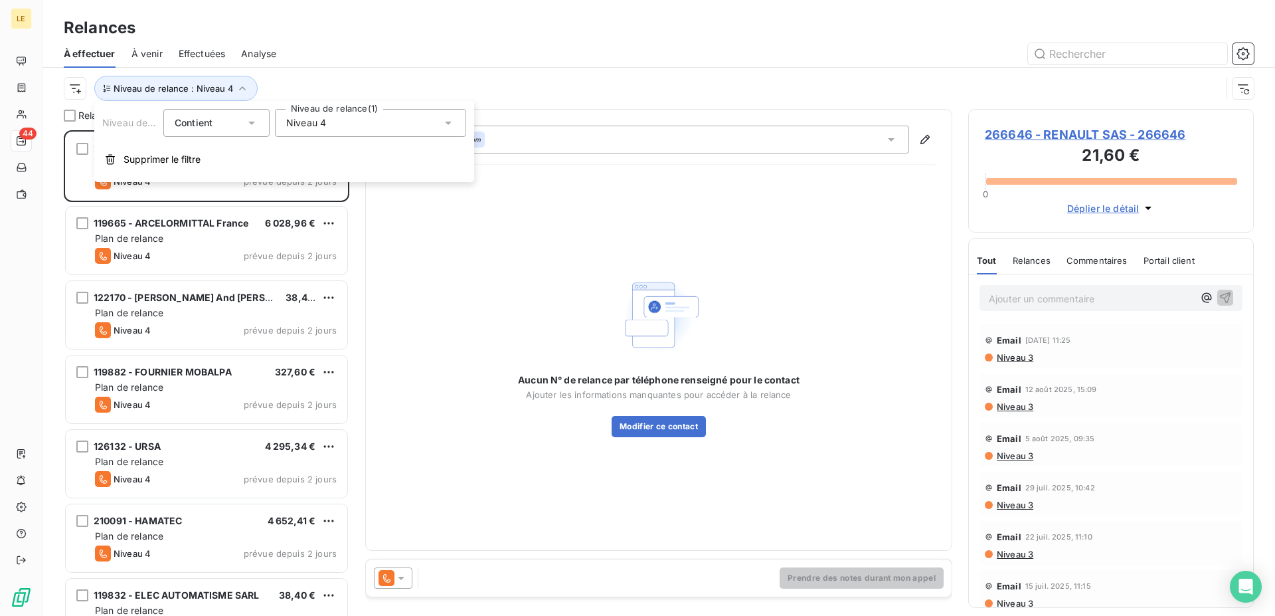
click at [325, 124] on span "Niveau 4" at bounding box center [306, 122] width 40 height 13
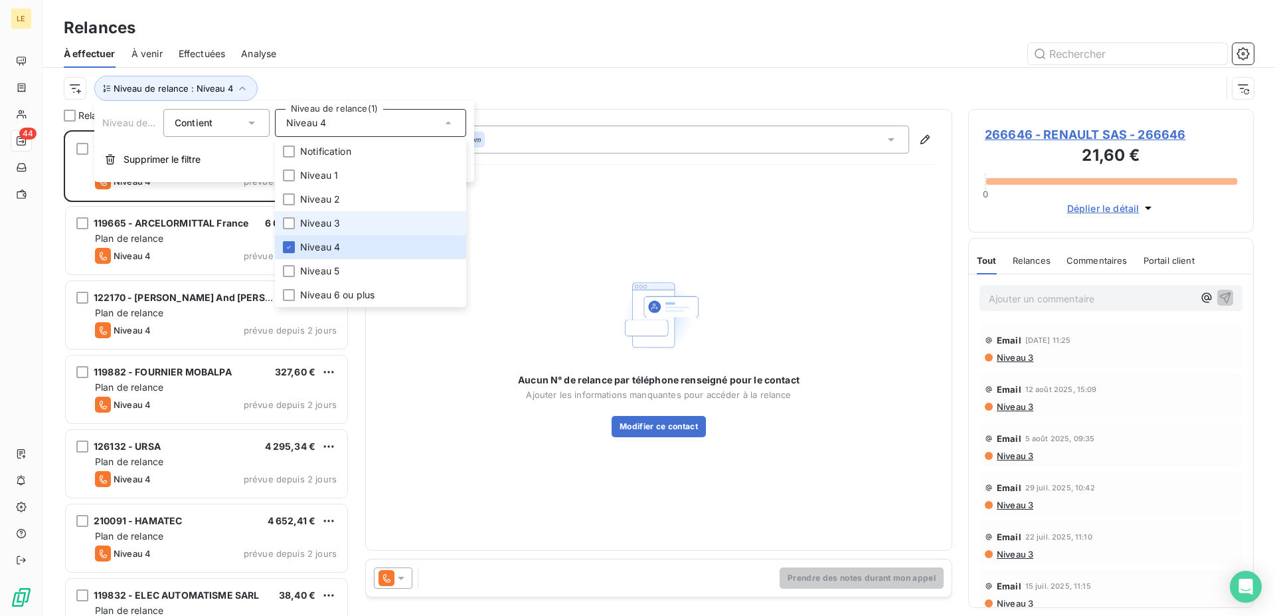
click at [299, 216] on li "Niveau 3" at bounding box center [370, 223] width 191 height 24
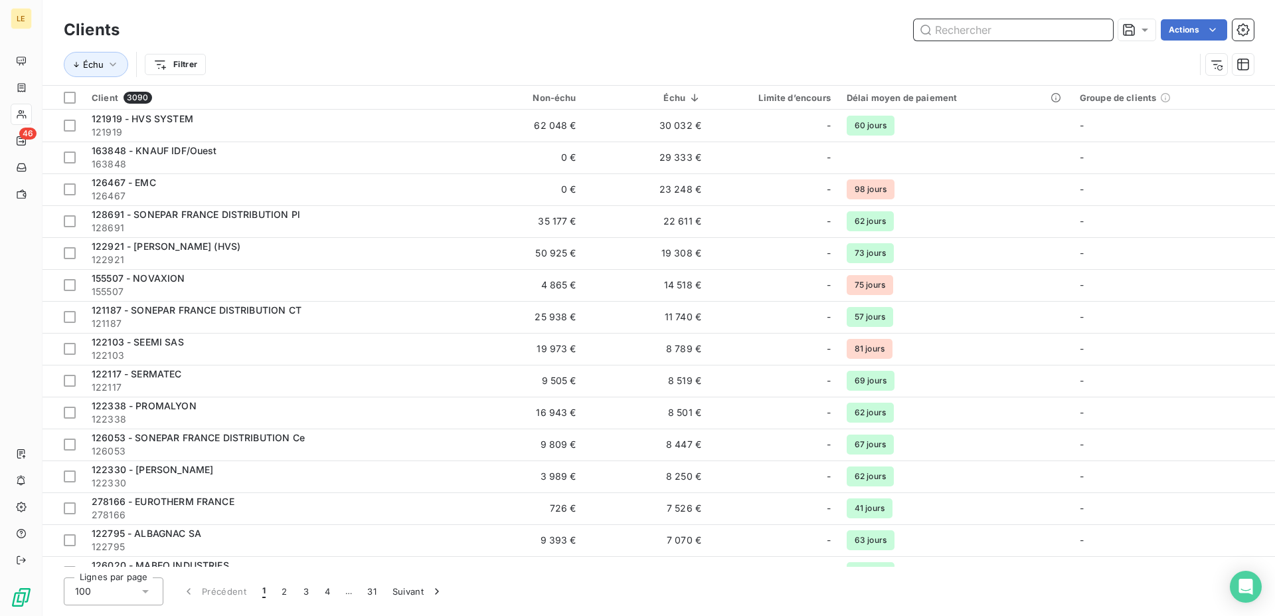
click at [944, 19] on input "text" at bounding box center [1013, 29] width 199 height 21
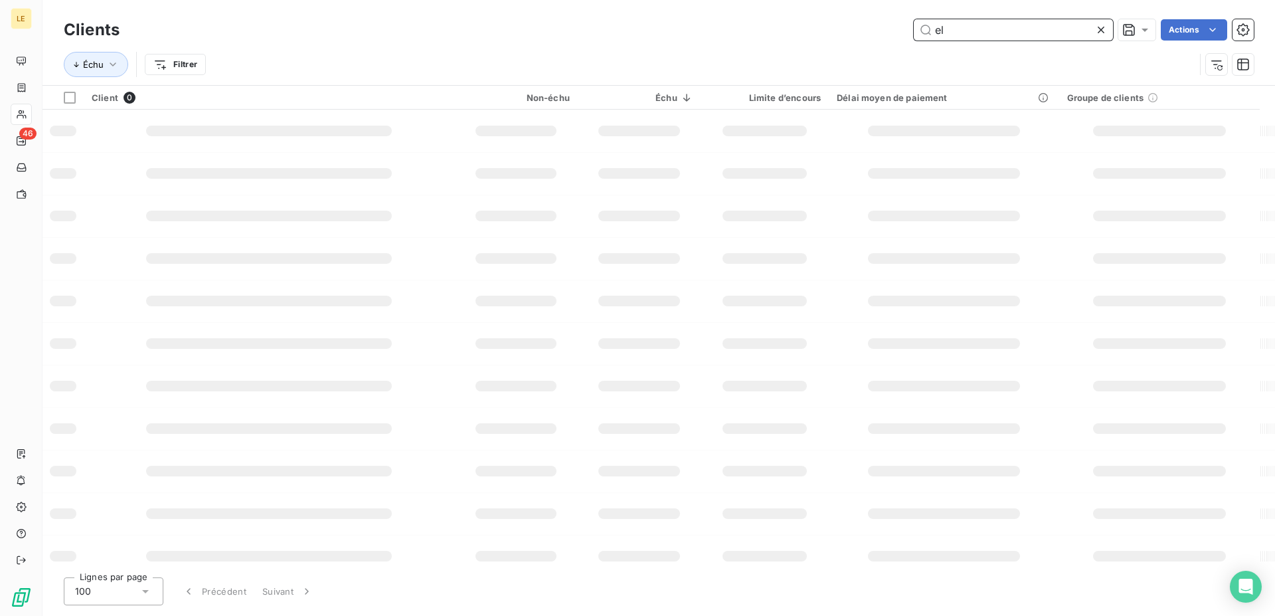
type input "e"
type input "r"
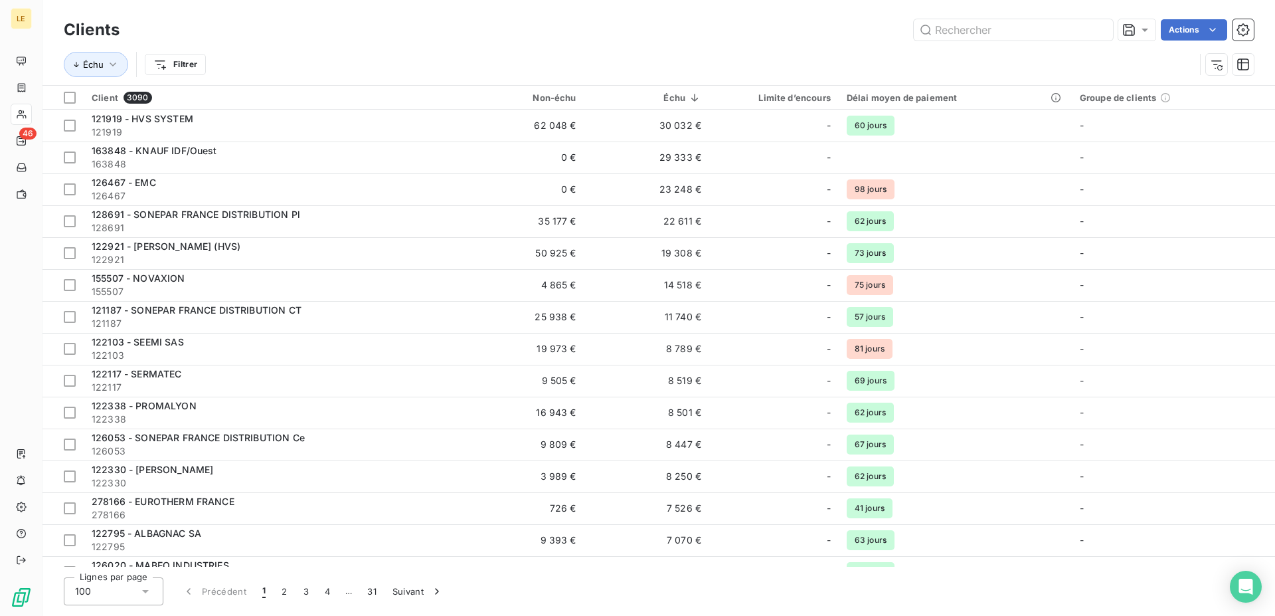
click at [944, 44] on div "Échu Filtrer" at bounding box center [659, 64] width 1190 height 41
click at [947, 33] on input "text" at bounding box center [1013, 29] width 199 height 21
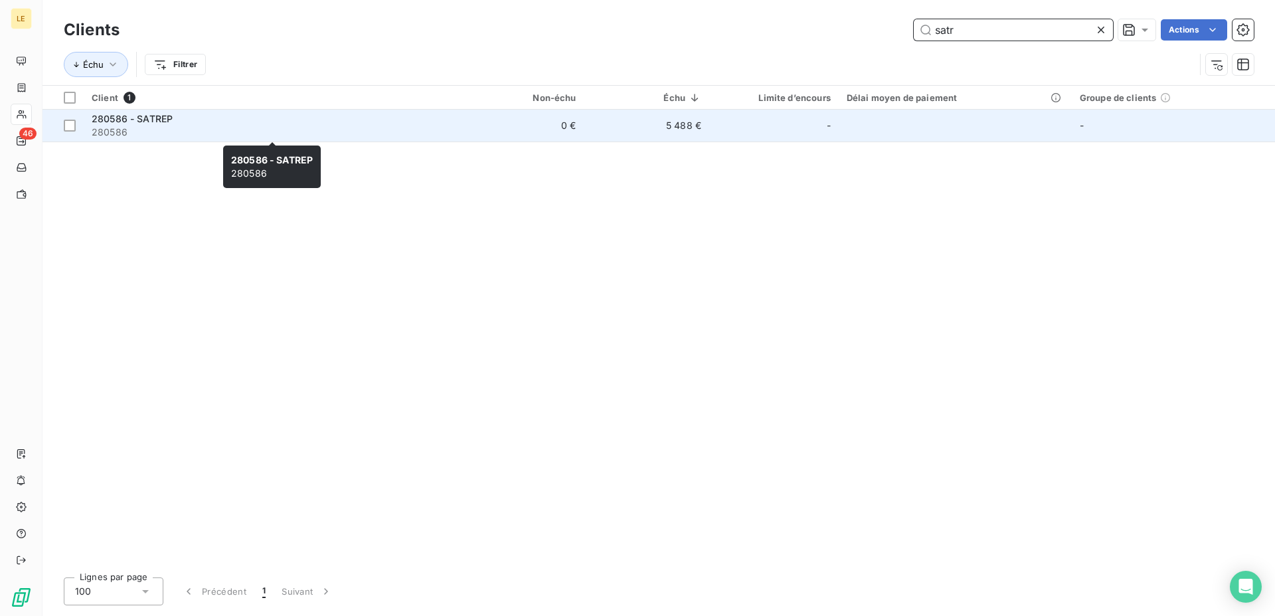
type input "satr"
click at [418, 127] on span "280586" at bounding box center [271, 131] width 359 height 13
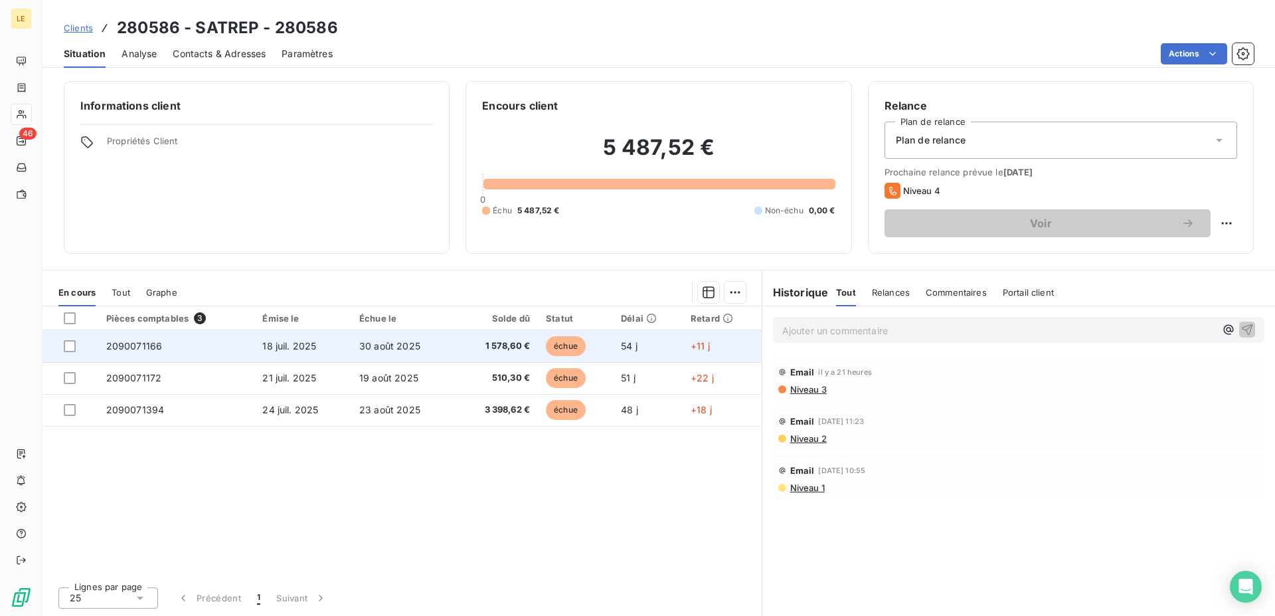
click at [589, 355] on td "échue" at bounding box center [575, 346] width 75 height 32
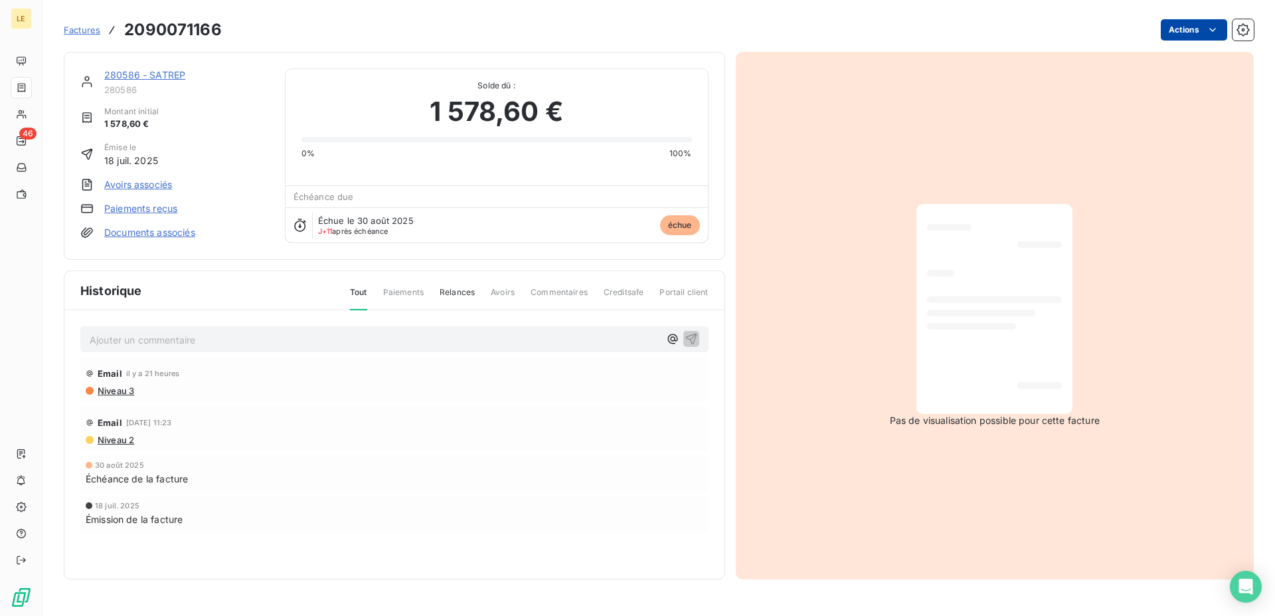
click at [1212, 29] on html "LE 46 Factures 2090071166 Actions 280586 - SATREP 280586 Montant initial 1 578,…" at bounding box center [637, 308] width 1275 height 616
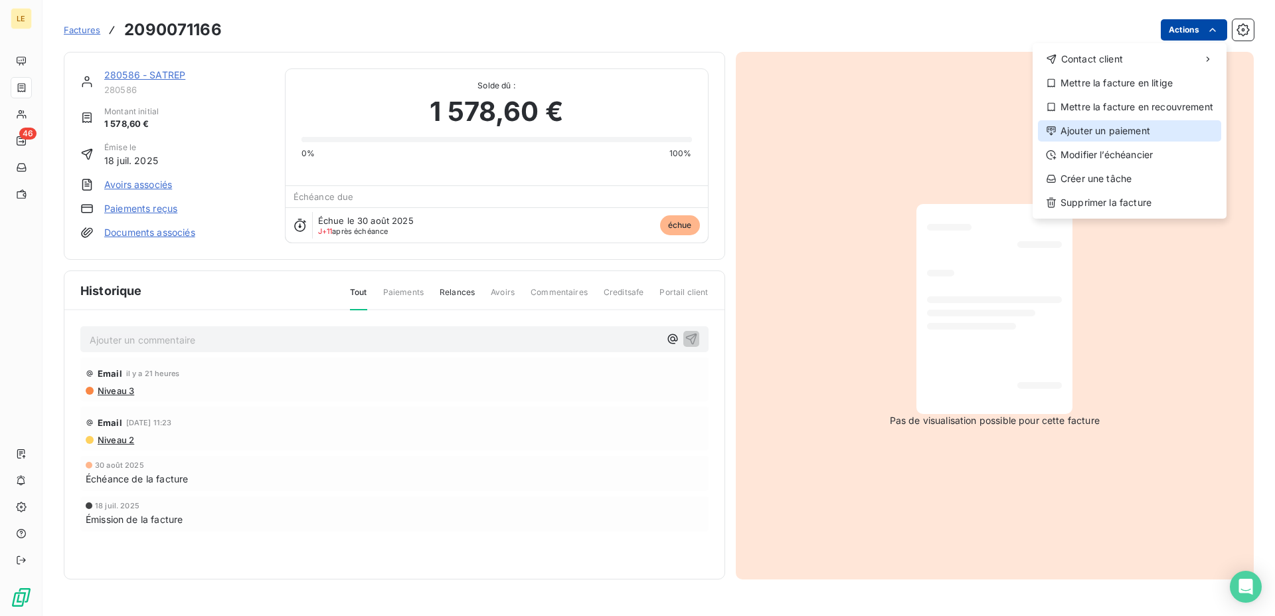
click at [1142, 132] on div "Ajouter un paiement" at bounding box center [1129, 130] width 183 height 21
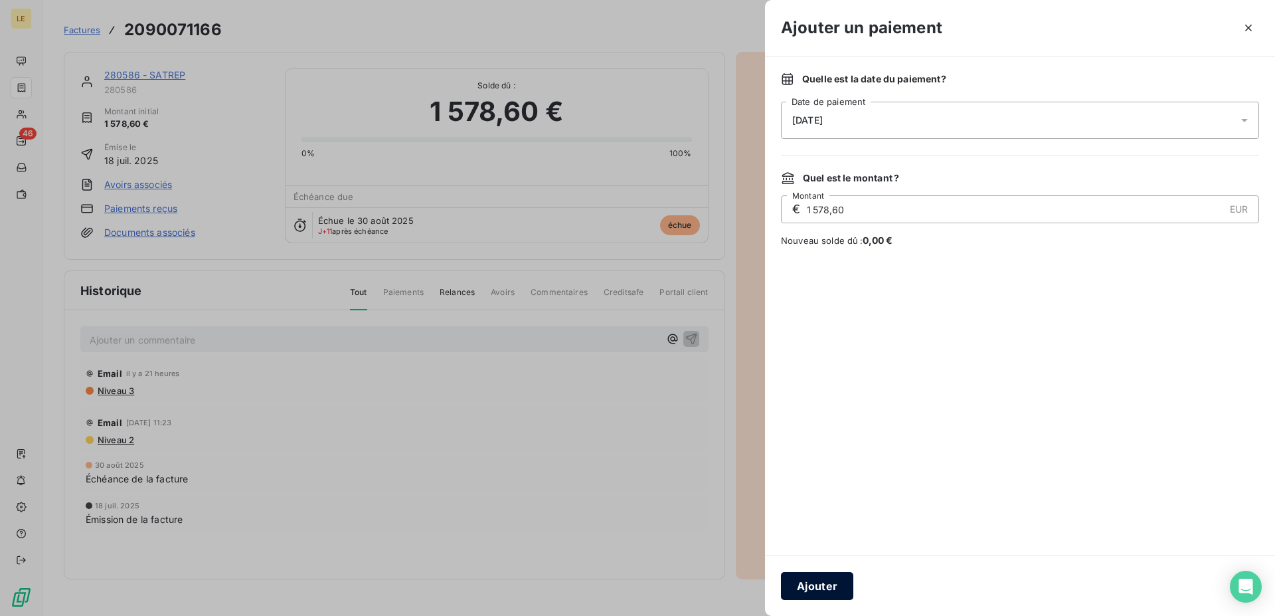
click at [817, 581] on button "Ajouter" at bounding box center [817, 586] width 72 height 28
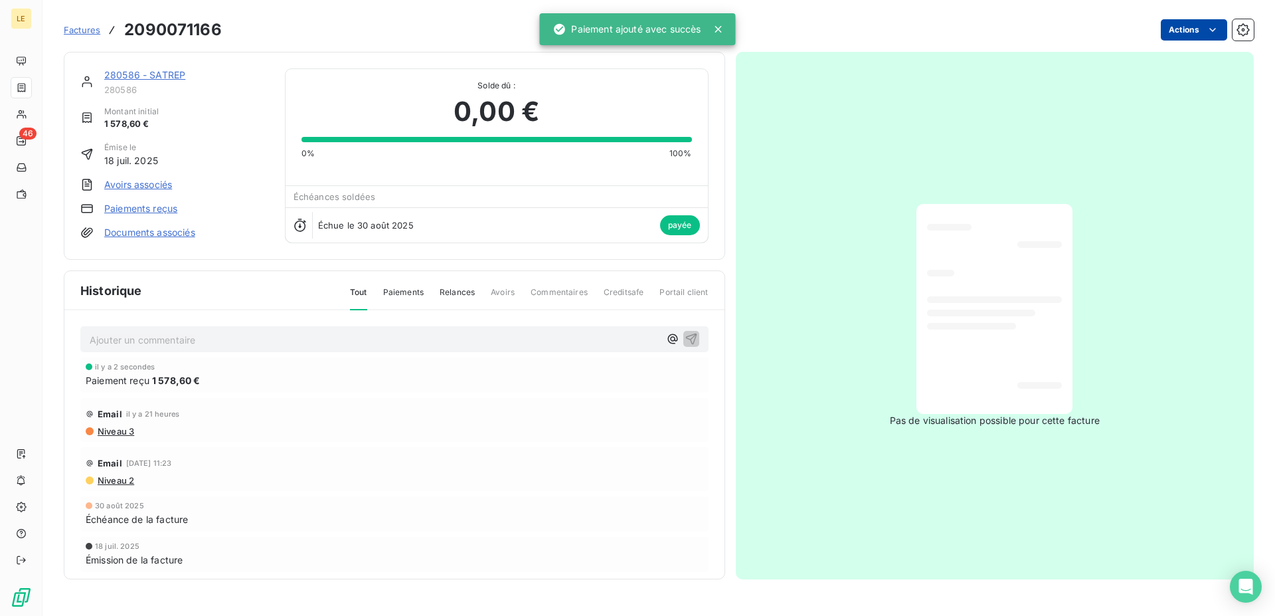
click at [168, 77] on link "280586 - SATREP" at bounding box center [144, 74] width 81 height 11
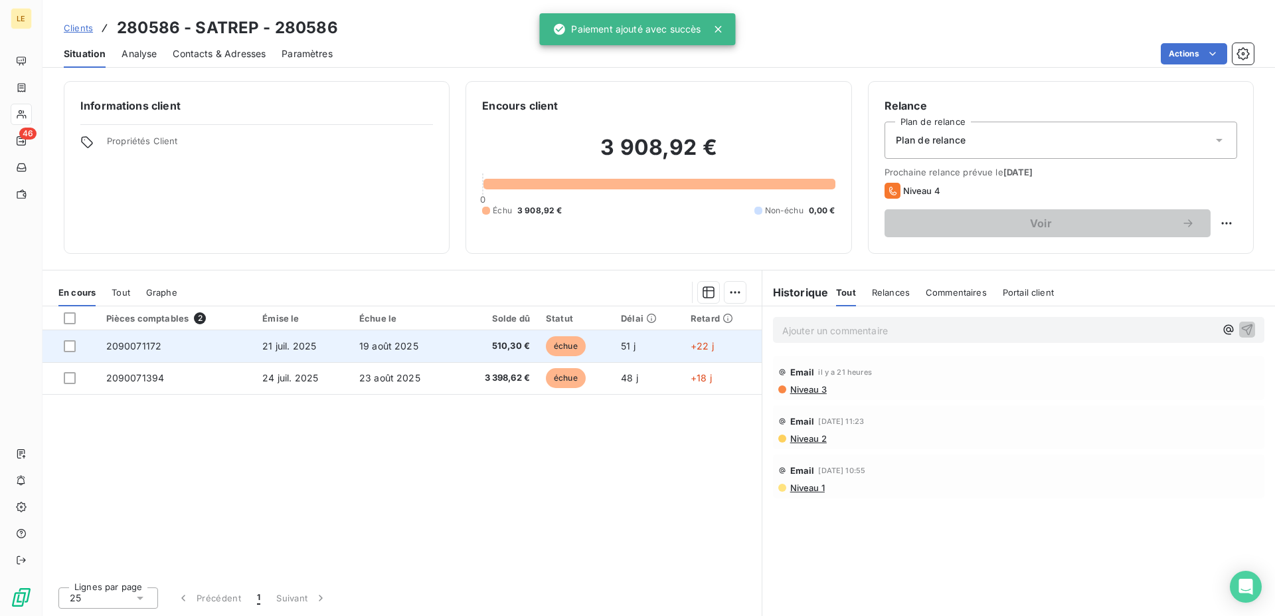
click at [299, 345] on span "21 juil. 2025" at bounding box center [289, 345] width 54 height 11
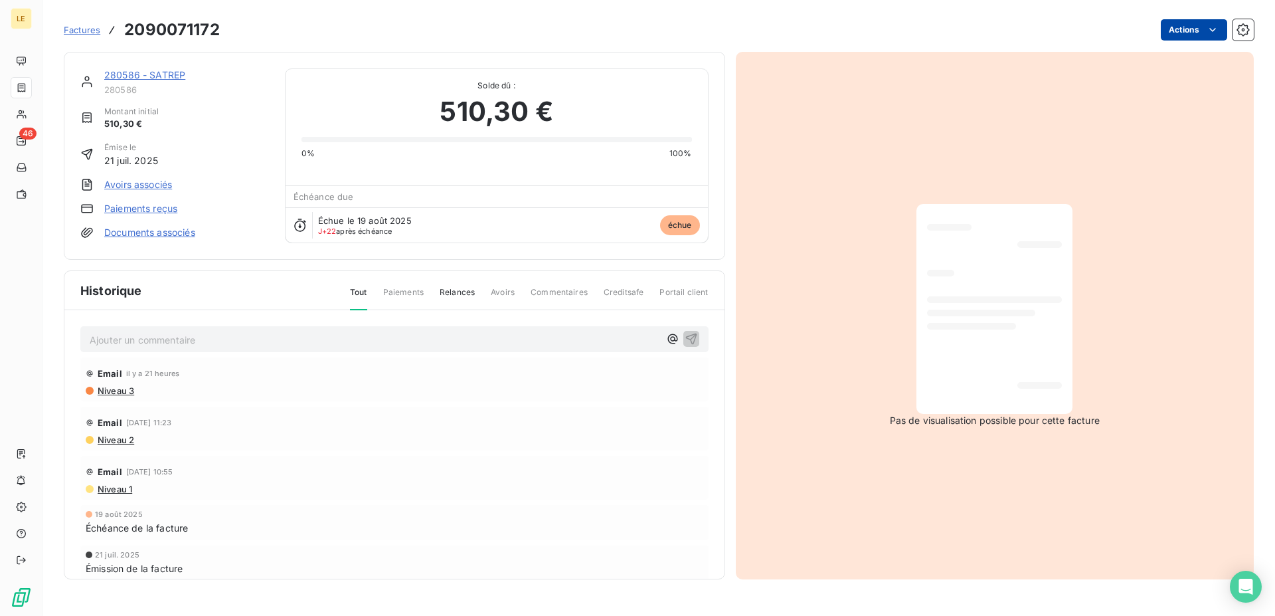
click at [1198, 33] on html "LE 46 Factures 2090071172 Actions 280586 - SATREP 280586 Montant initial 510,30…" at bounding box center [637, 308] width 1275 height 616
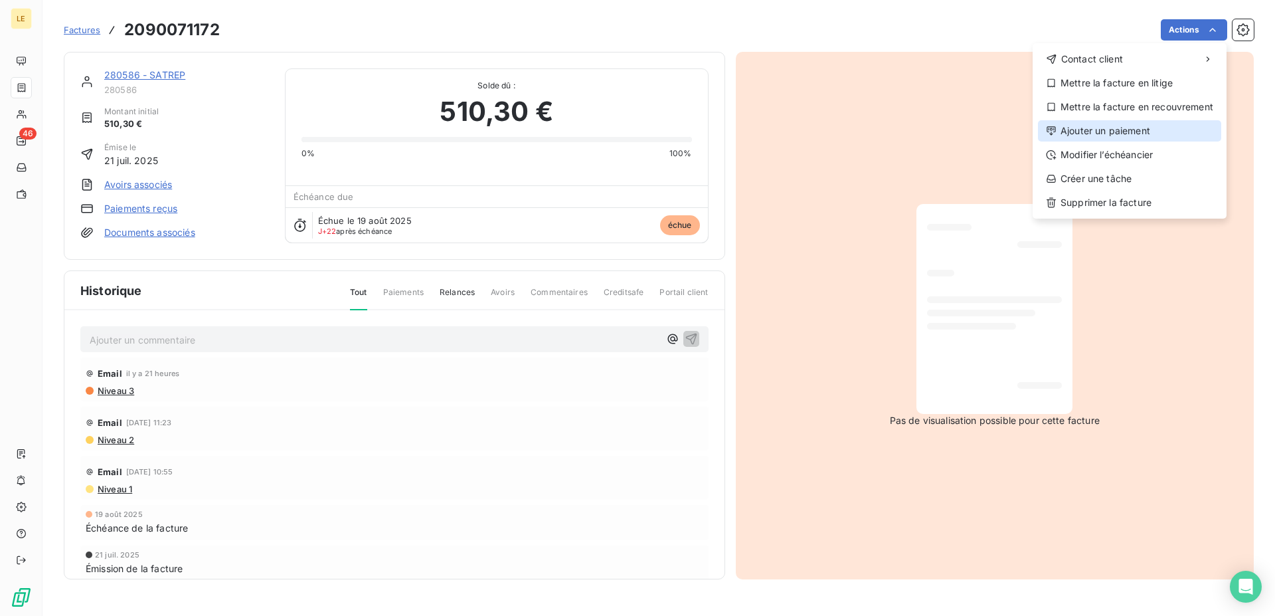
click at [1112, 129] on div "Ajouter un paiement" at bounding box center [1129, 130] width 183 height 21
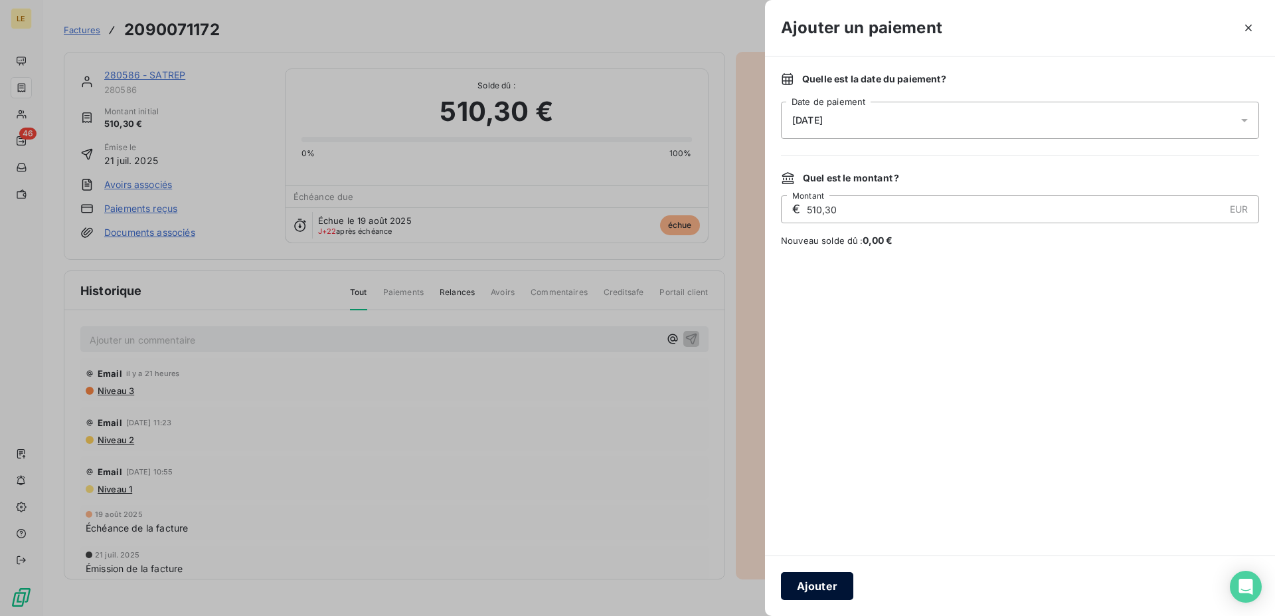
click at [807, 581] on button "Ajouter" at bounding box center [817, 586] width 72 height 28
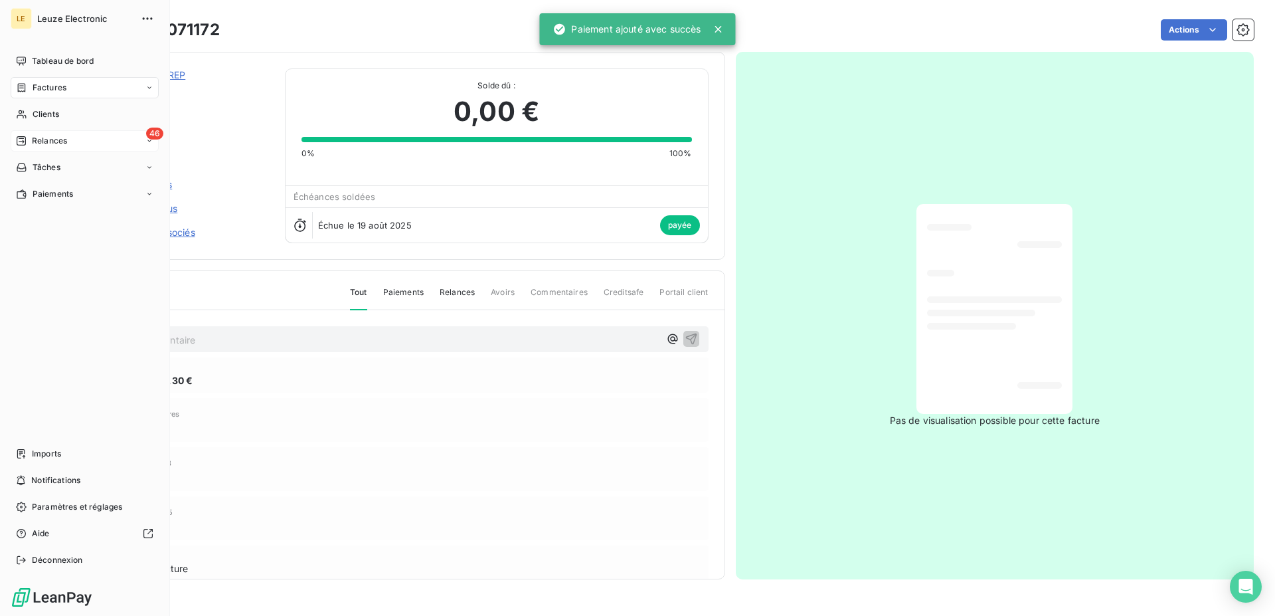
click at [21, 137] on icon at bounding box center [21, 140] width 9 height 9
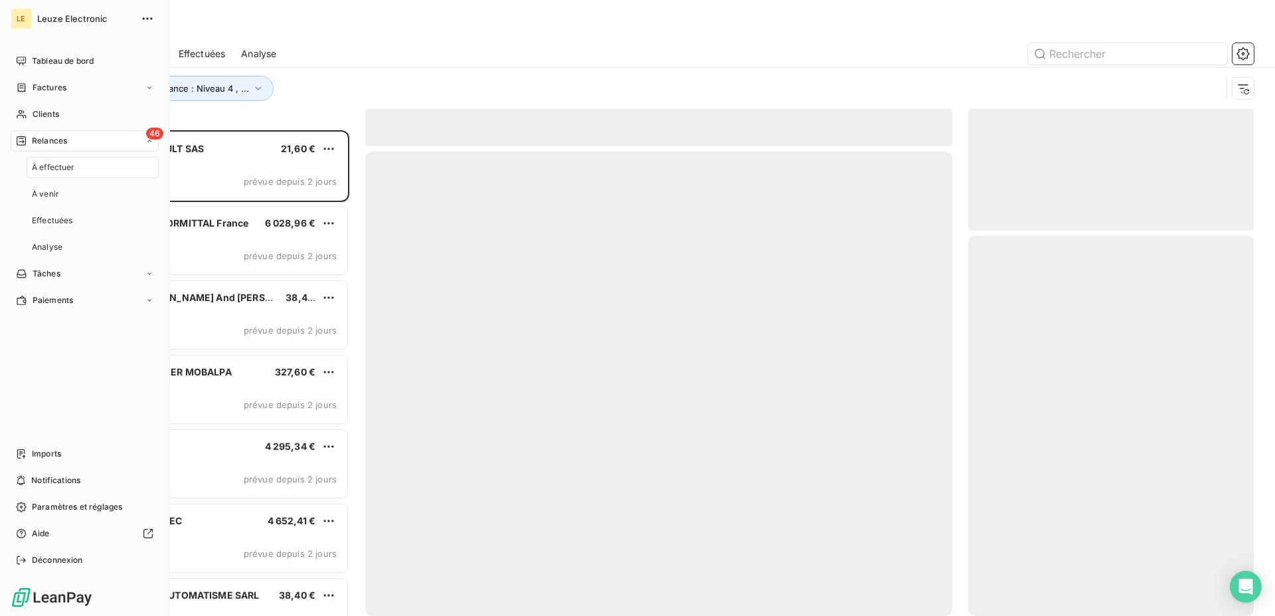
scroll to position [474, 274]
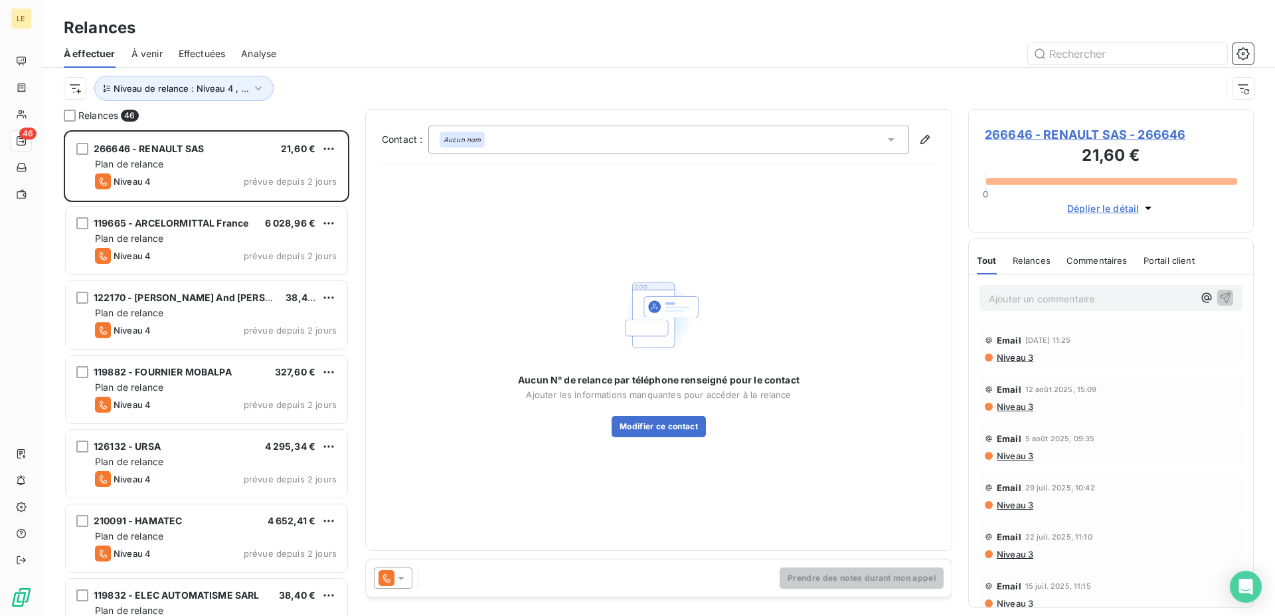
click at [404, 68] on div "Niveau de relance : Niveau 4 , ..." at bounding box center [659, 88] width 1190 height 41
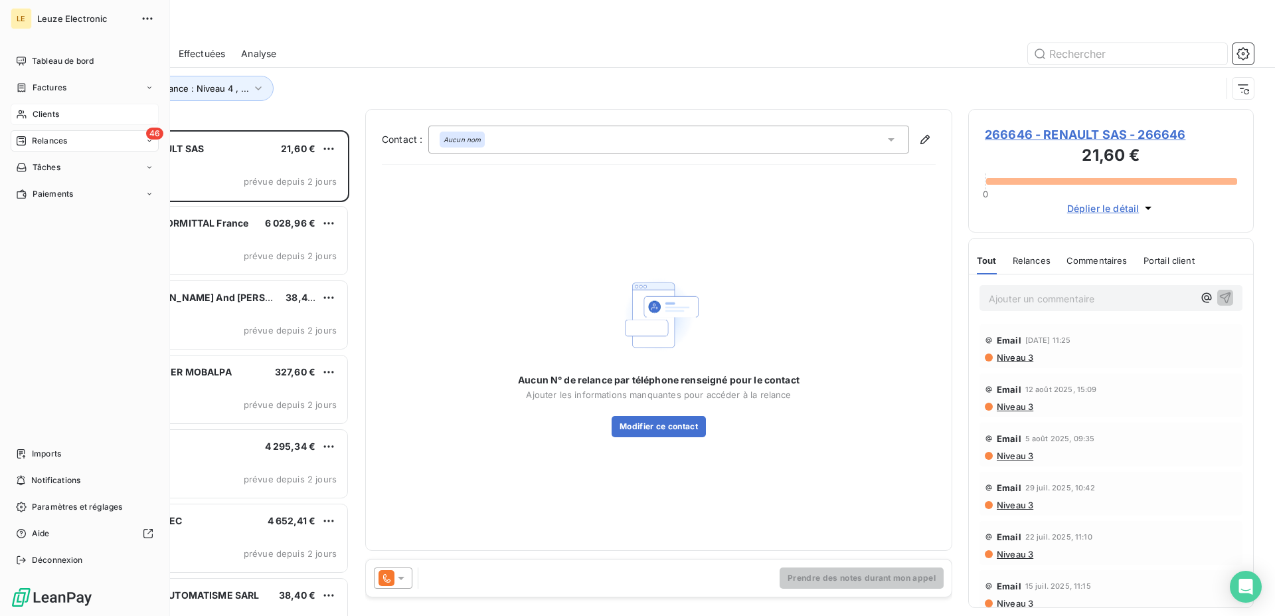
click at [33, 124] on div "Clients" at bounding box center [85, 114] width 148 height 21
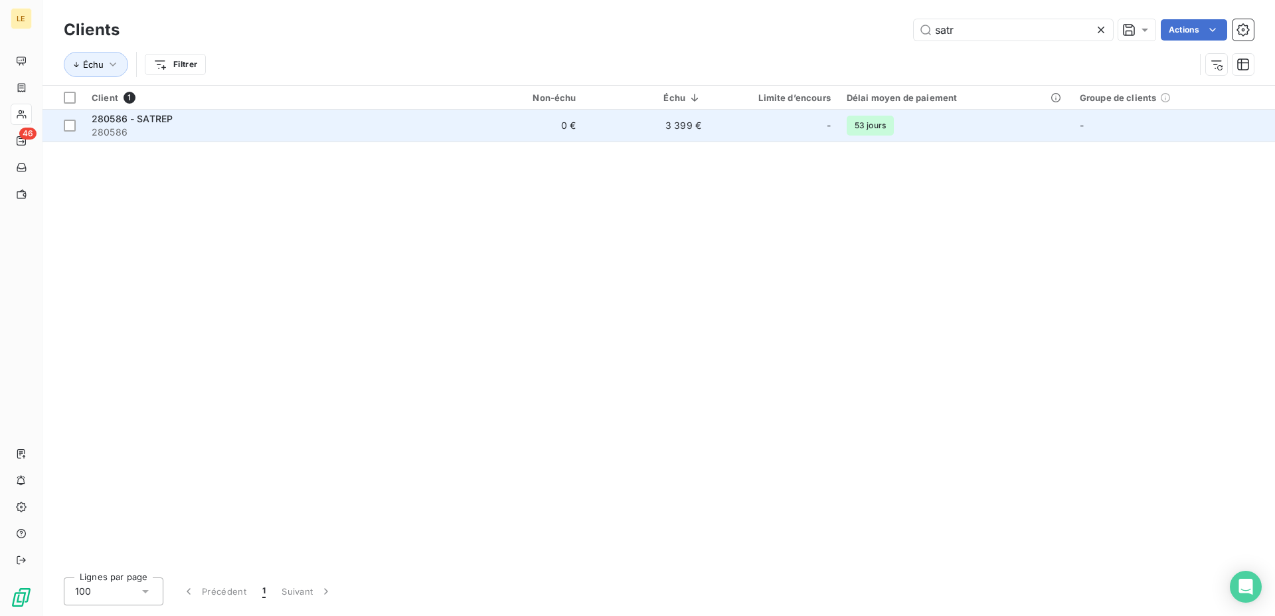
click at [248, 125] on span "280586" at bounding box center [271, 131] width 359 height 13
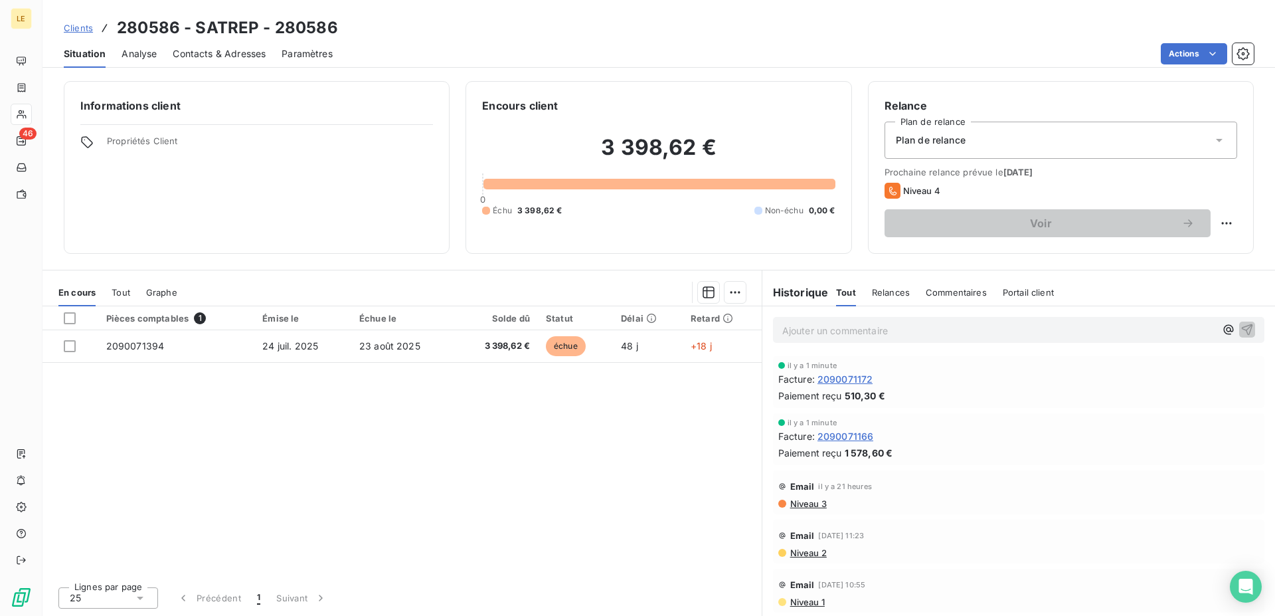
click at [327, 363] on div "Pièces comptables 1 Émise le Échue le Solde dû Statut Délai Retard 2090071394 2…" at bounding box center [401, 441] width 719 height 270
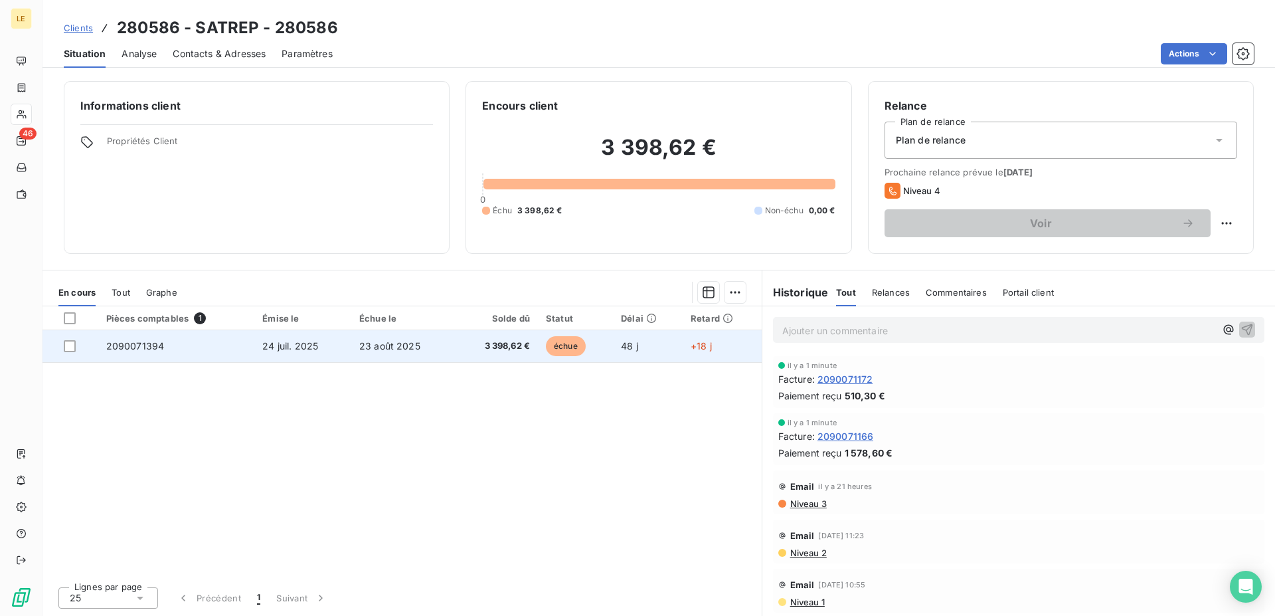
click at [337, 343] on td "24 juil. 2025" at bounding box center [302, 346] width 97 height 32
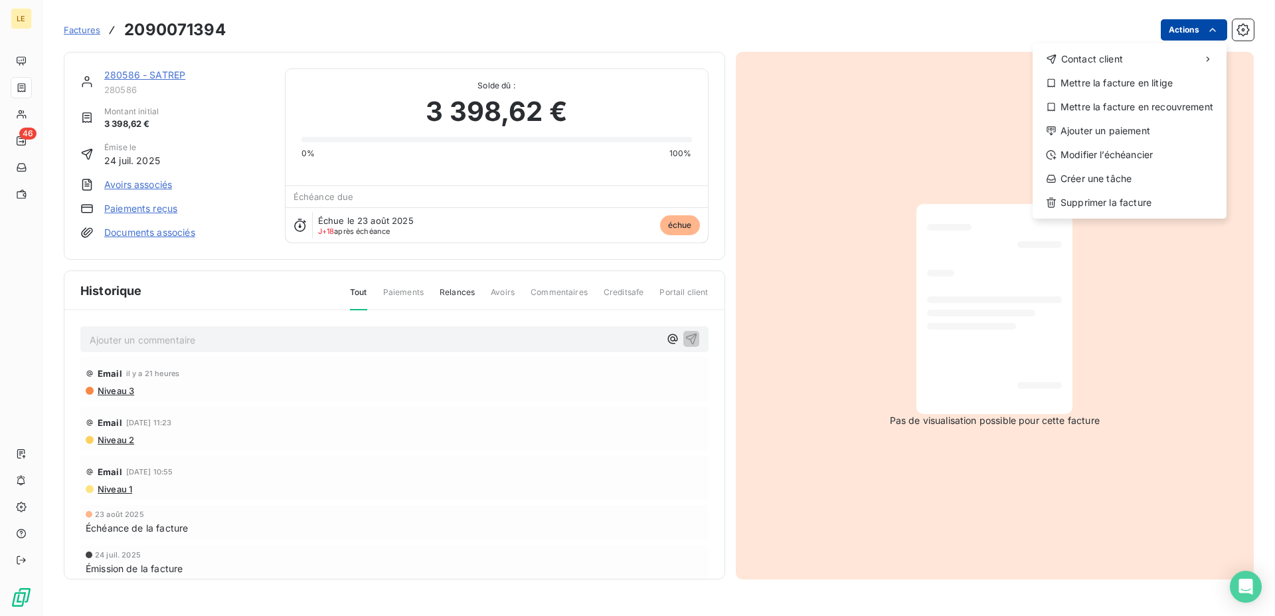
click at [1212, 39] on html "LE 46 Factures 2090071394 Actions Contact client Mettre la facture en litige Me…" at bounding box center [637, 308] width 1275 height 616
click at [1130, 128] on div "Ajouter un paiement" at bounding box center [1129, 130] width 183 height 21
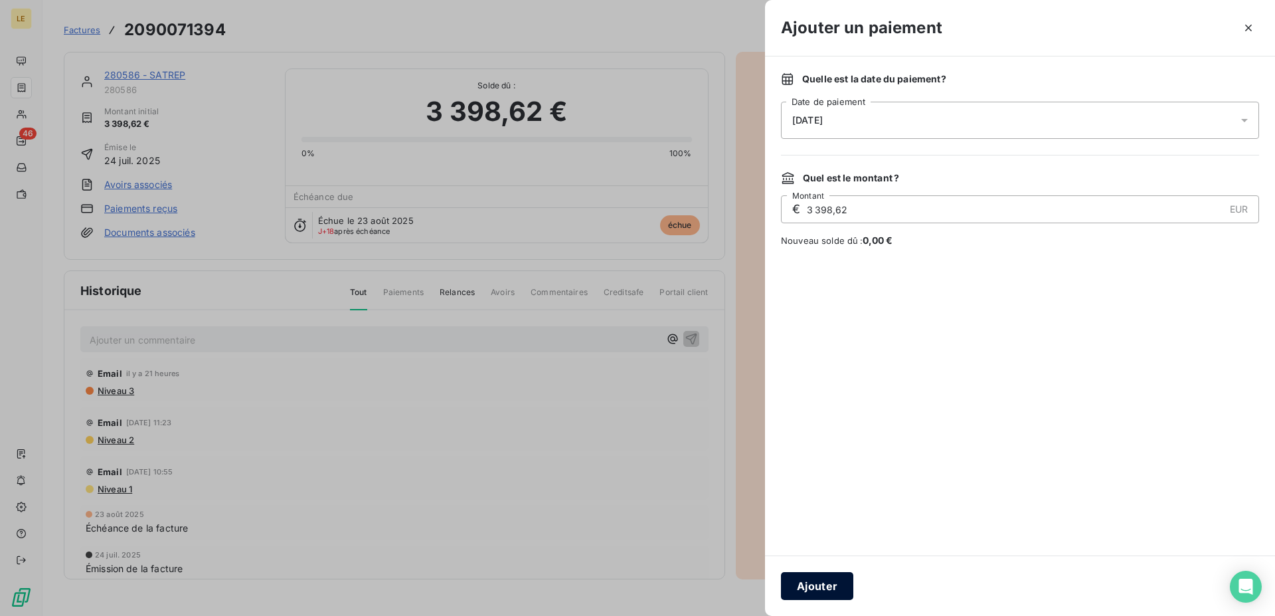
click at [802, 598] on button "Ajouter" at bounding box center [817, 586] width 72 height 28
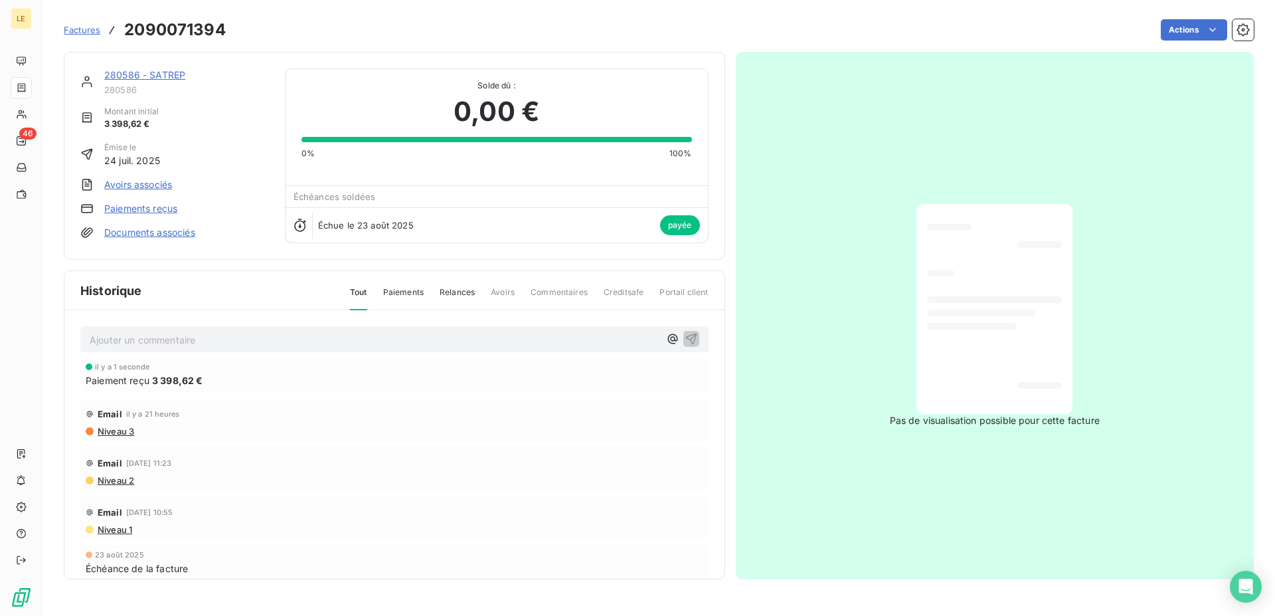
click at [84, 29] on span "Factures" at bounding box center [82, 30] width 37 height 11
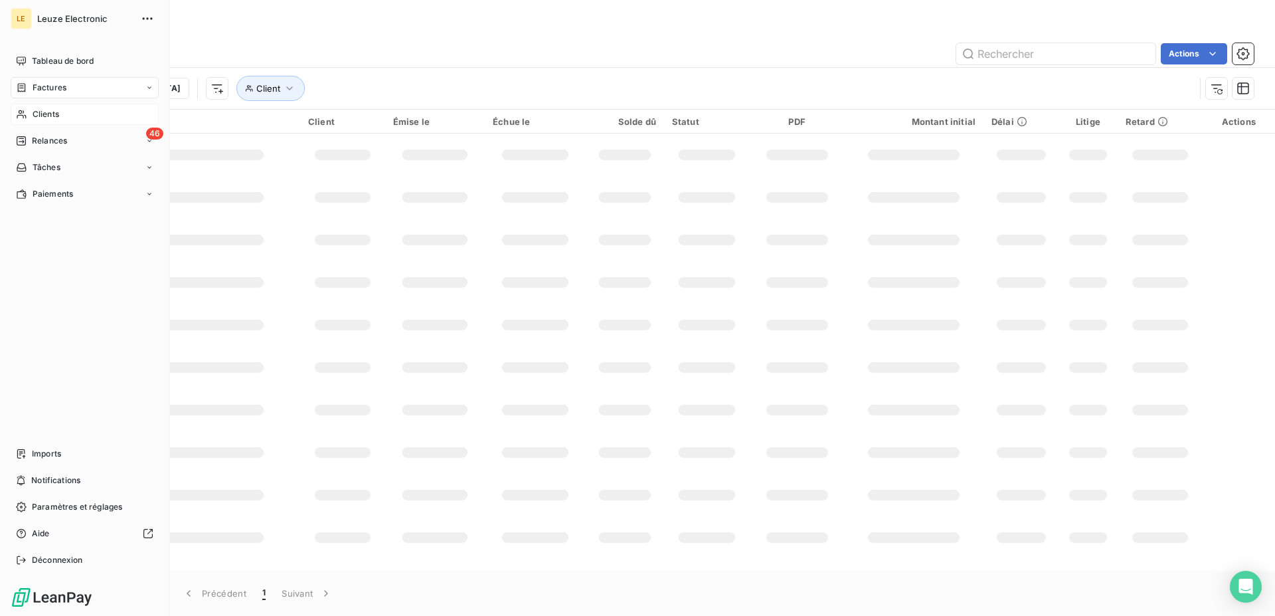
click at [36, 116] on span "Clients" at bounding box center [46, 114] width 27 height 12
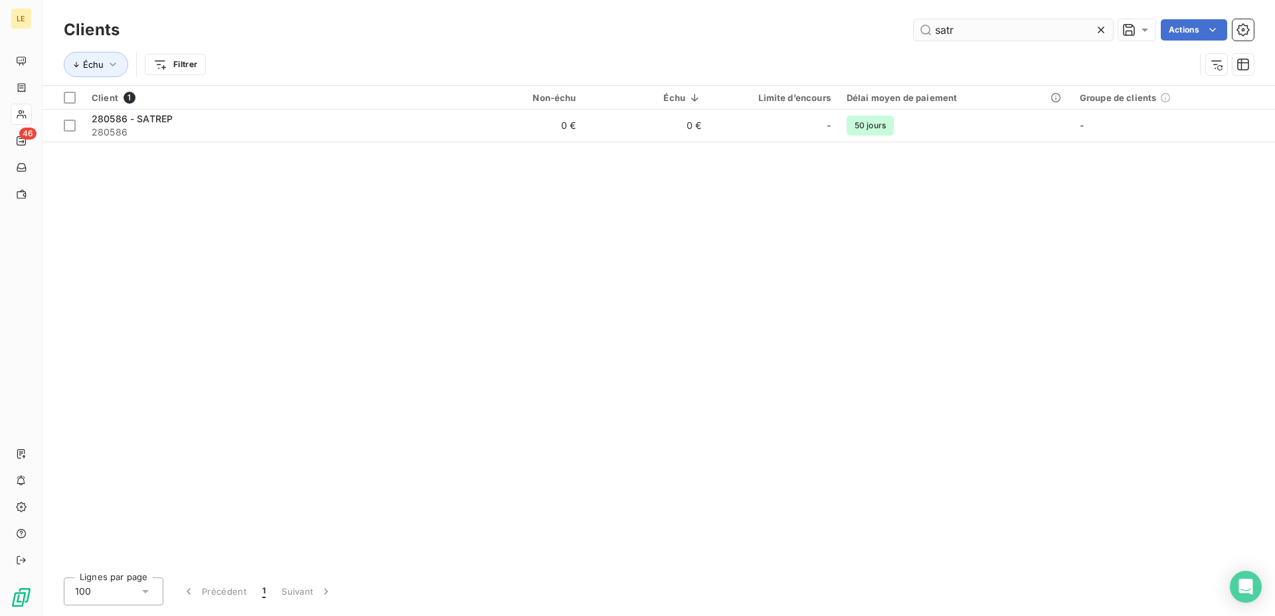
drag, startPoint x: 980, startPoint y: 41, endPoint x: 934, endPoint y: 30, distance: 47.8
click at [934, 30] on div "Clients satr Actions" at bounding box center [659, 30] width 1190 height 28
drag, startPoint x: 963, startPoint y: 27, endPoint x: 805, endPoint y: 16, distance: 158.4
click at [914, 19] on input "satr" at bounding box center [1013, 29] width 199 height 21
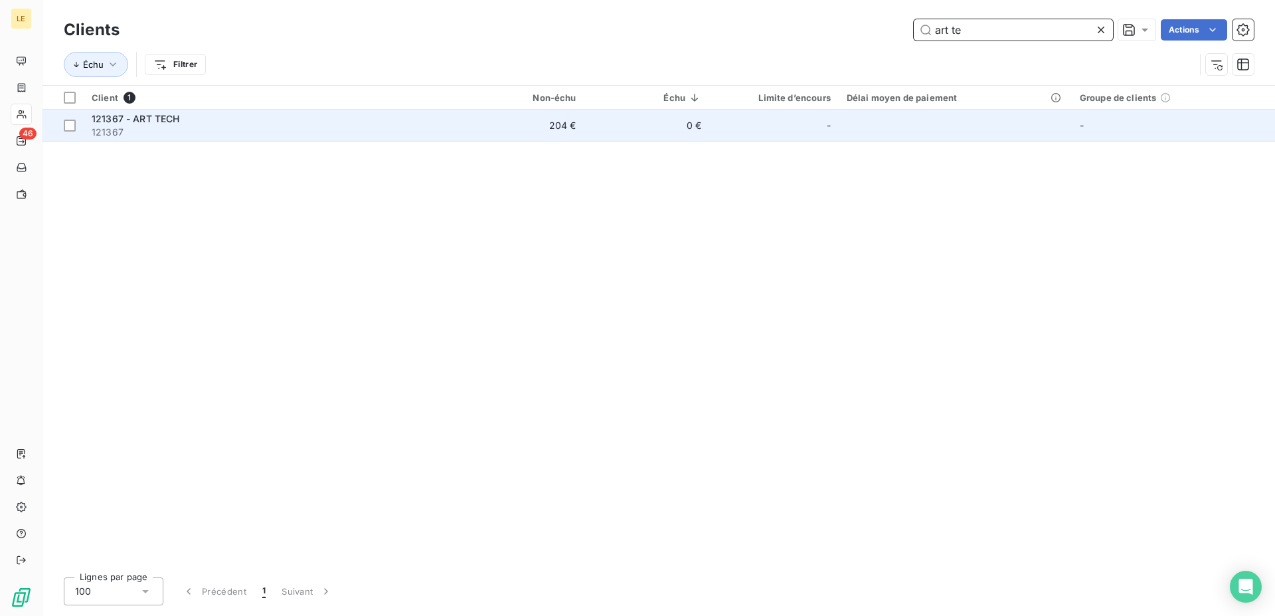
type input "art te"
click at [268, 125] on span "121367" at bounding box center [271, 131] width 359 height 13
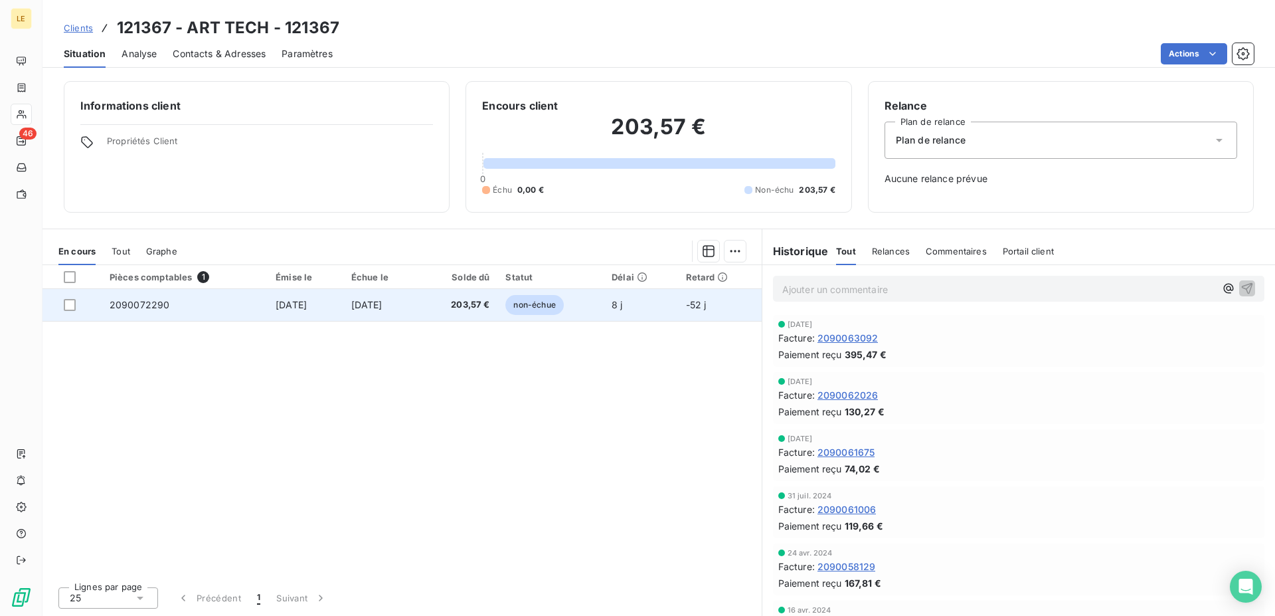
click at [498, 311] on td "203,57 €" at bounding box center [459, 305] width 78 height 32
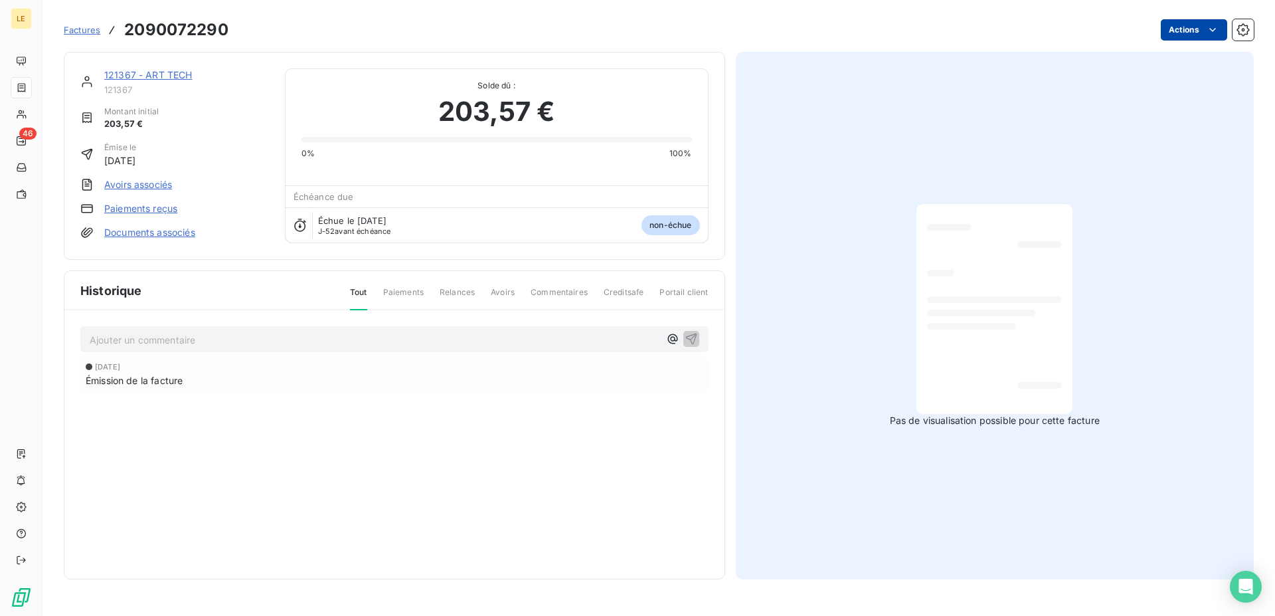
click at [1189, 26] on html "LE 46 Factures 2090072290 Actions 121367 - ART TECH 121367 Montant initial 203,…" at bounding box center [637, 308] width 1275 height 616
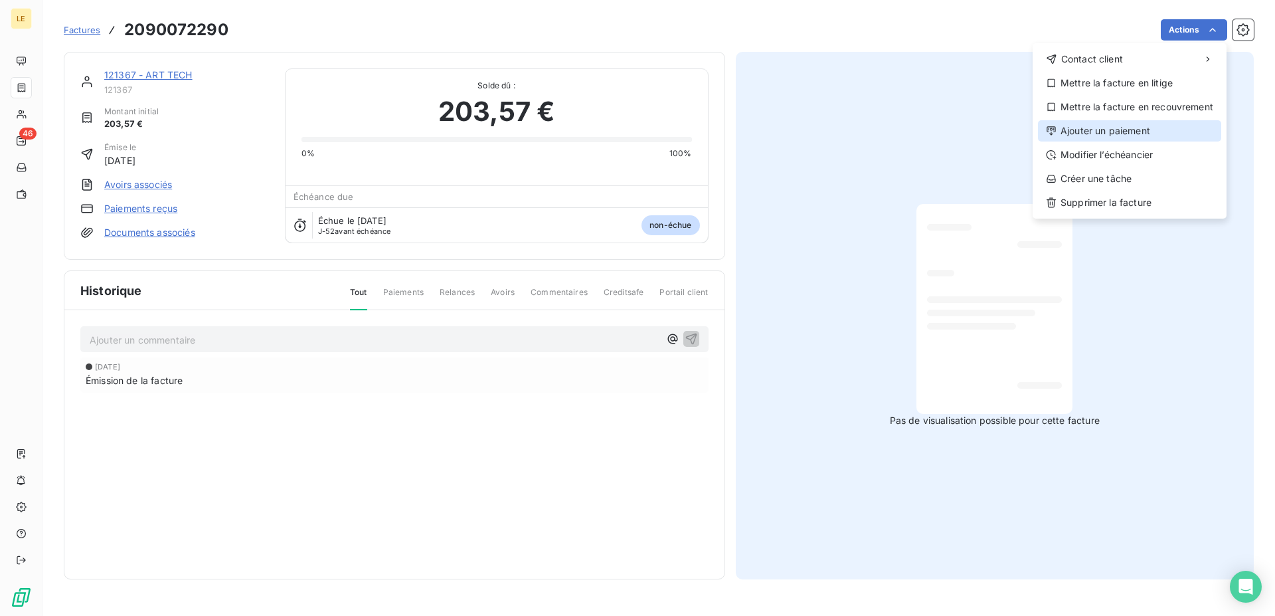
click at [1173, 133] on div "Ajouter un paiement" at bounding box center [1129, 130] width 183 height 21
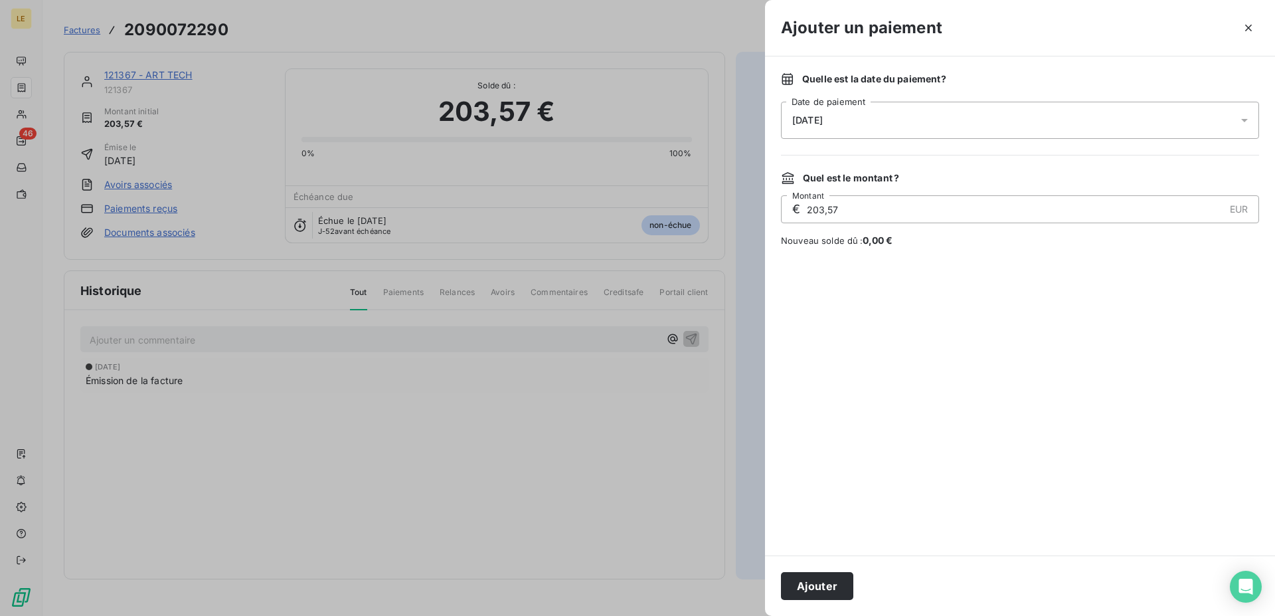
drag, startPoint x: 812, startPoint y: 587, endPoint x: 811, endPoint y: 578, distance: 8.7
click at [811, 587] on button "Ajouter" at bounding box center [817, 586] width 72 height 28
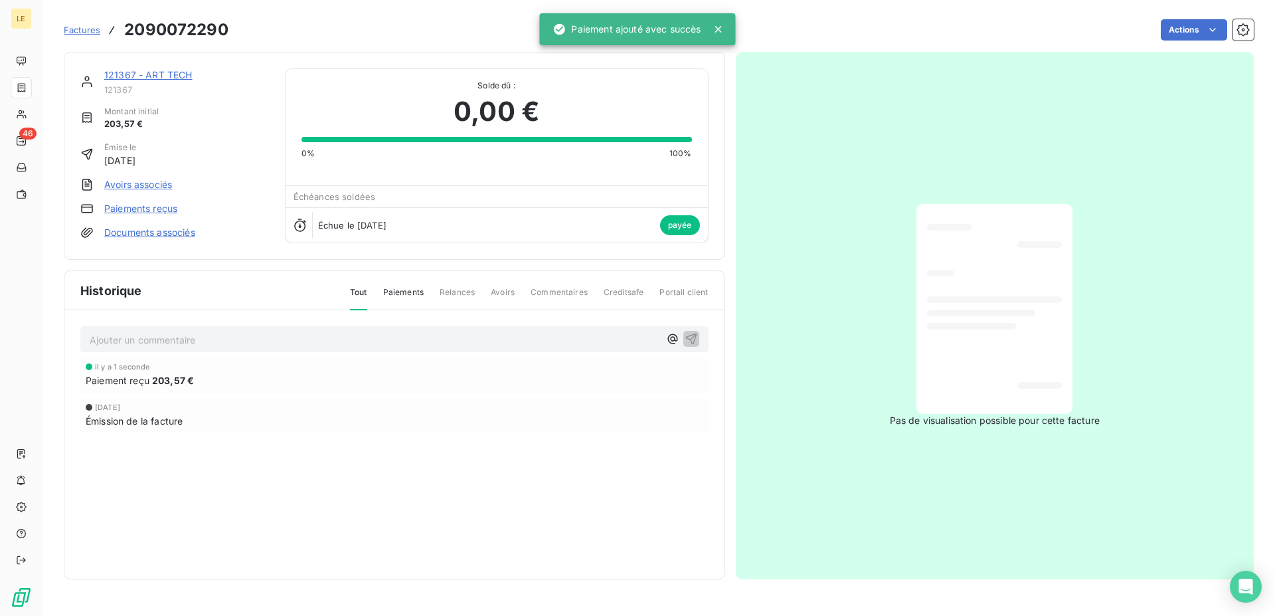
click at [498, 549] on div "Historique Tout Paiements Relances Avoirs Commentaires Creditsafe Portail clien…" at bounding box center [394, 424] width 660 height 307
